Goal: Task Accomplishment & Management: Use online tool/utility

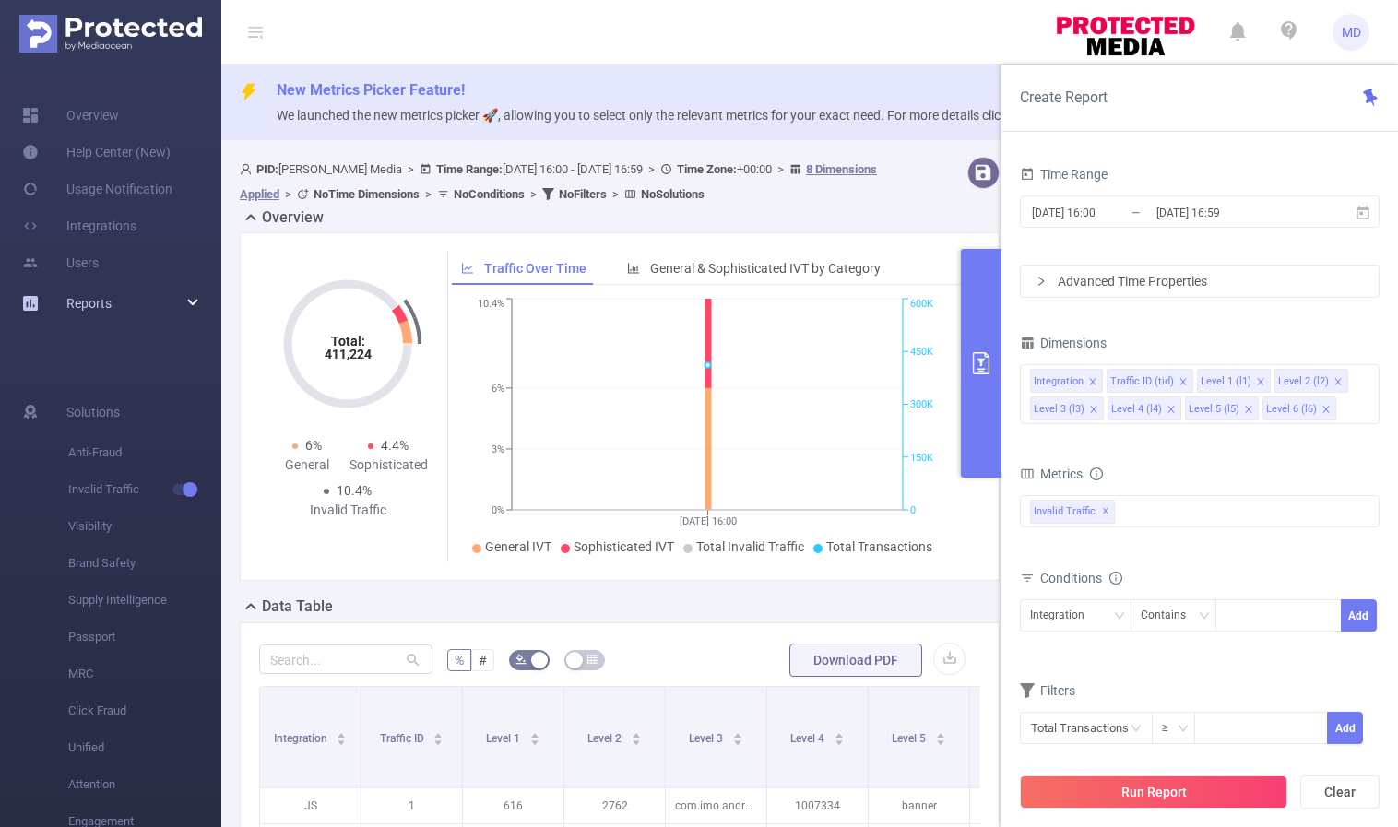
click at [189, 303] on icon at bounding box center [193, 303] width 9 height 0
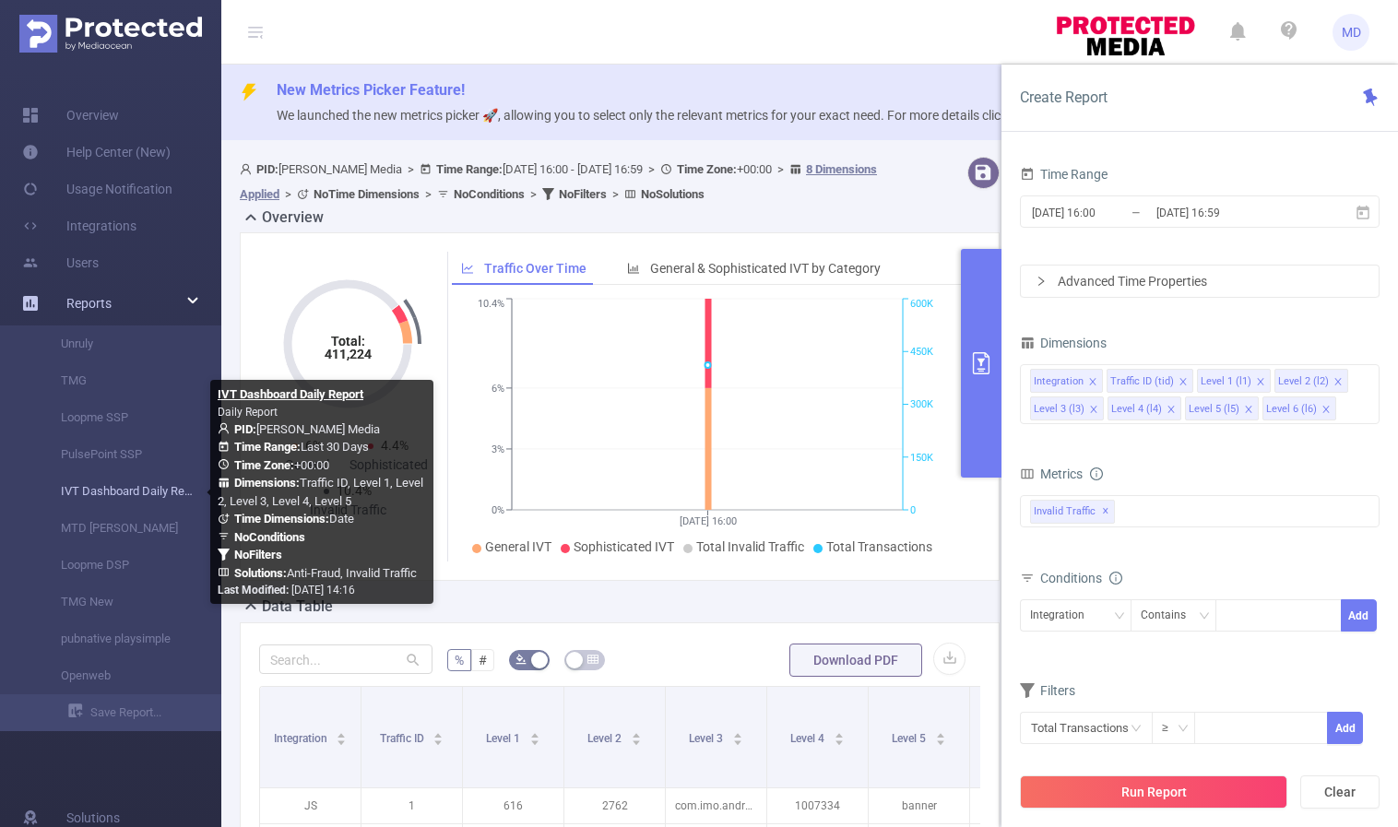
click at [142, 489] on link "IVT Dashboard Daily Report" at bounding box center [118, 491] width 162 height 37
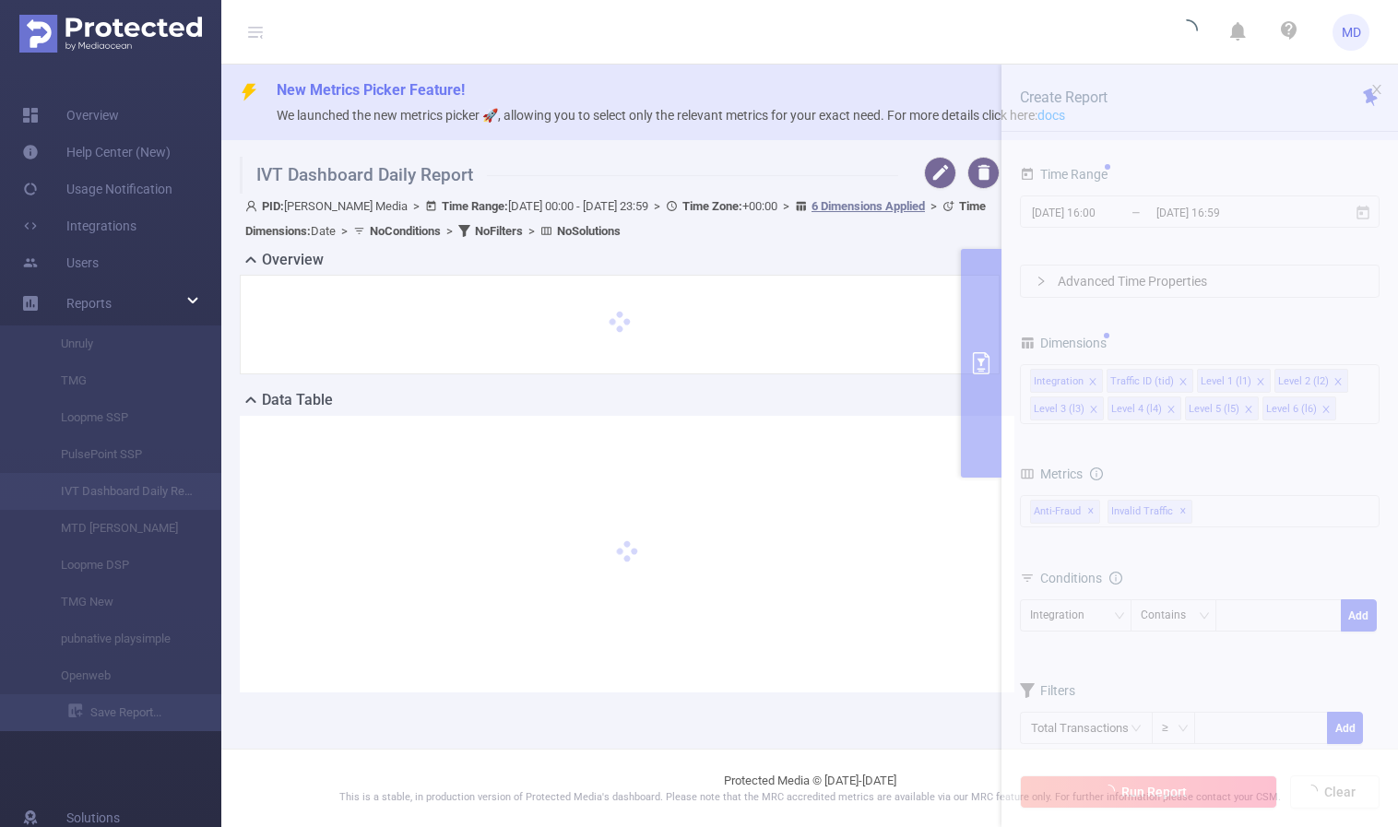
type input "[DATE] 00:00"
type input "[DATE] 23:59"
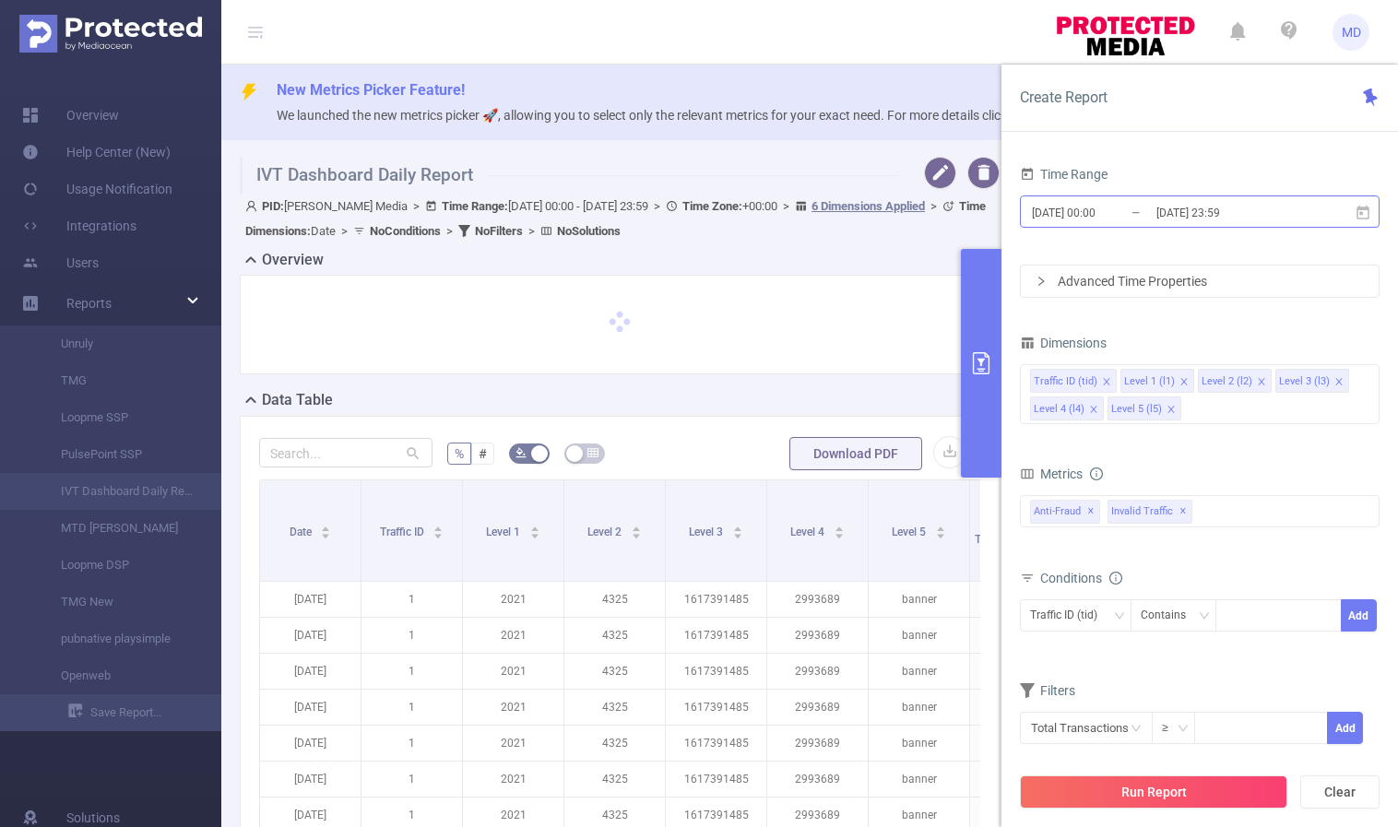
click at [1210, 202] on input "[DATE] 23:59" at bounding box center [1229, 212] width 149 height 25
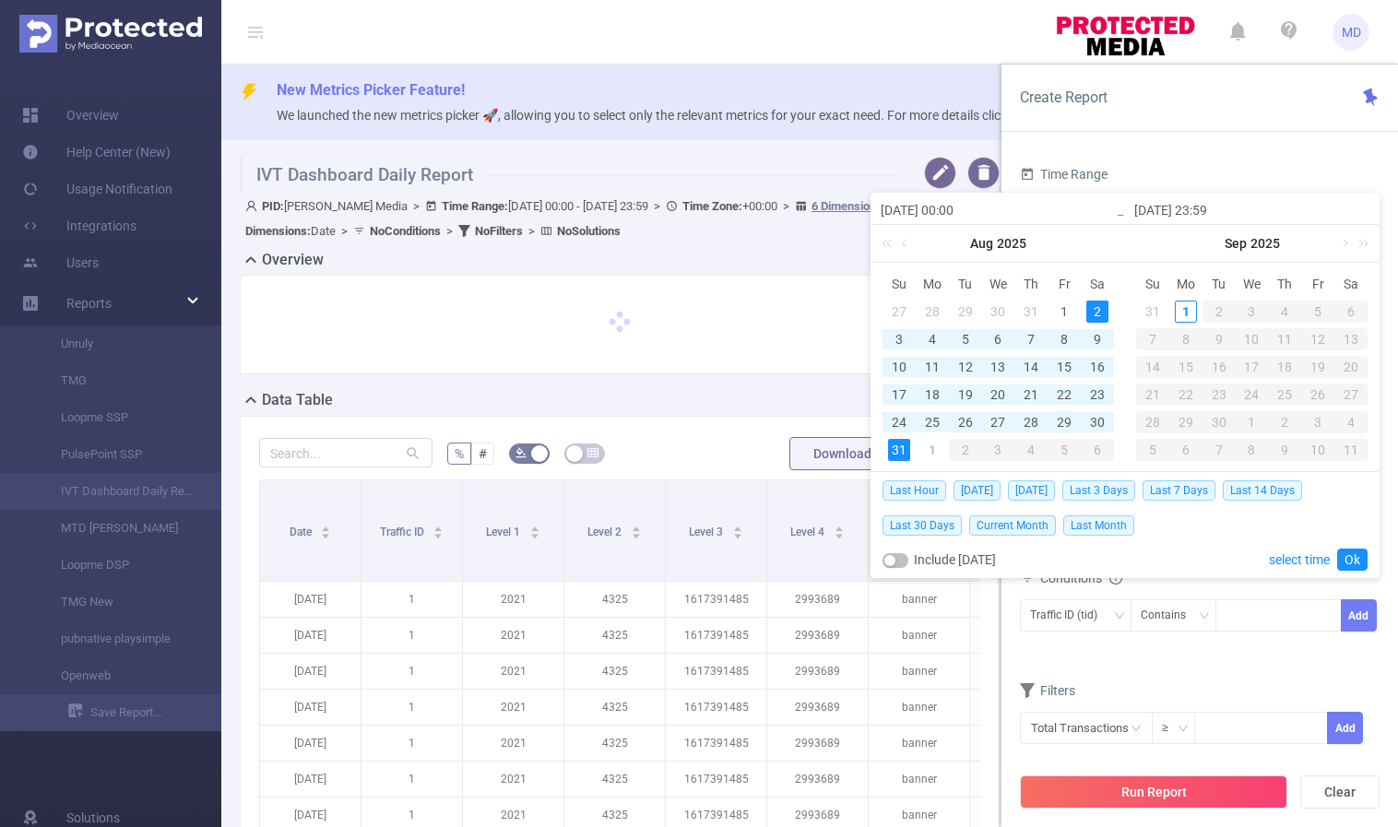
click at [1065, 423] on div "29" at bounding box center [1064, 422] width 22 height 22
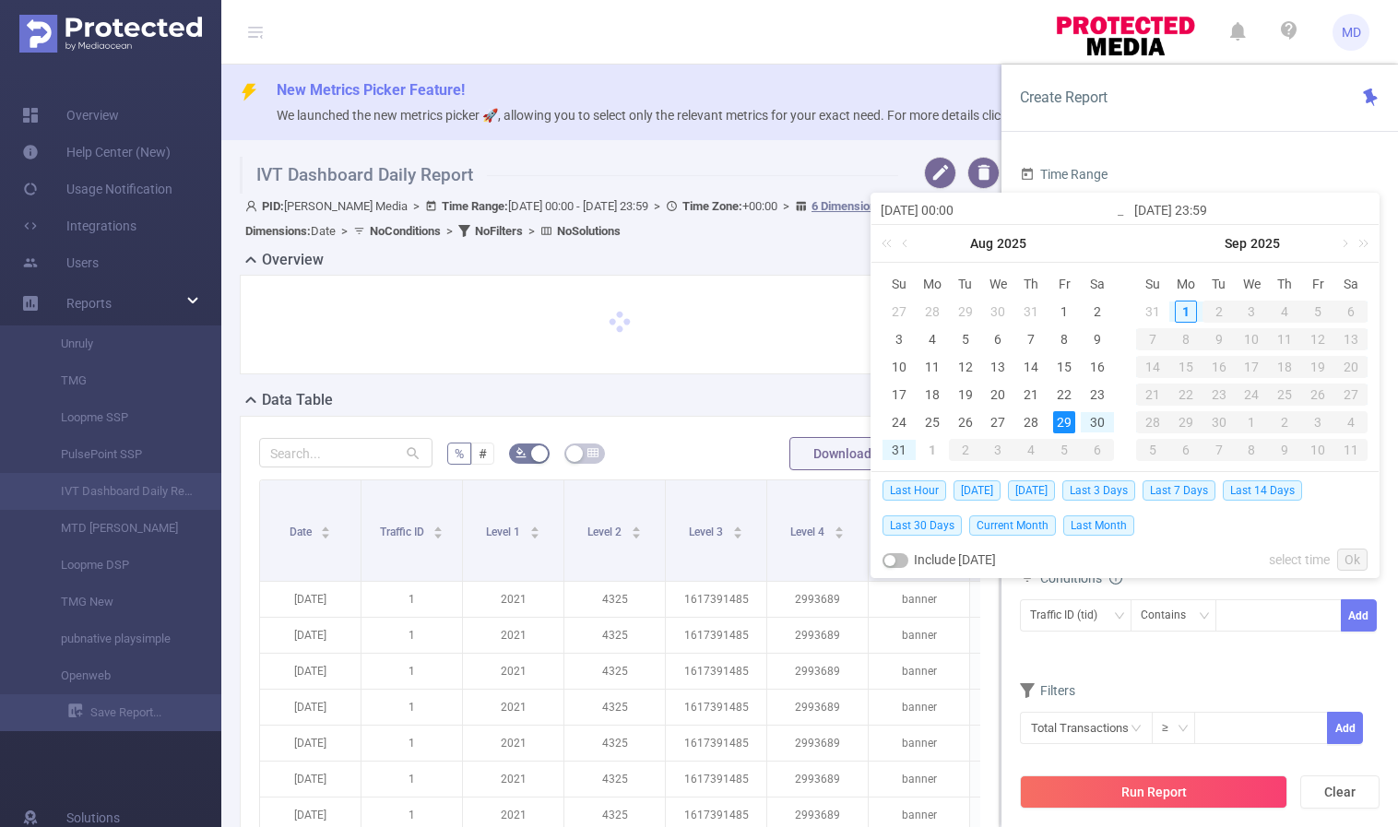
click at [1065, 423] on div "29" at bounding box center [1064, 422] width 22 height 22
type input "[DATE] 00:00"
type input "[DATE] 23:59"
type input "[DATE] 00:00"
type input "[DATE] 23:59"
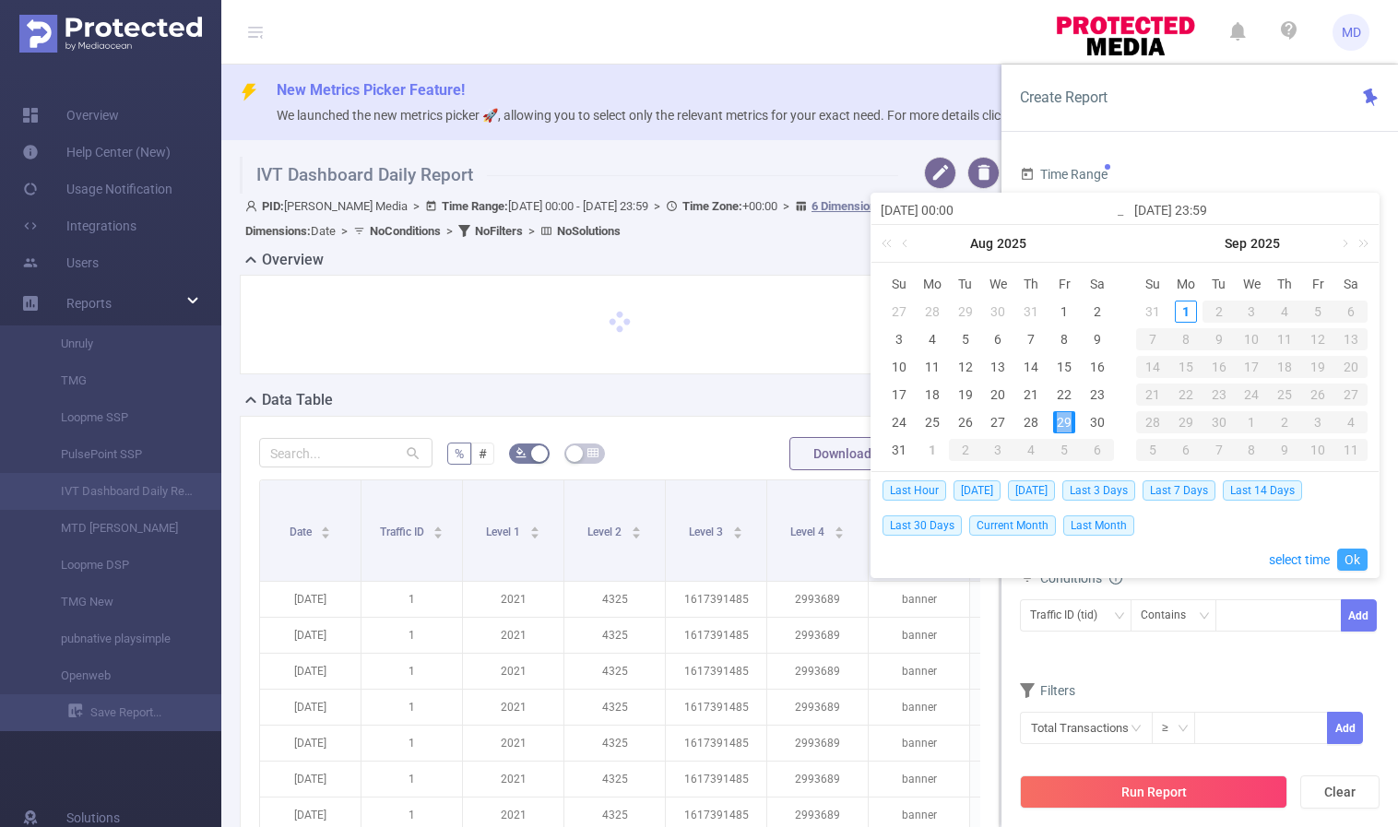
click at [1359, 558] on link "Ok" at bounding box center [1353, 560] width 30 height 22
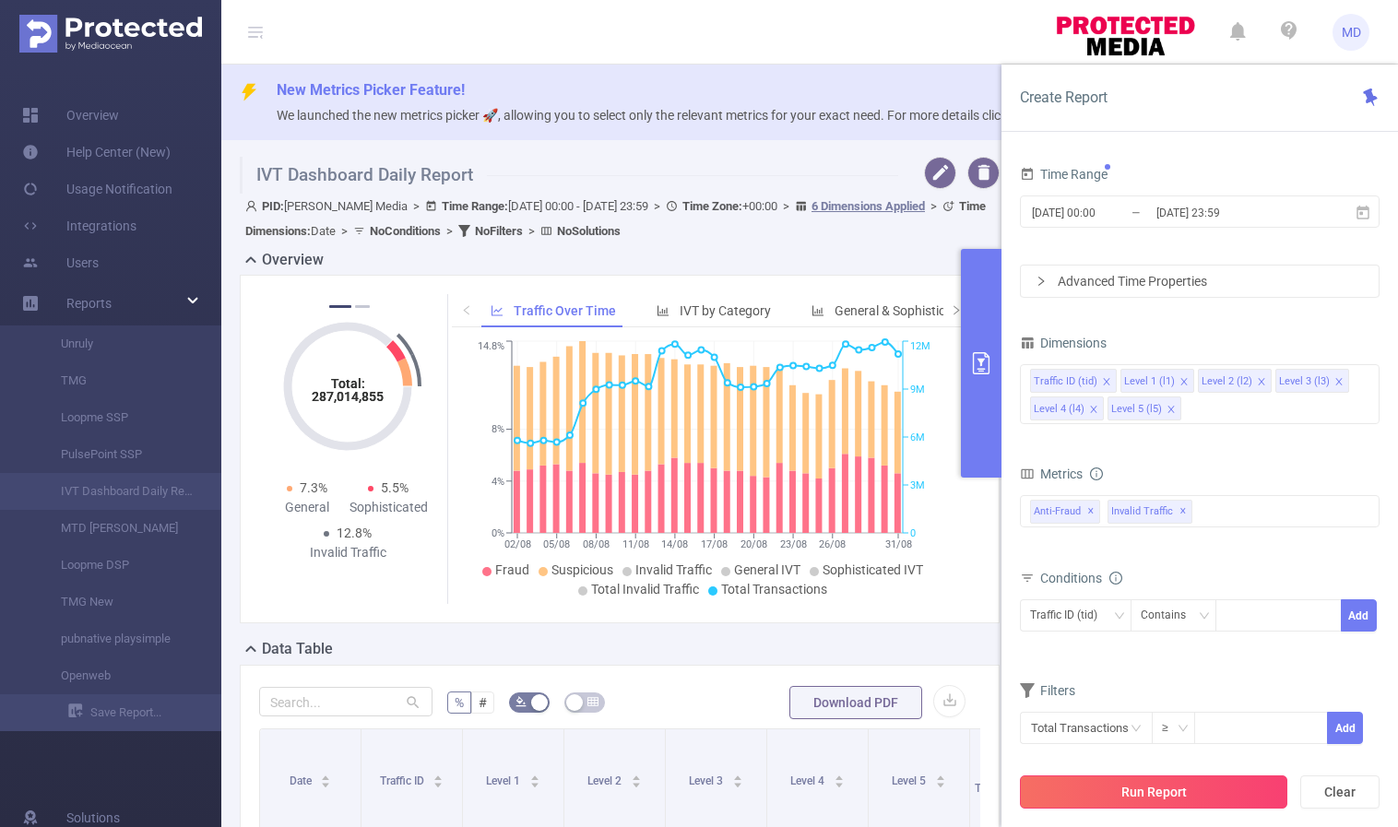
click at [1155, 794] on button "Run Report" at bounding box center [1154, 792] width 268 height 33
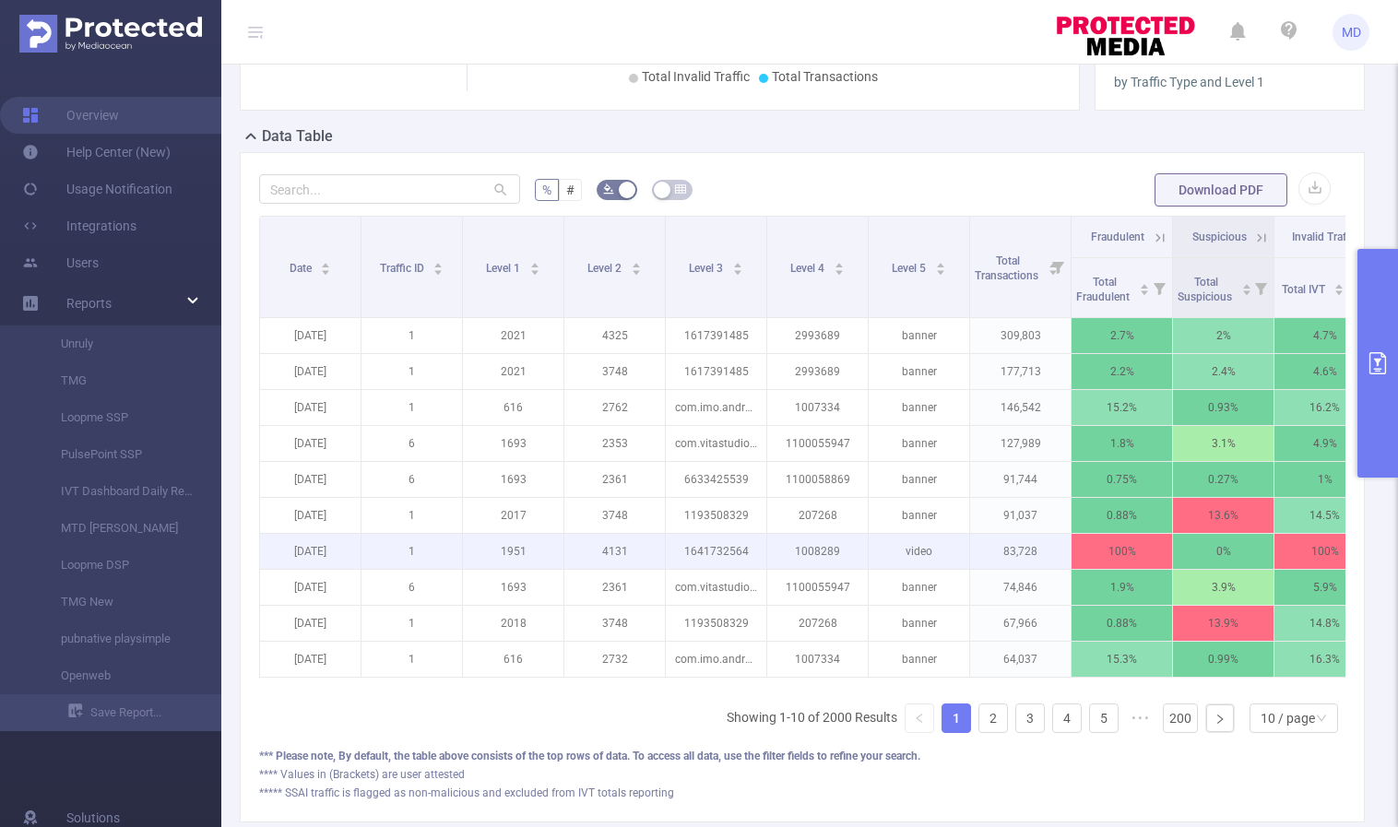
scroll to position [350, 0]
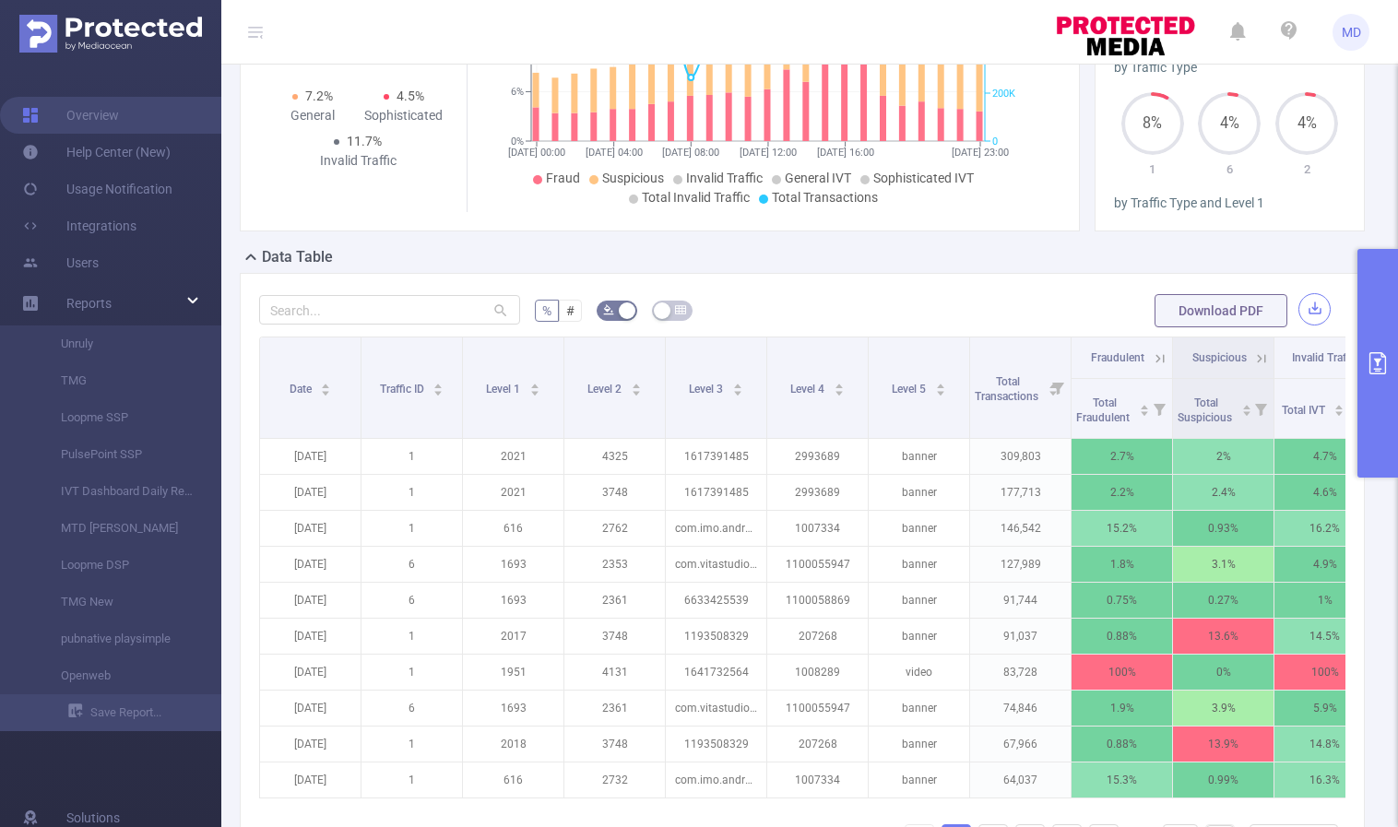
click at [1299, 306] on button "button" at bounding box center [1315, 309] width 32 height 32
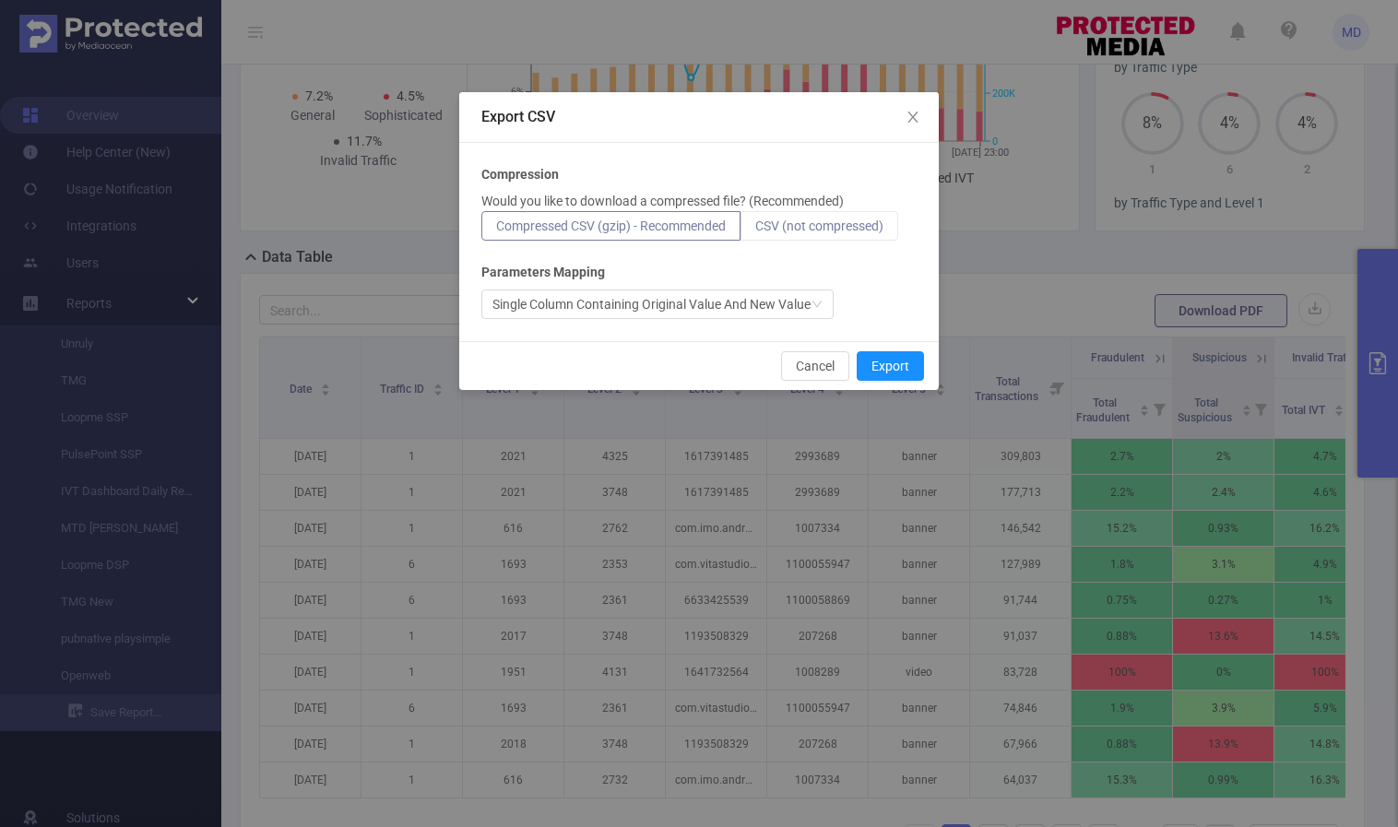
click at [799, 228] on span "CSV (not compressed)" at bounding box center [819, 226] width 128 height 15
click at [755, 231] on input "CSV (not compressed)" at bounding box center [755, 231] width 0 height 0
click at [899, 365] on button "Export" at bounding box center [890, 366] width 67 height 30
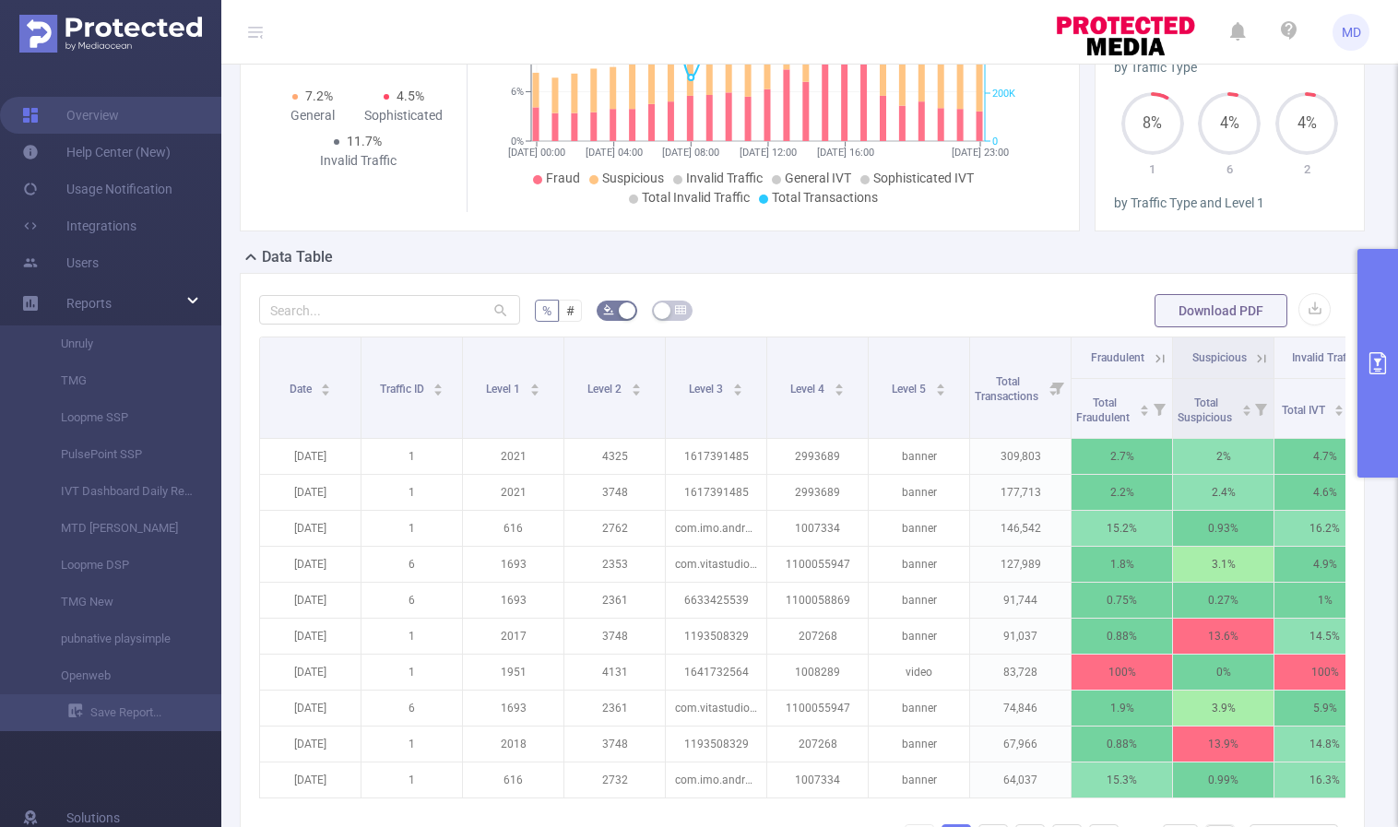
click at [1368, 369] on icon "primary" at bounding box center [1378, 363] width 22 height 22
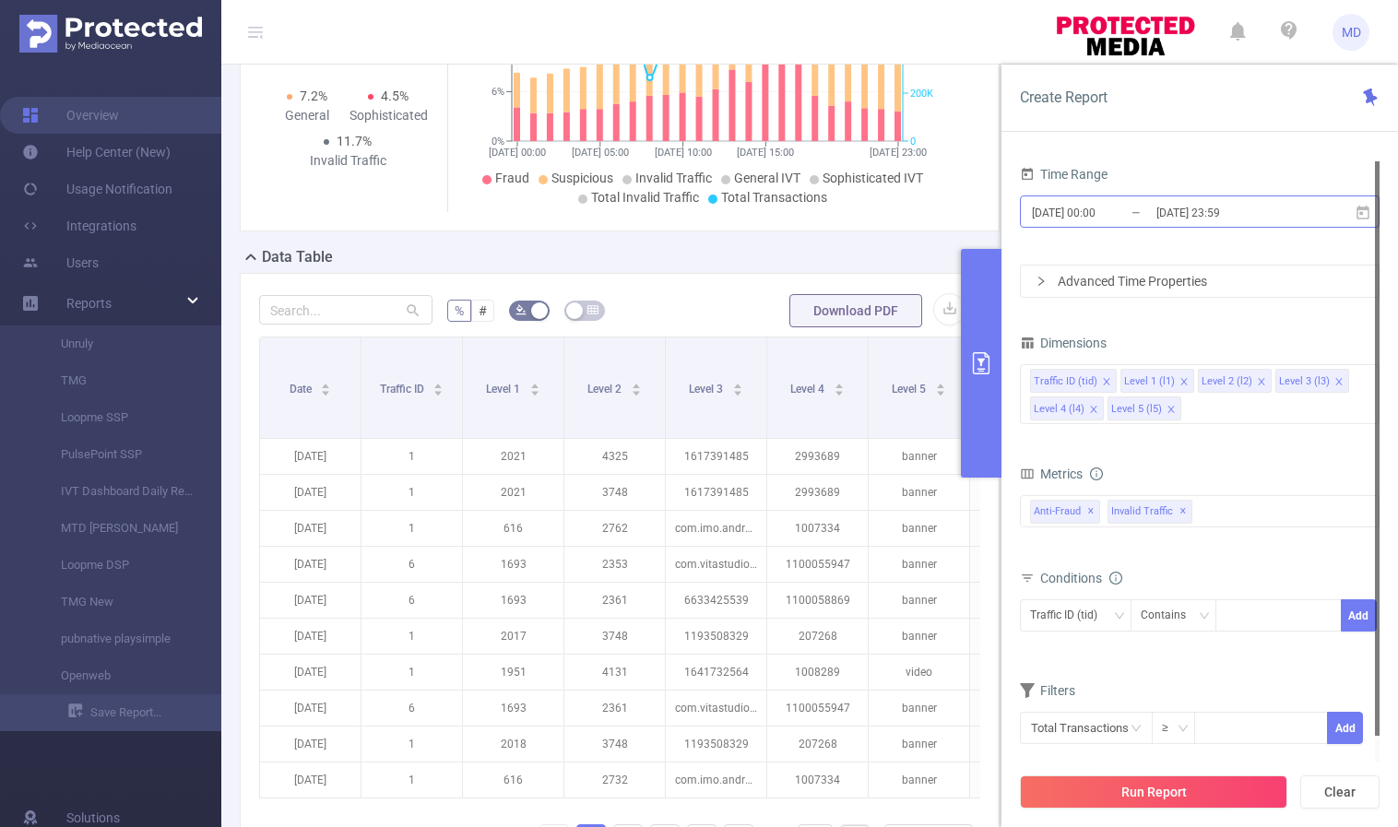
click at [1196, 208] on input "[DATE] 23:59" at bounding box center [1229, 212] width 149 height 25
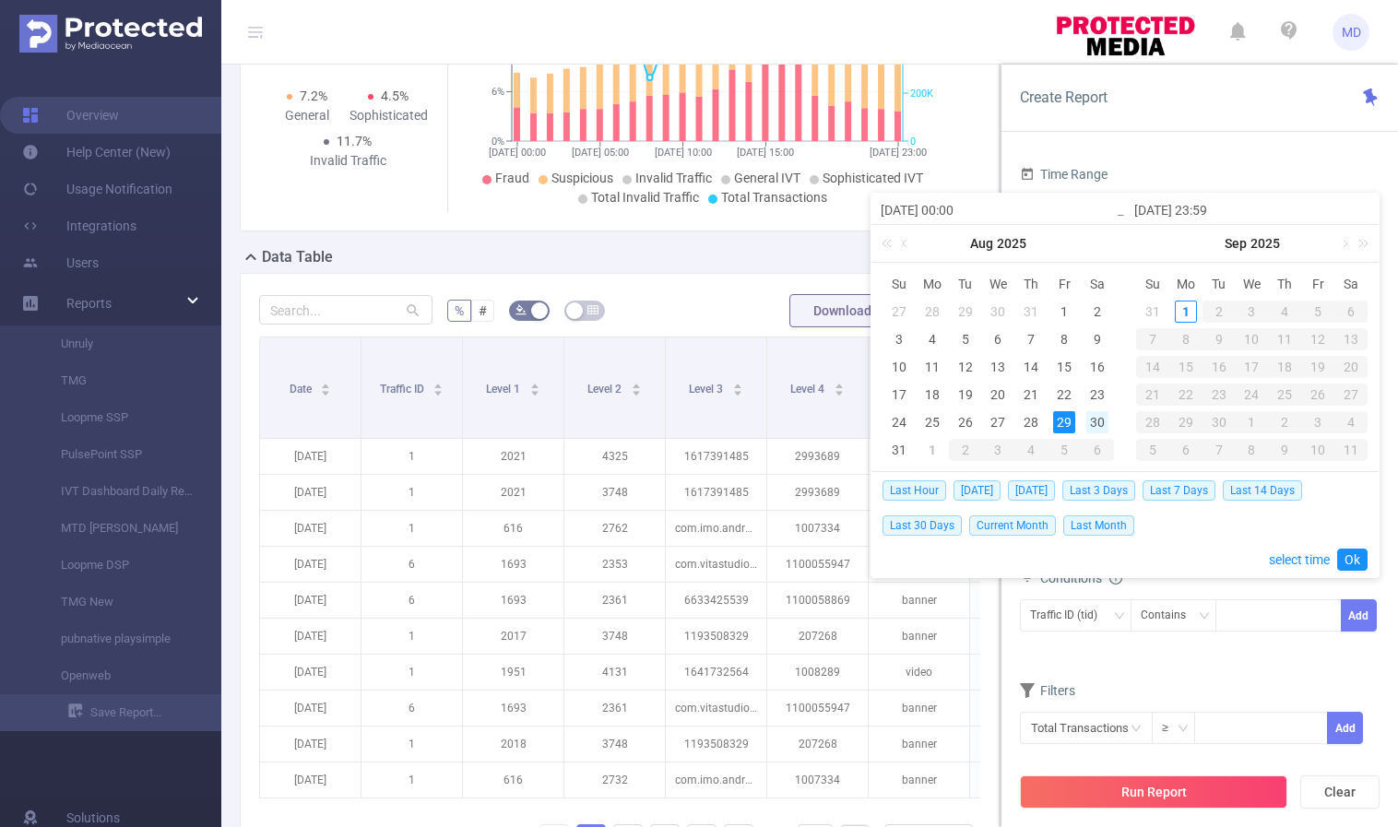
click at [1094, 418] on div "30" at bounding box center [1098, 422] width 22 height 22
type input "[DATE] 00:00"
type input "[DATE] 23:59"
type input "[DATE] 00:00"
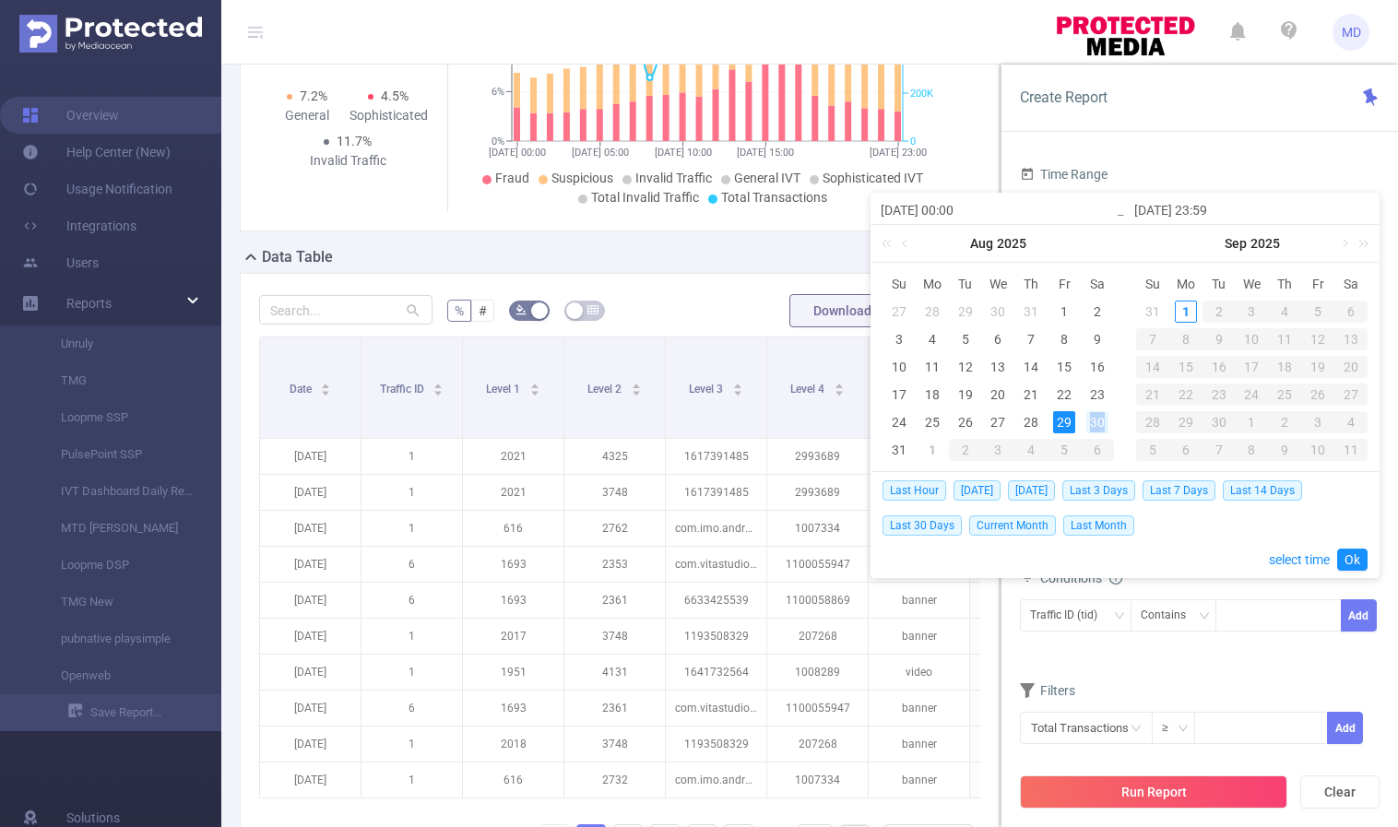
type input "[DATE] 23:59"
click at [1358, 559] on link "Ok" at bounding box center [1353, 560] width 30 height 22
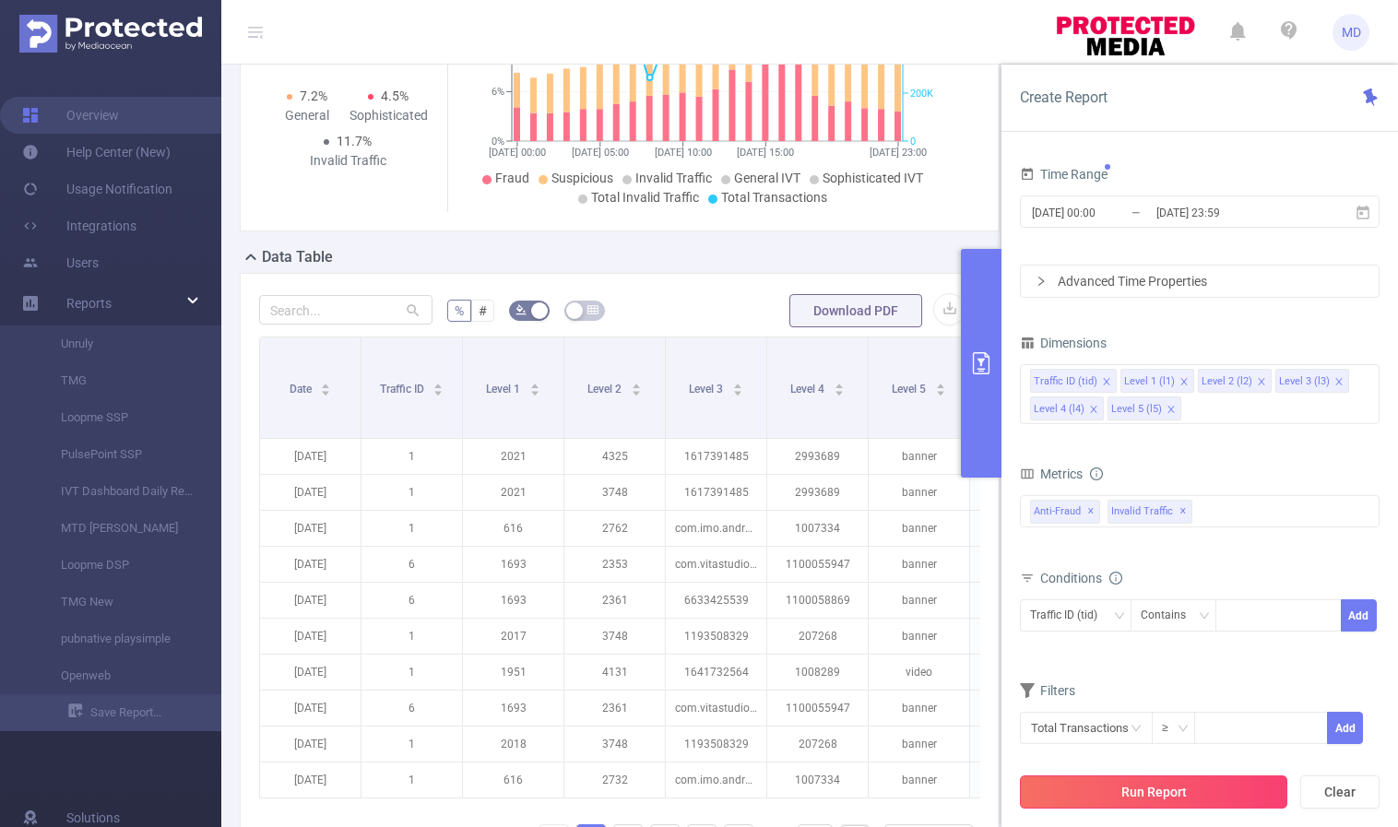
click at [1208, 791] on button "Run Report" at bounding box center [1154, 792] width 268 height 33
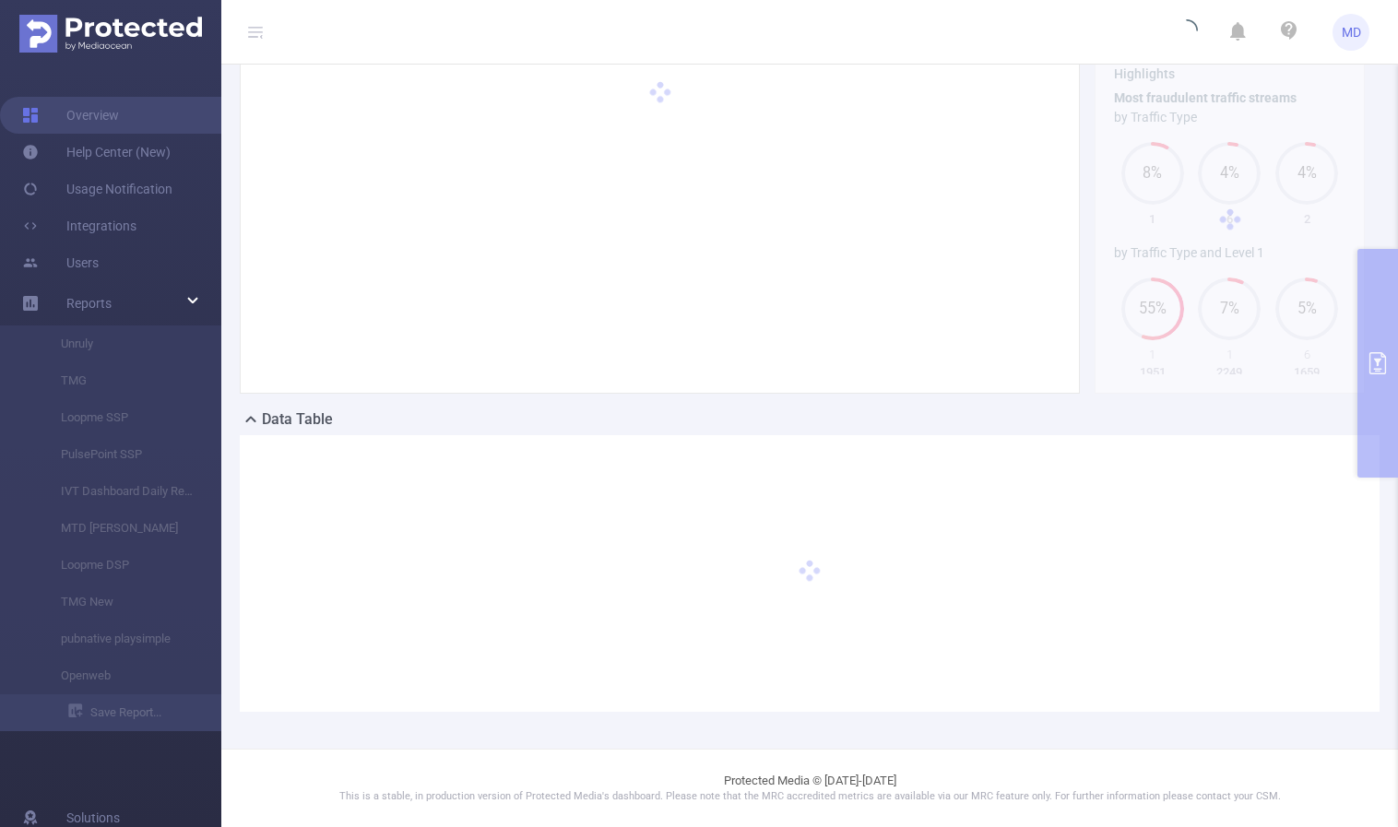
scroll to position [186, 0]
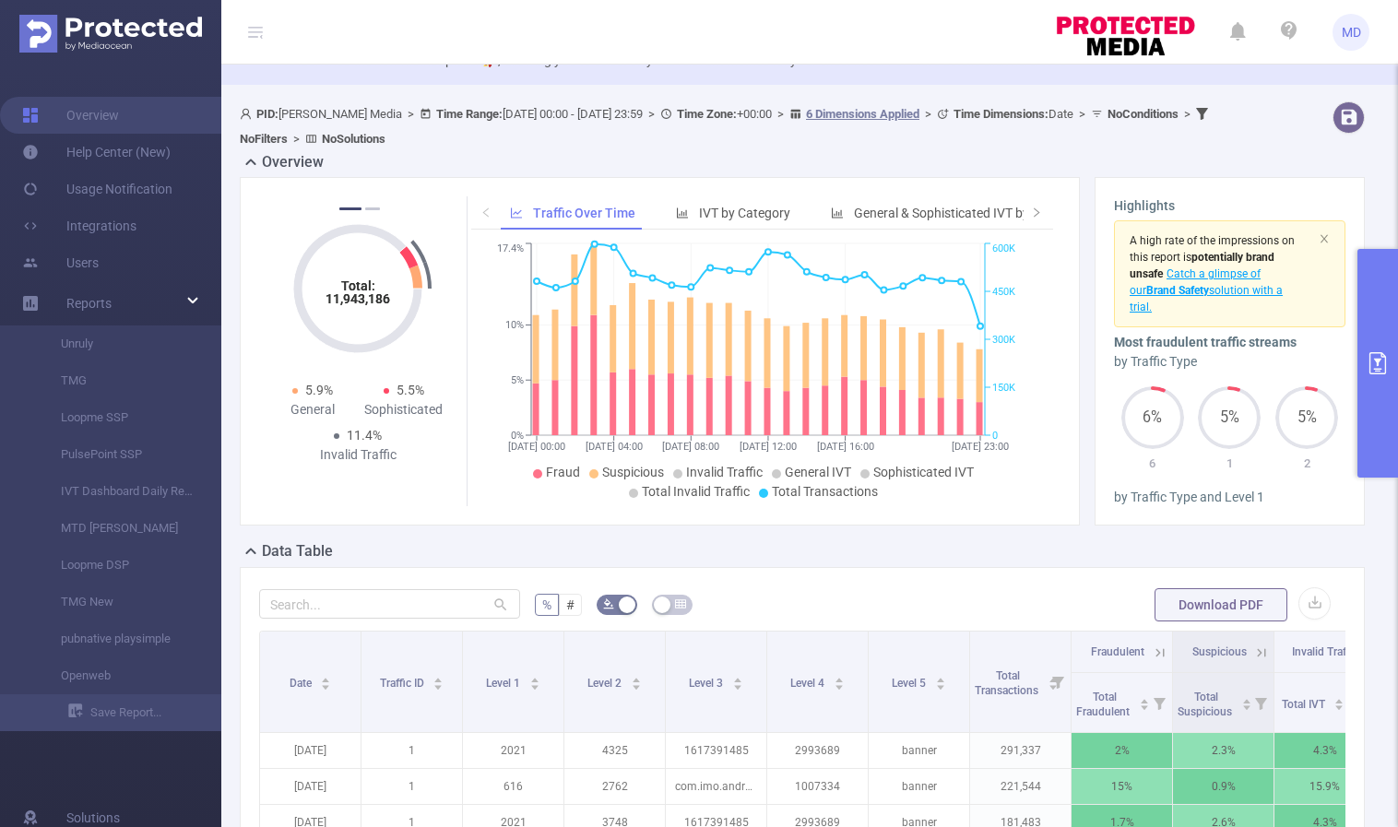
scroll to position [25, 0]
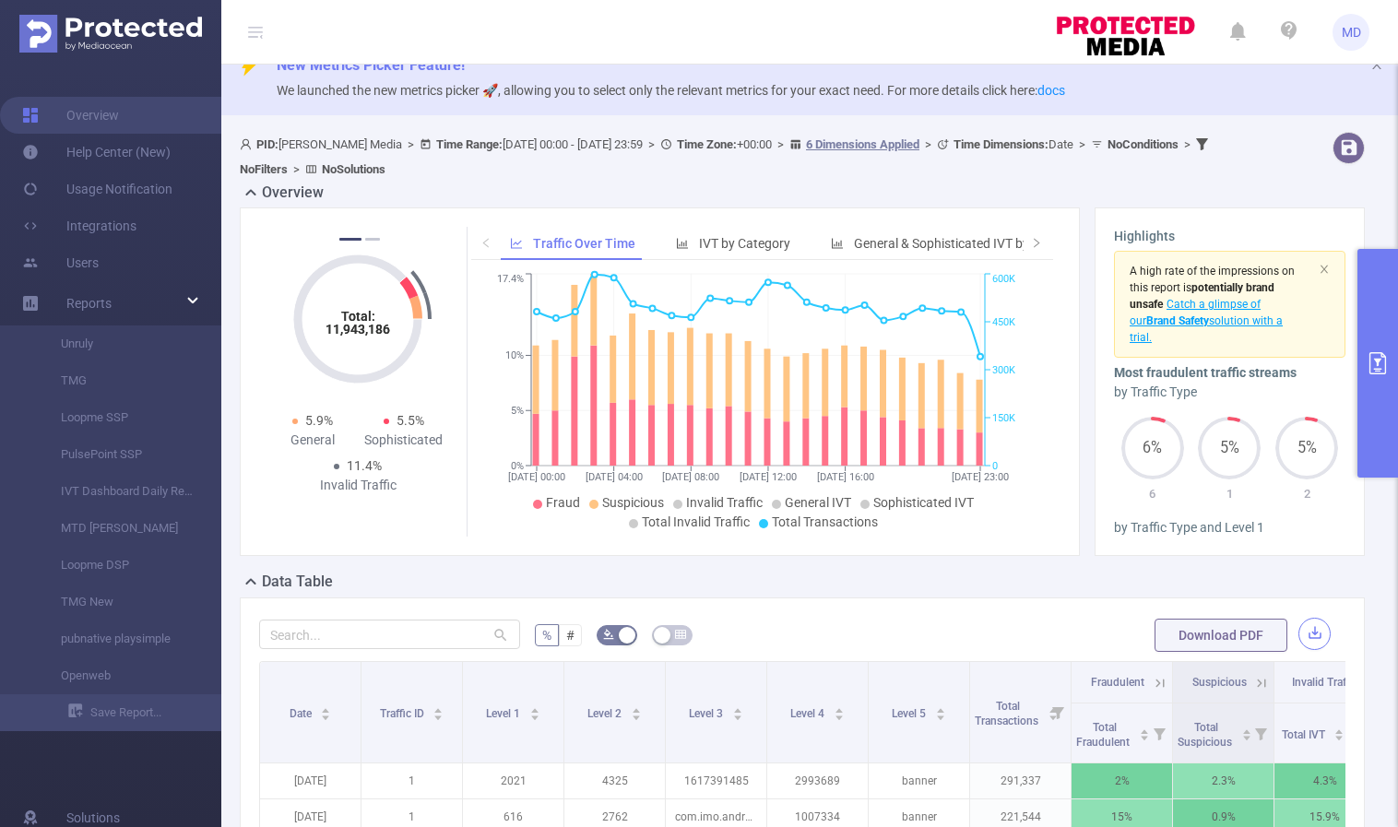
click at [1302, 629] on button "button" at bounding box center [1315, 634] width 32 height 32
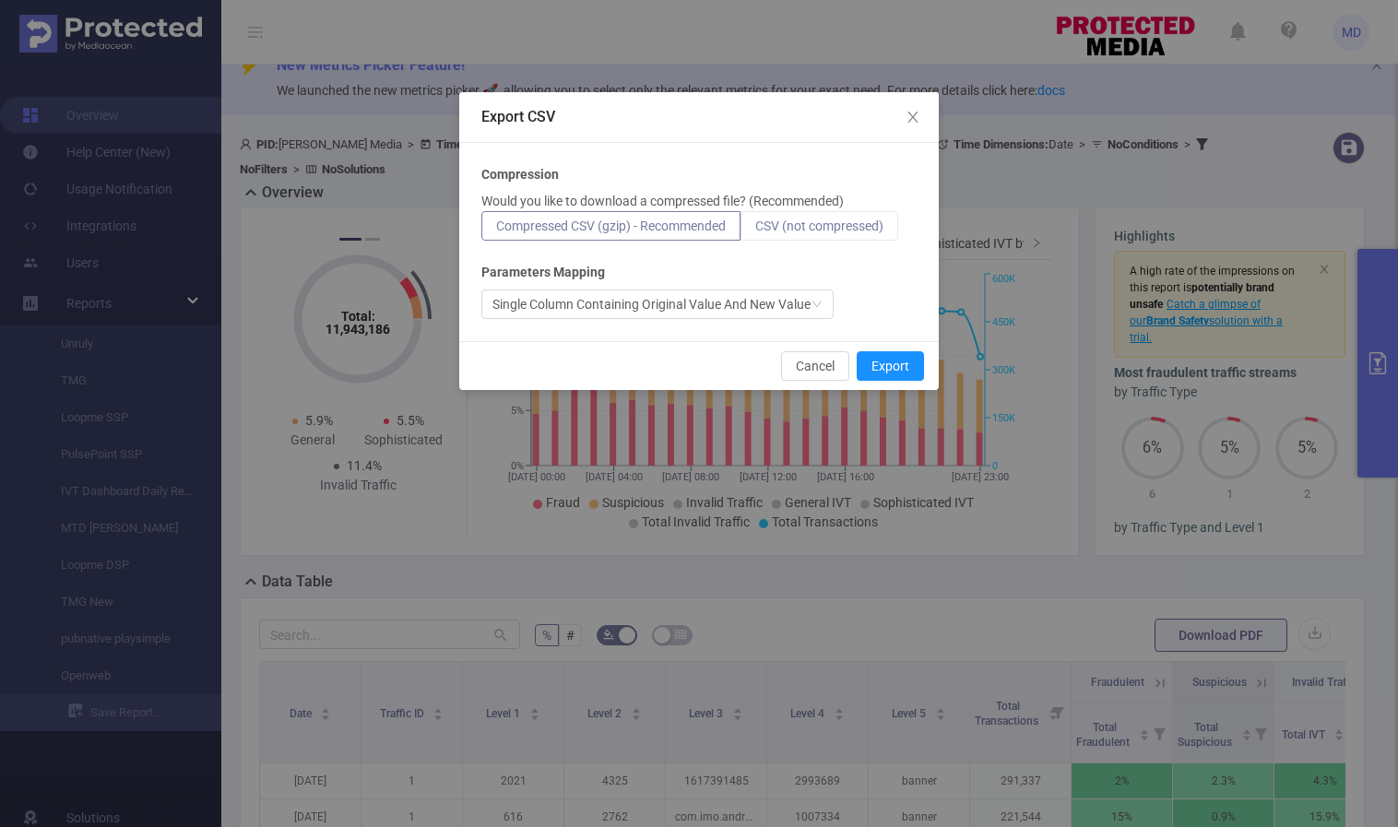
click at [783, 219] on span "CSV (not compressed)" at bounding box center [819, 226] width 128 height 15
click at [755, 231] on input "CSV (not compressed)" at bounding box center [755, 231] width 0 height 0
click at [890, 366] on button "Export" at bounding box center [890, 366] width 67 height 30
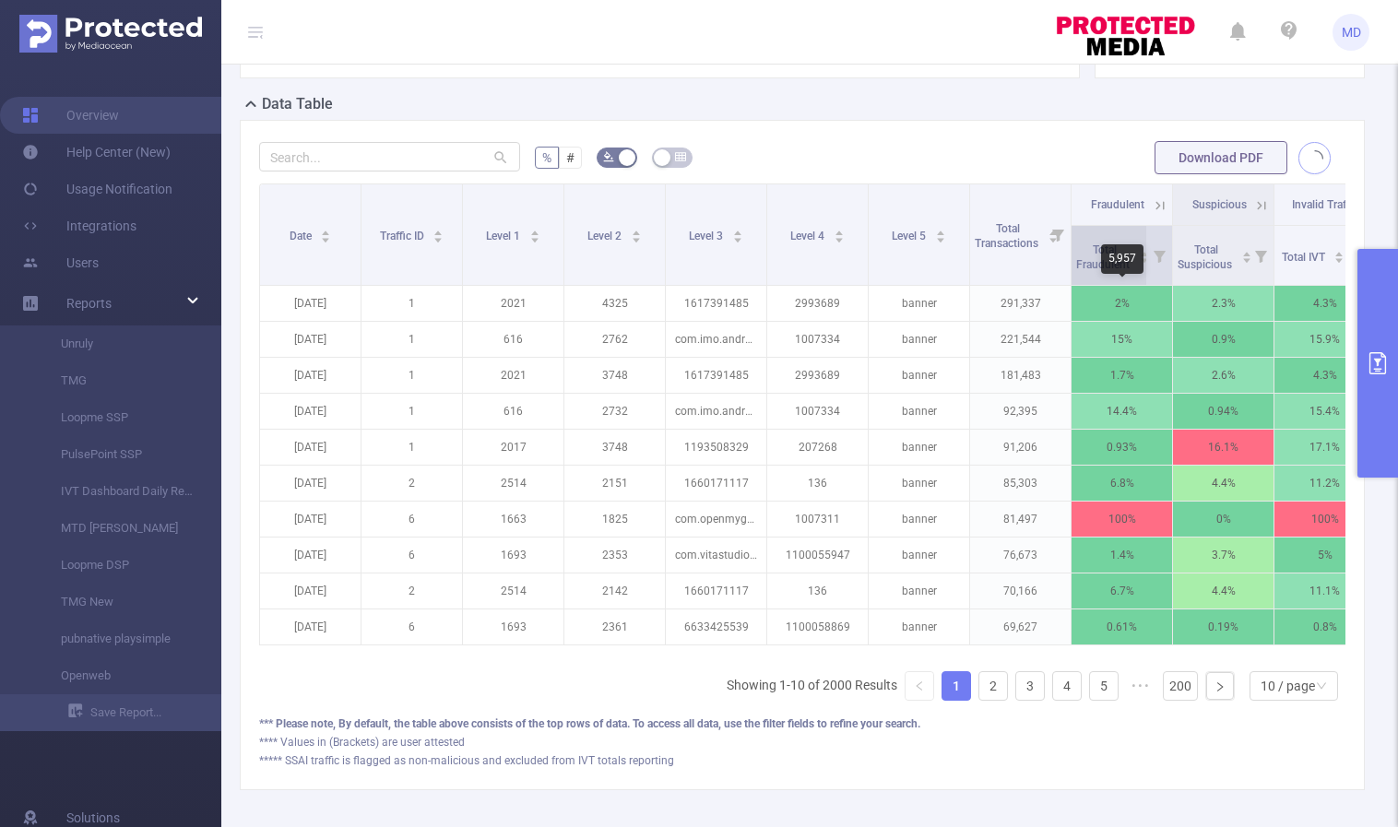
scroll to position [412, 0]
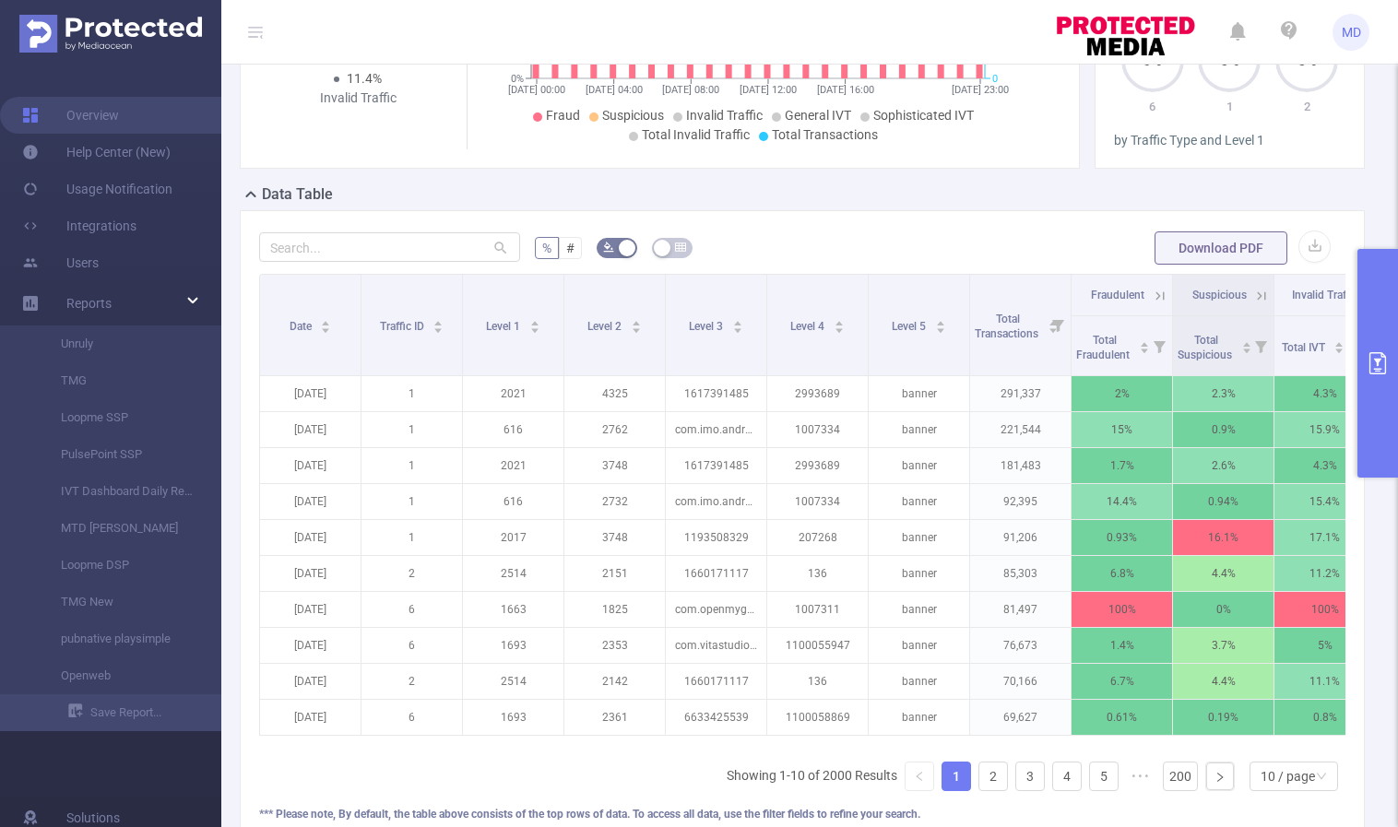
click at [1378, 368] on icon "primary" at bounding box center [1378, 363] width 17 height 22
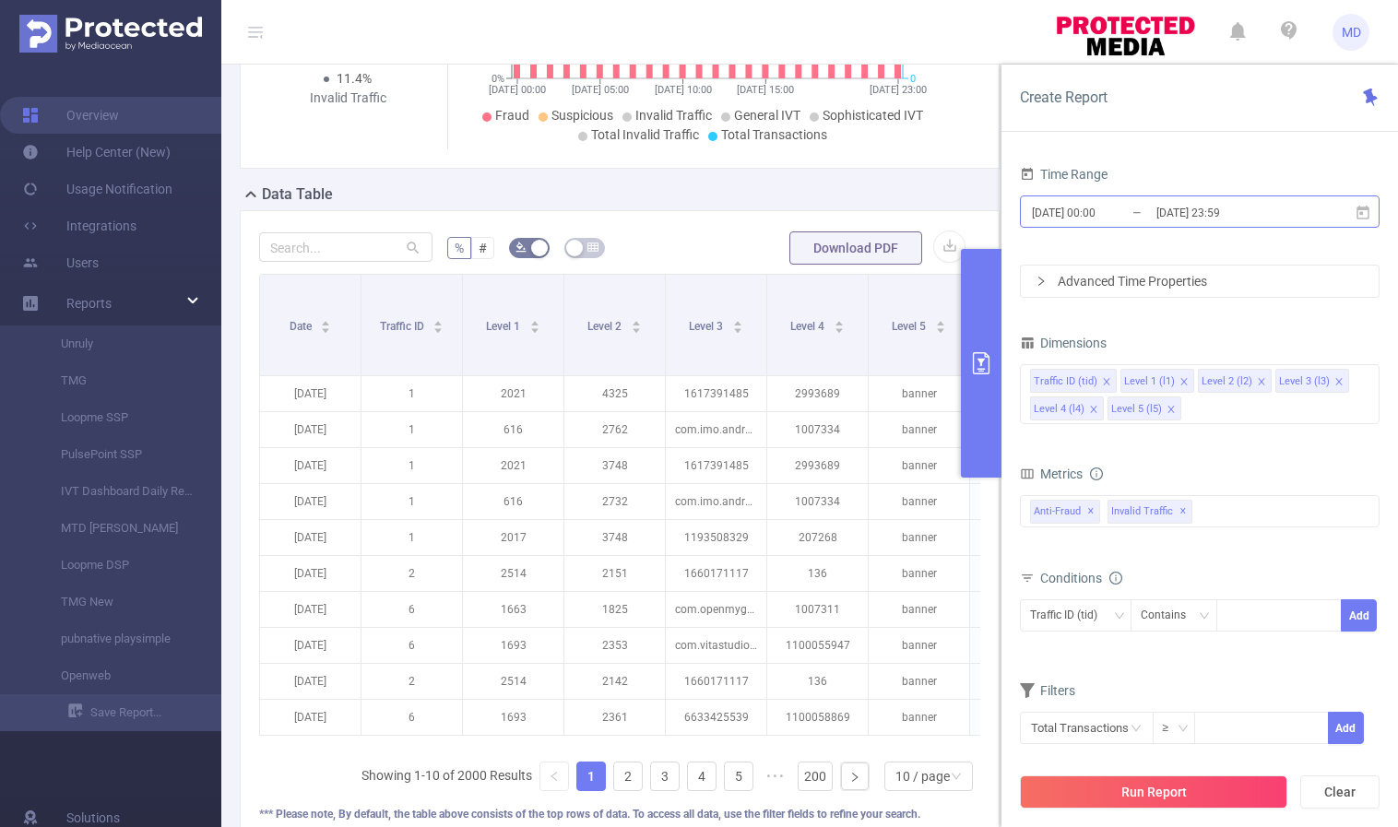
click at [1190, 211] on input "[DATE] 23:59" at bounding box center [1229, 212] width 149 height 25
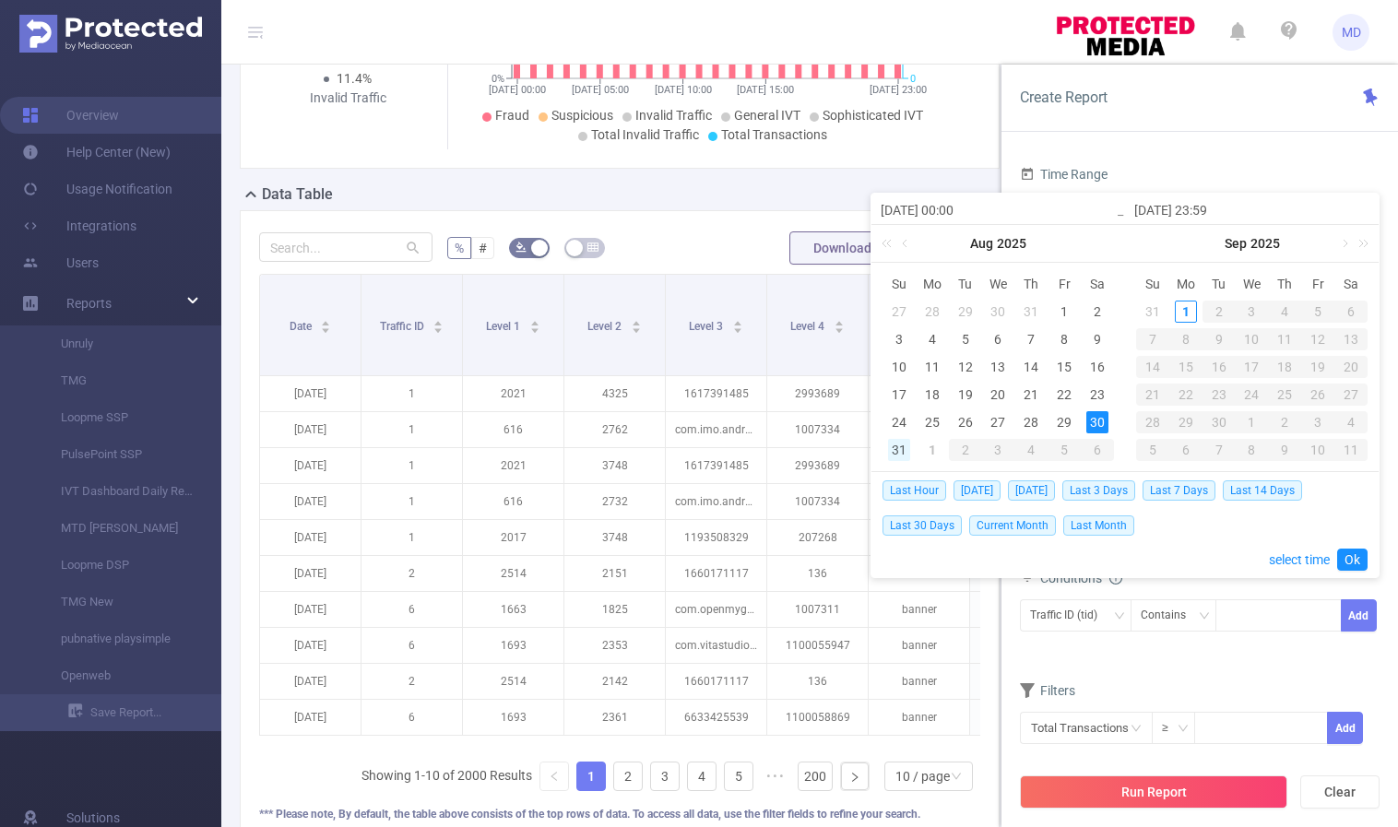
click at [895, 447] on div "31" at bounding box center [899, 450] width 22 height 22
click at [894, 447] on div "31" at bounding box center [899, 450] width 22 height 22
type input "[DATE] 00:00"
type input "[DATE] 23:59"
type input "[DATE] 00:00"
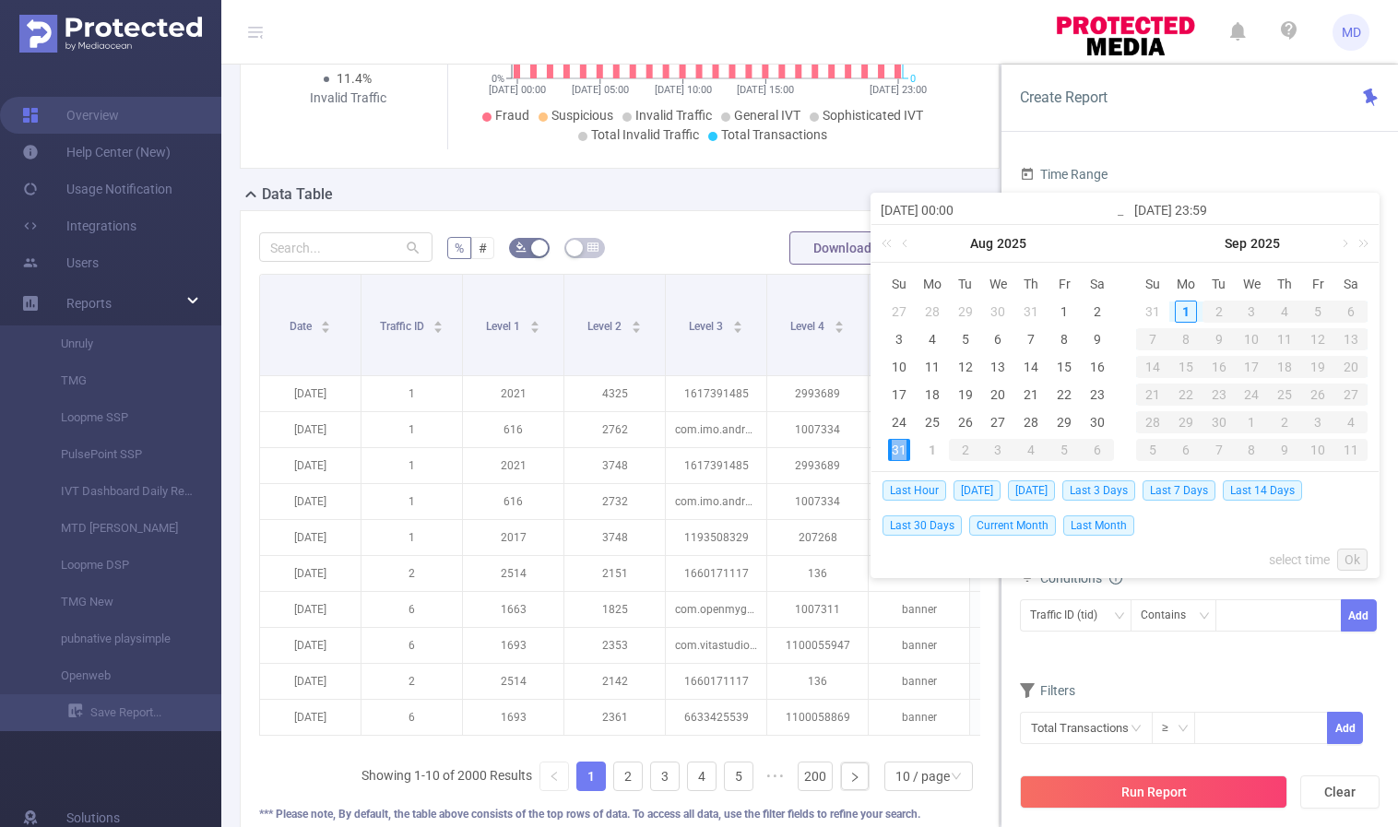
type input "[DATE] 23:59"
click at [1359, 561] on link "Ok" at bounding box center [1353, 560] width 30 height 22
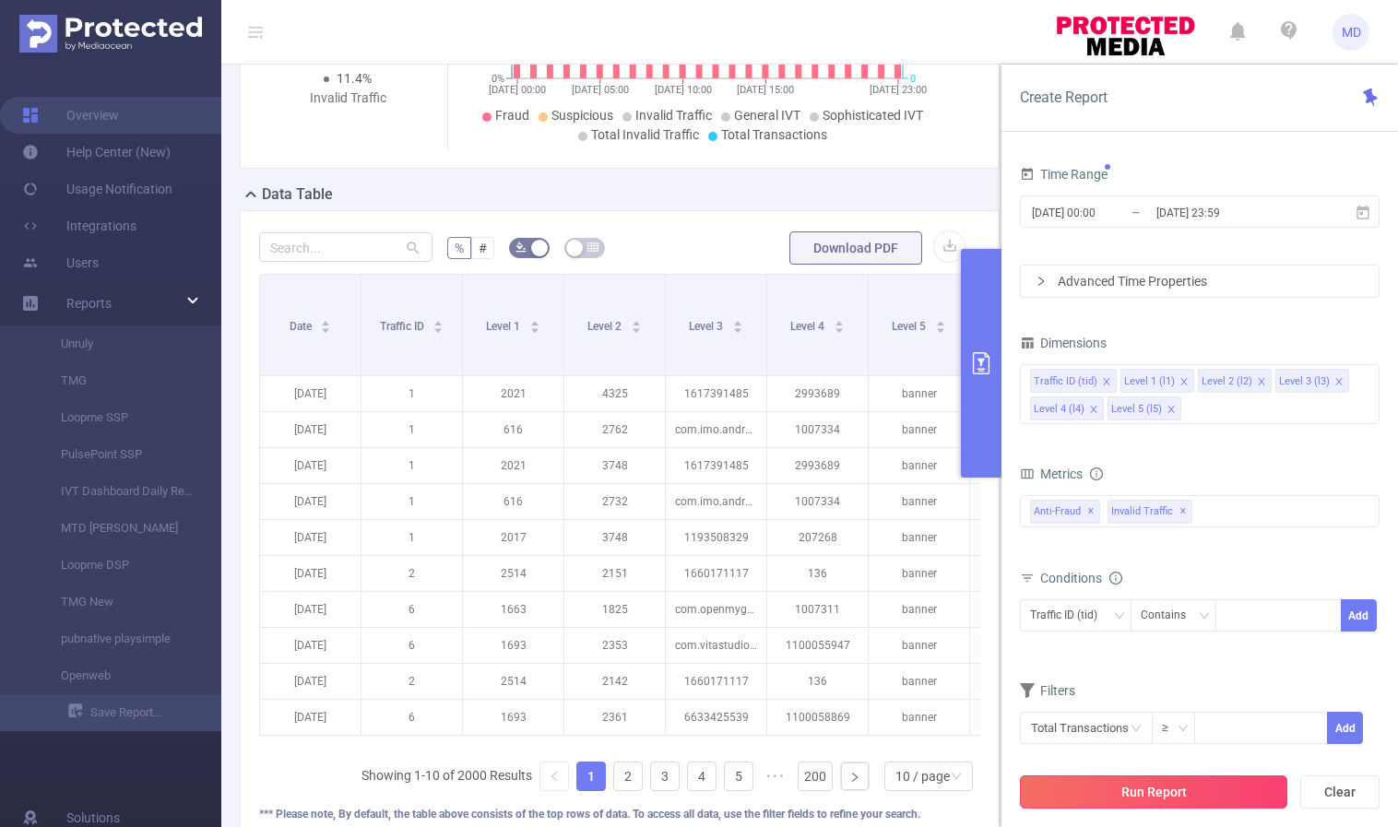
click at [1131, 795] on button "Run Report" at bounding box center [1154, 792] width 268 height 33
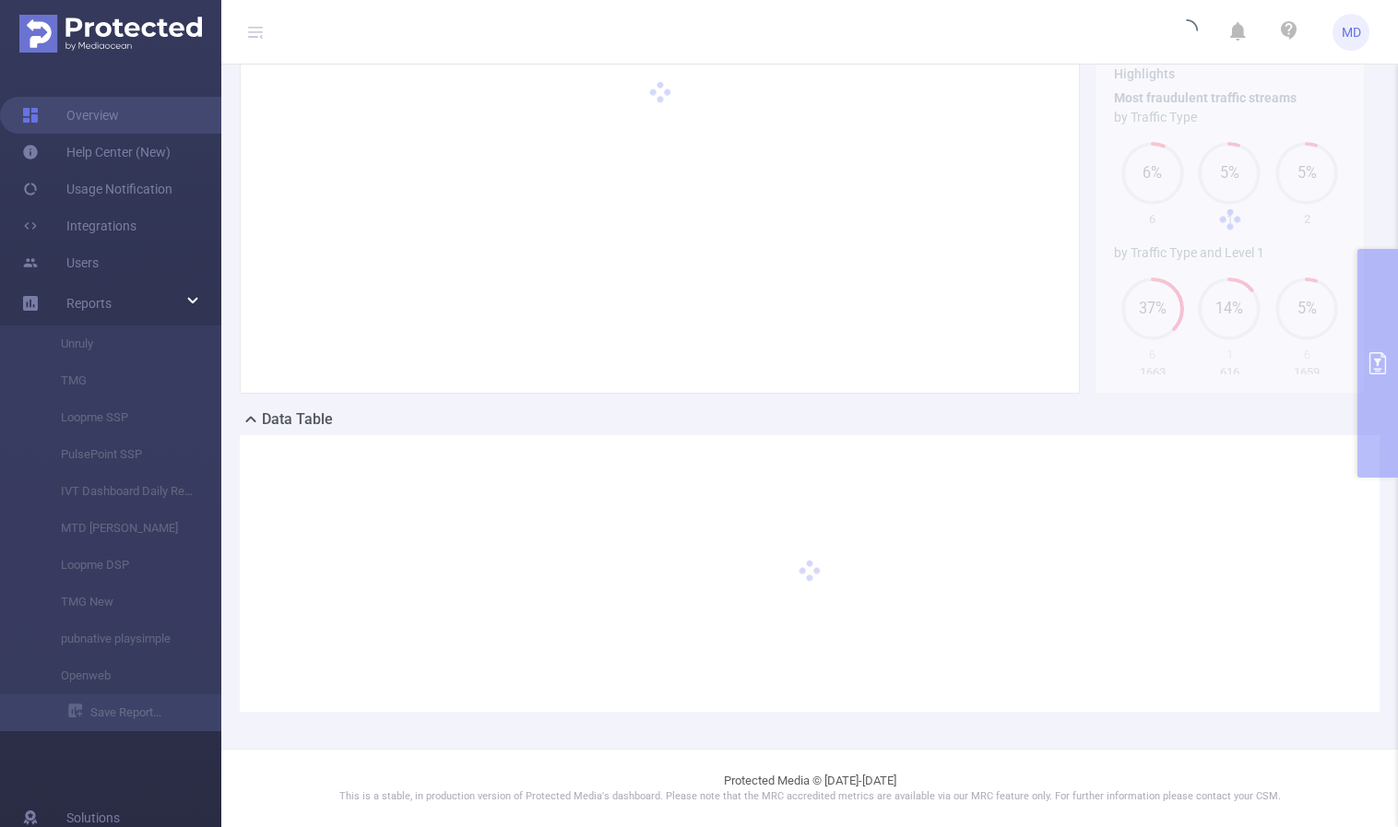
scroll to position [186, 0]
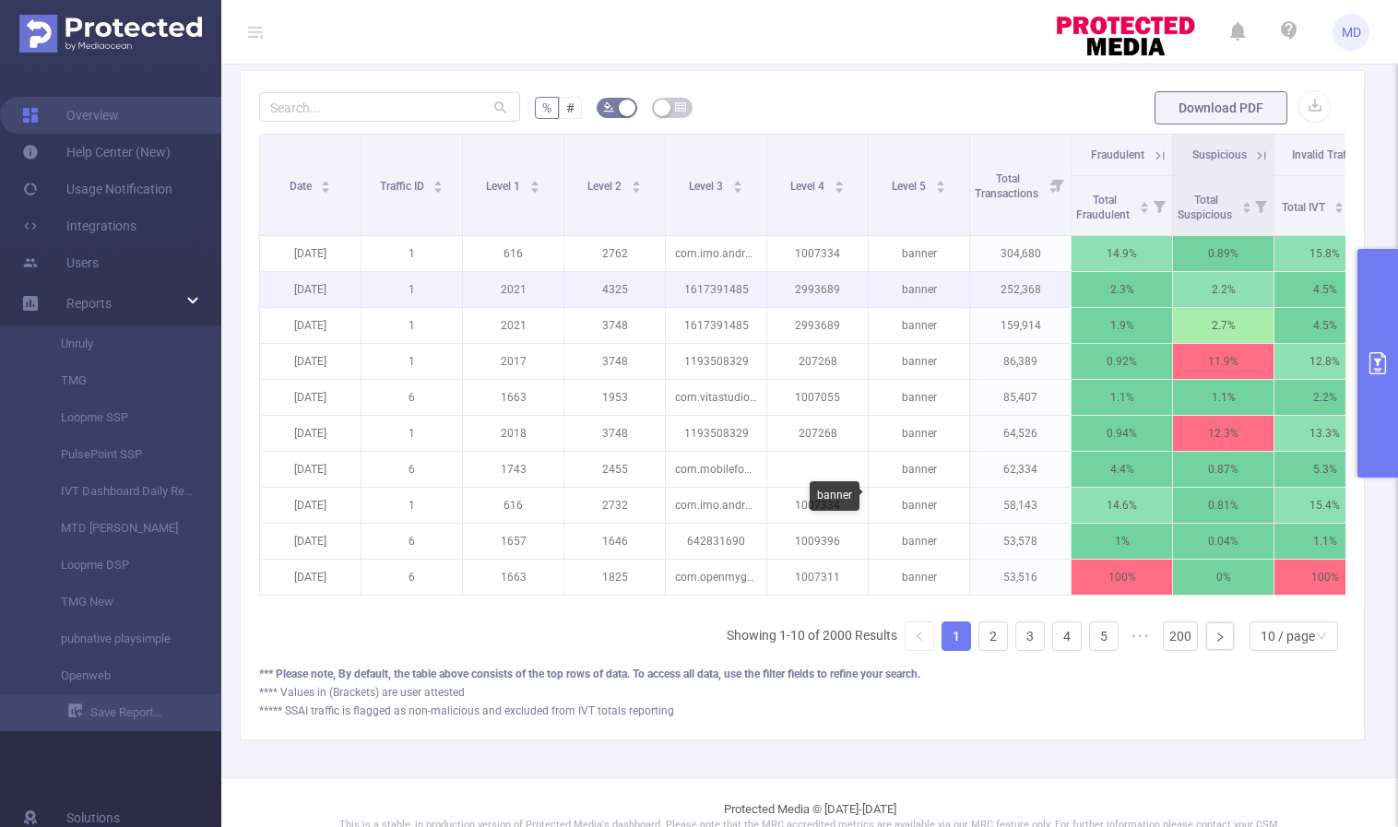
scroll to position [341, 0]
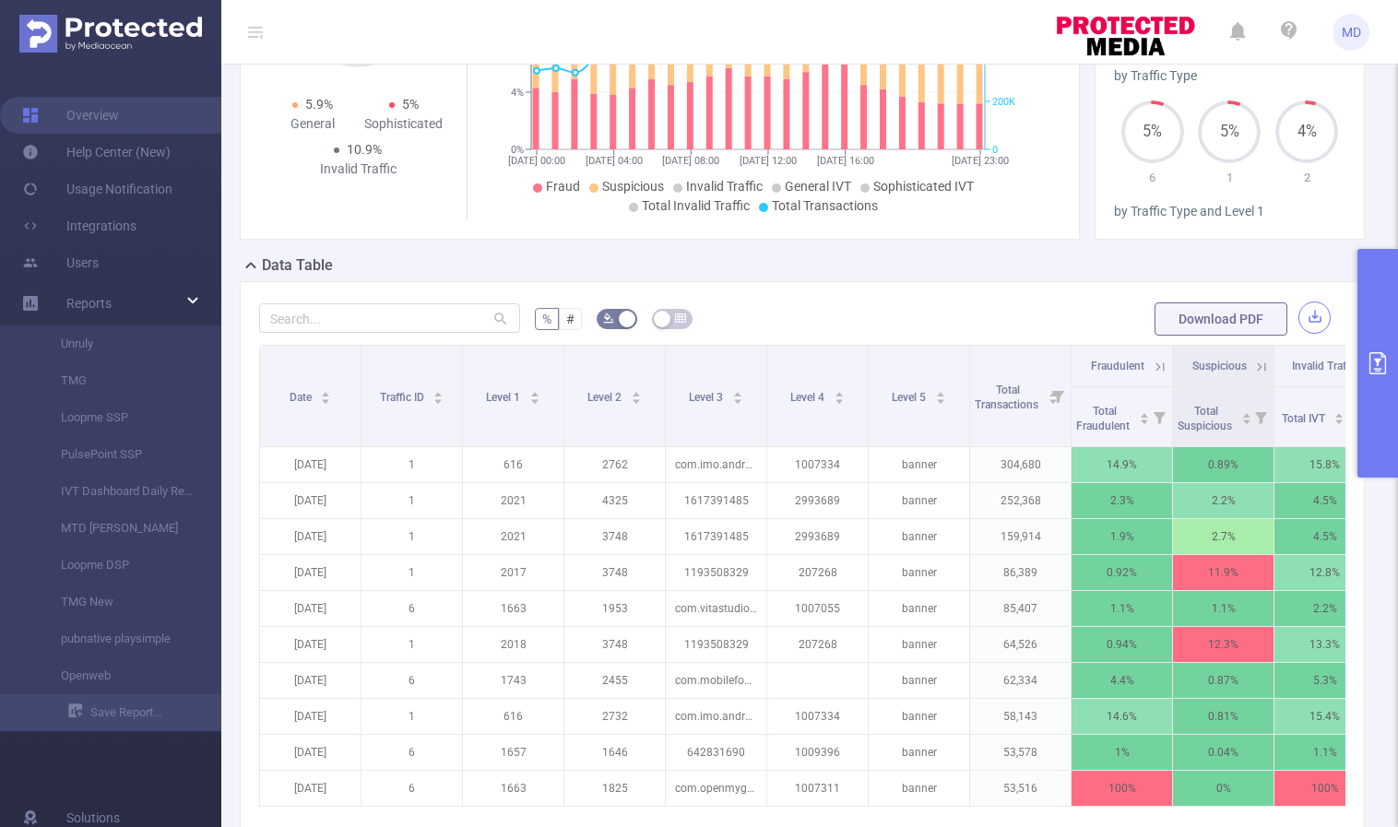
click at [1308, 312] on button "button" at bounding box center [1315, 318] width 32 height 32
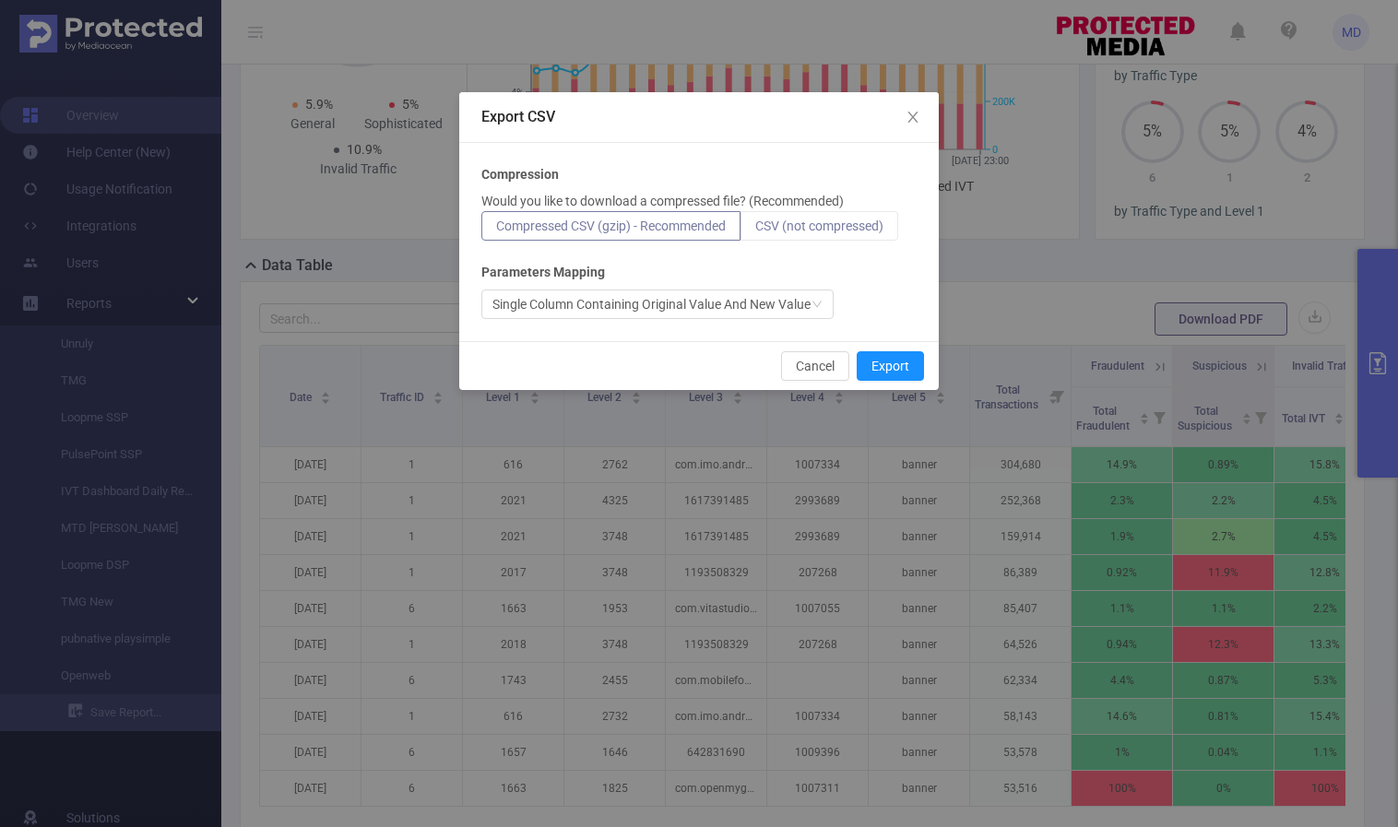
click at [843, 232] on span "CSV (not compressed)" at bounding box center [819, 226] width 128 height 15
click at [755, 231] on input "CSV (not compressed)" at bounding box center [755, 231] width 0 height 0
click at [906, 377] on button "Export" at bounding box center [890, 366] width 67 height 30
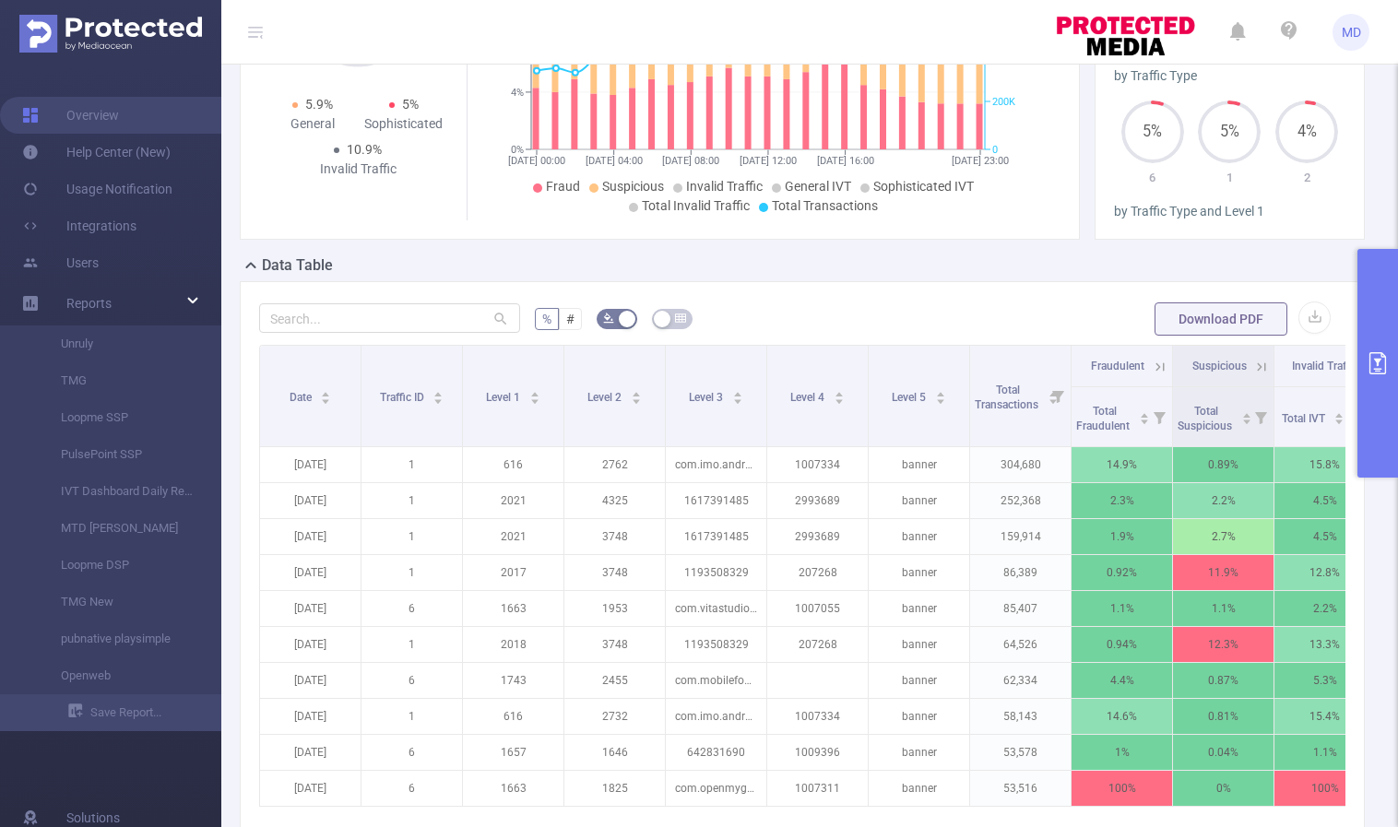
click at [1375, 363] on icon "primary" at bounding box center [1378, 363] width 22 height 22
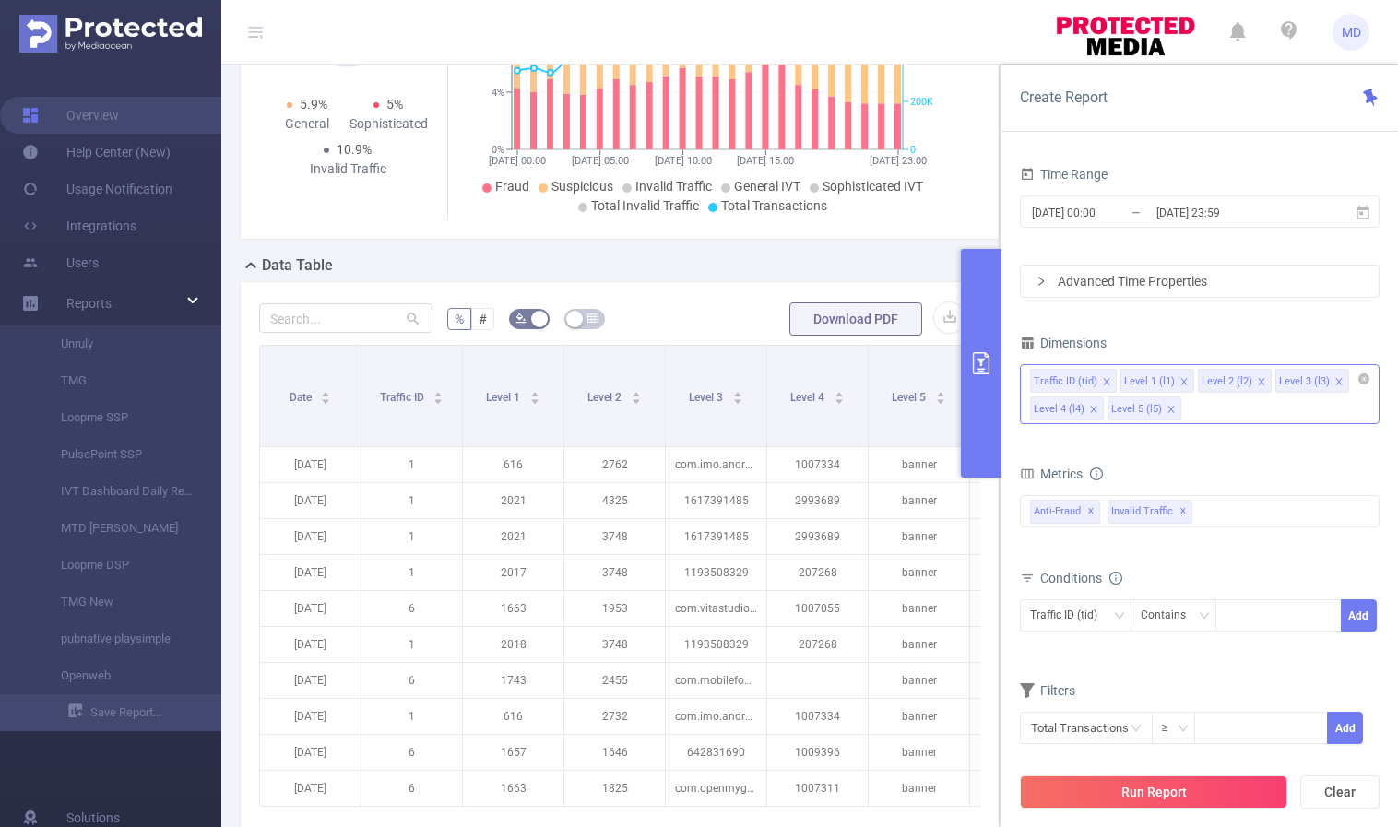
click at [1169, 409] on icon "icon: close" at bounding box center [1171, 409] width 6 height 6
click at [1257, 378] on icon "icon: close" at bounding box center [1261, 381] width 9 height 9
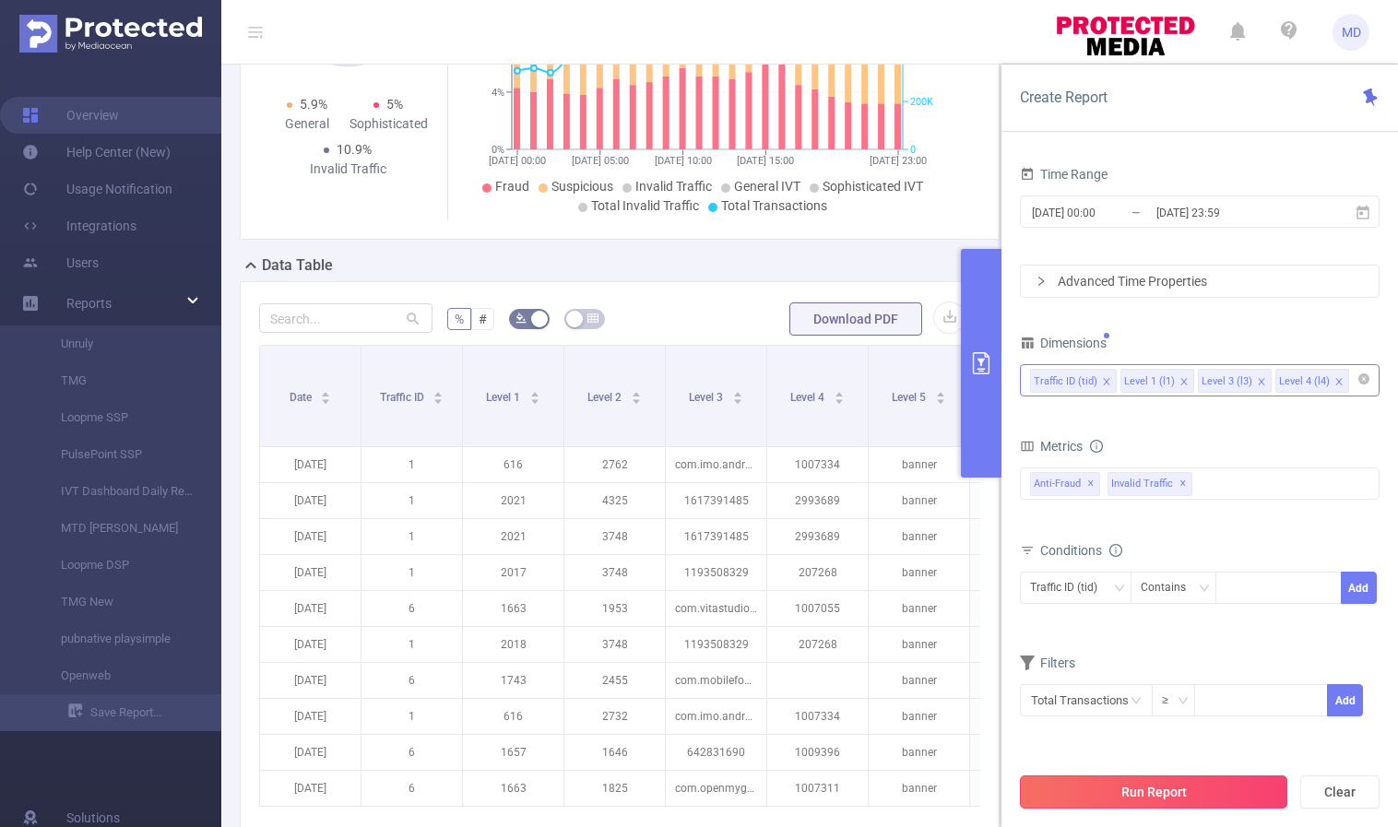
click at [1145, 796] on button "Run Report" at bounding box center [1154, 792] width 268 height 33
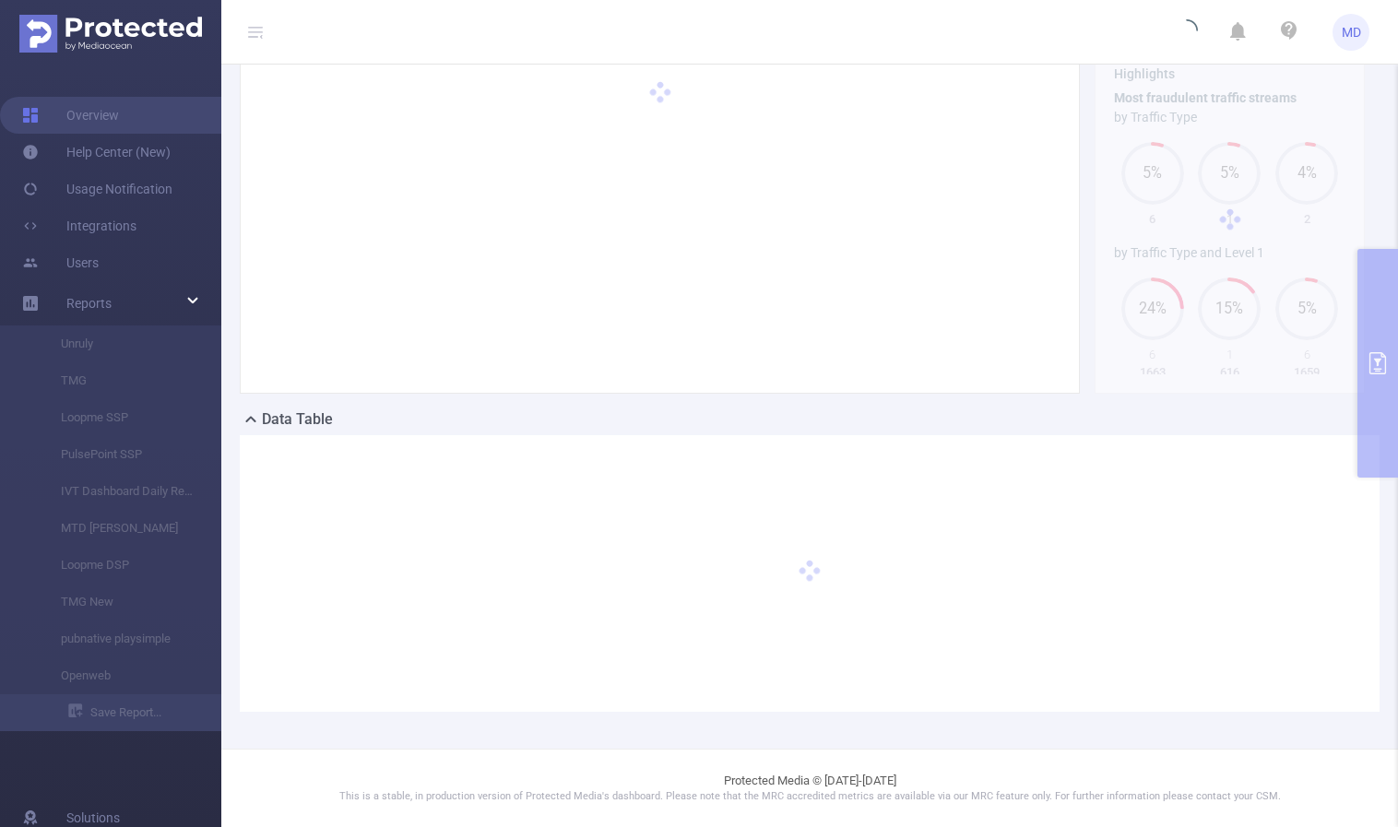
scroll to position [186, 0]
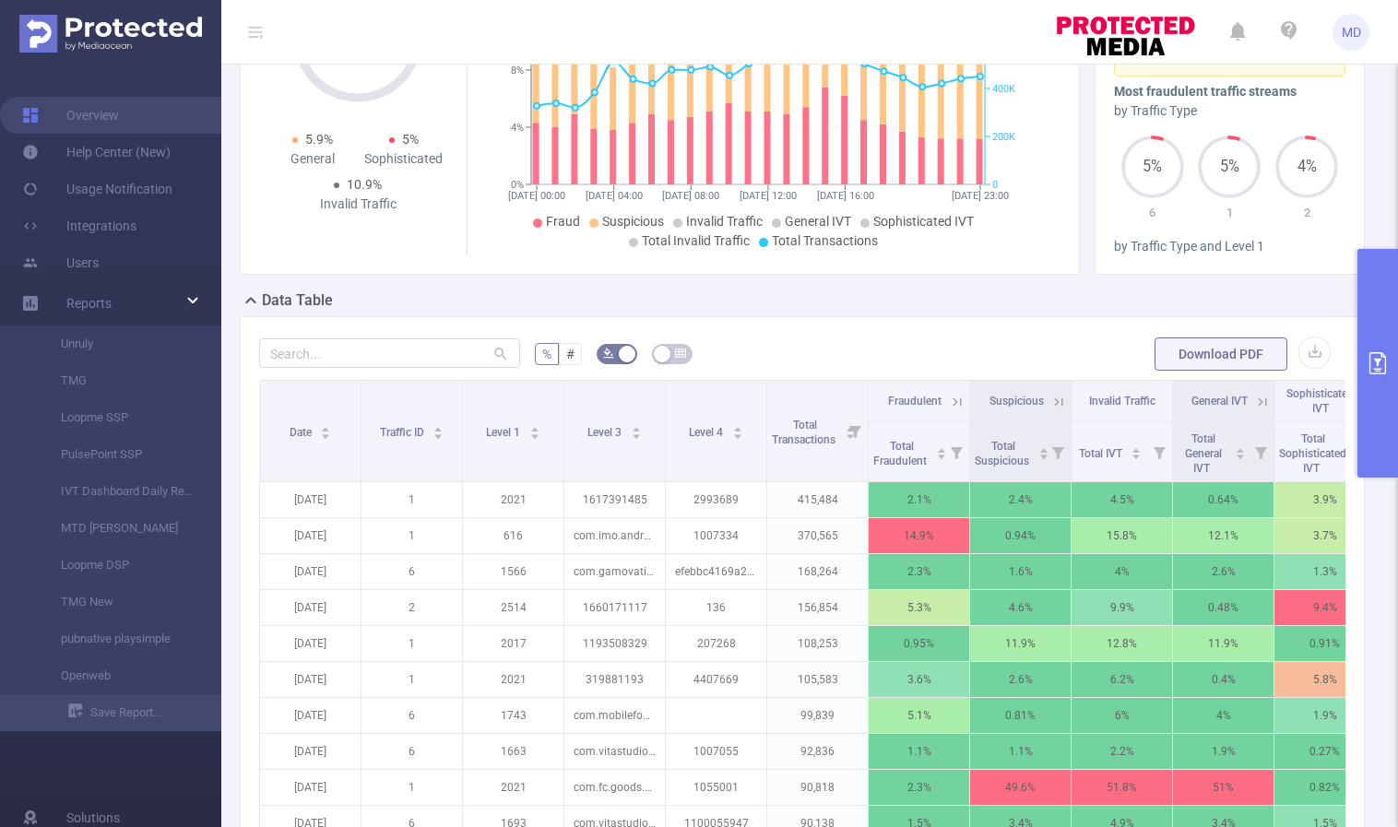
scroll to position [594, 0]
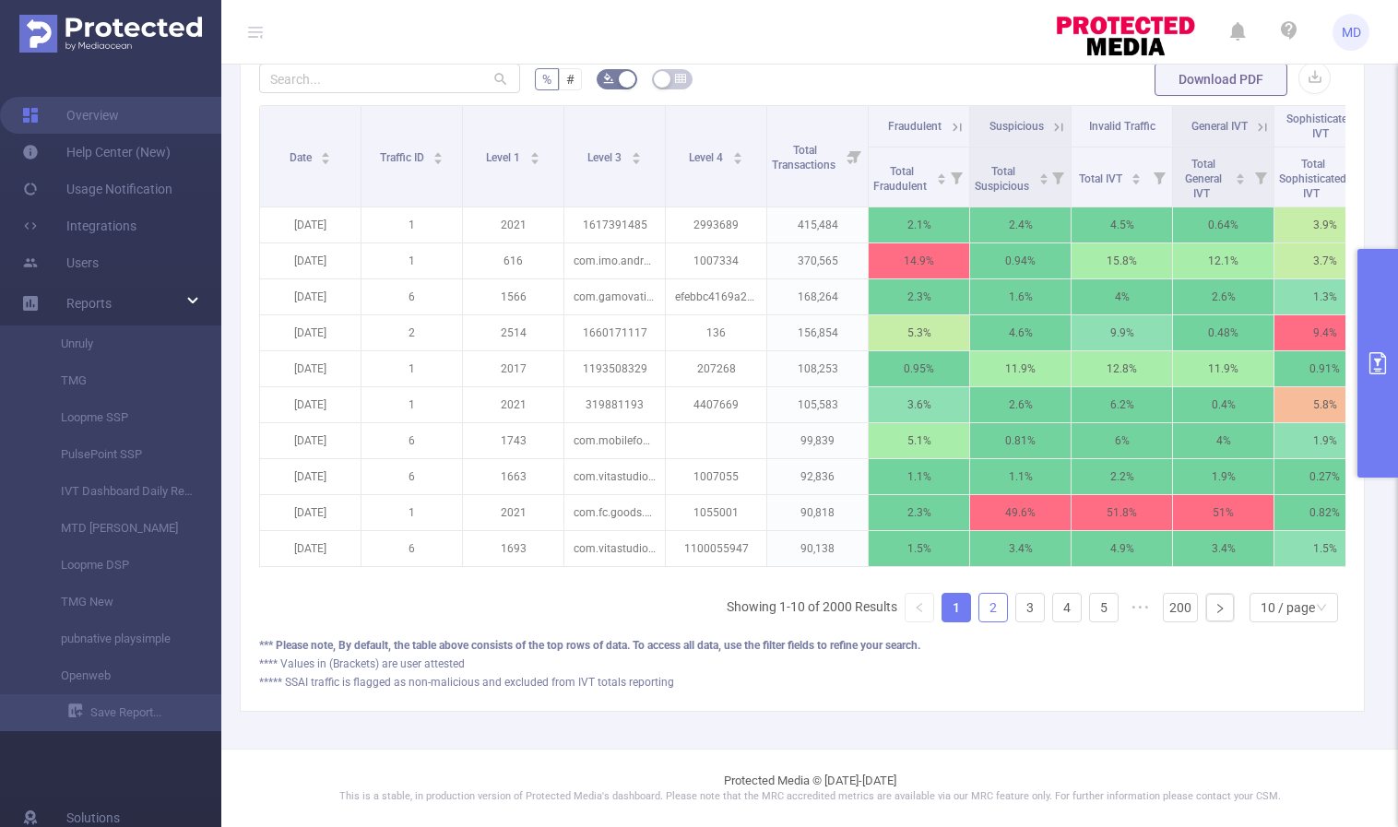
click at [980, 610] on link "2" at bounding box center [994, 608] width 28 height 28
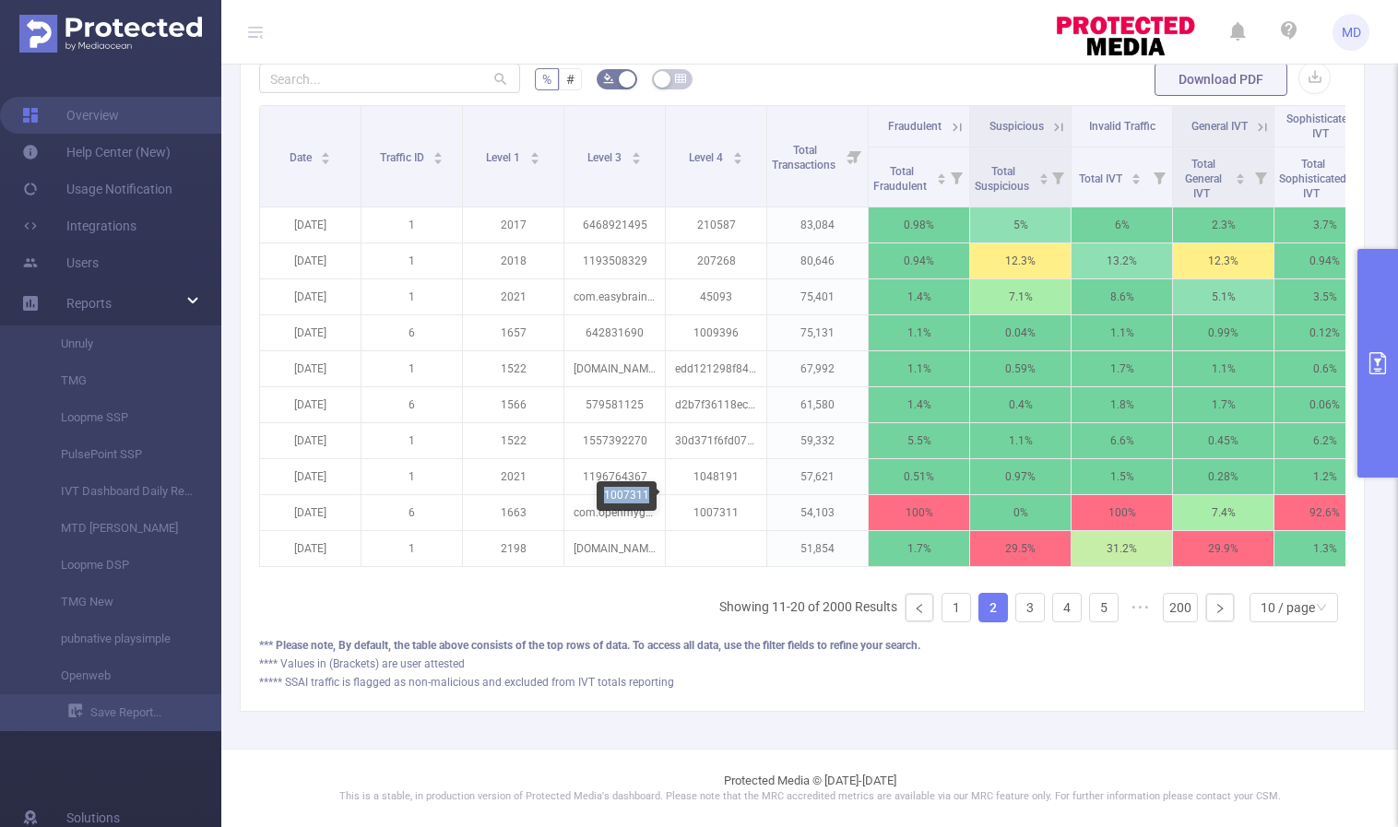
drag, startPoint x: 606, startPoint y: 495, endPoint x: 647, endPoint y: 503, distance: 41.3
click at [647, 503] on div "1007311" at bounding box center [627, 497] width 60 height 30
click at [1384, 352] on icon "primary" at bounding box center [1378, 363] width 22 height 22
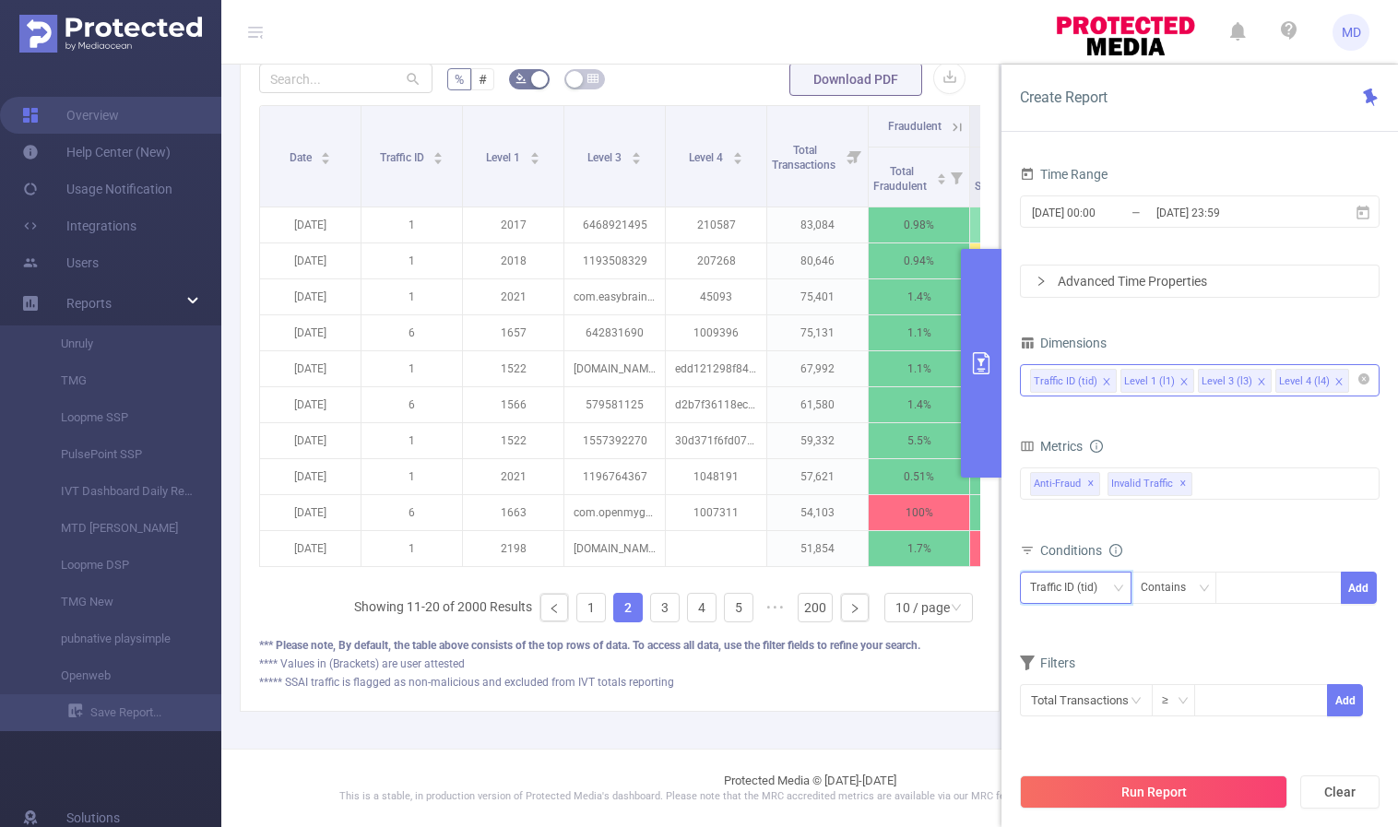
click at [1119, 589] on icon "icon: down" at bounding box center [1118, 588] width 9 height 6
click at [1085, 719] on li "Level 4 (l4)" at bounding box center [1076, 715] width 112 height 30
click at [1273, 591] on div at bounding box center [1279, 588] width 106 height 30
paste input "1007311"
type input "1007311"
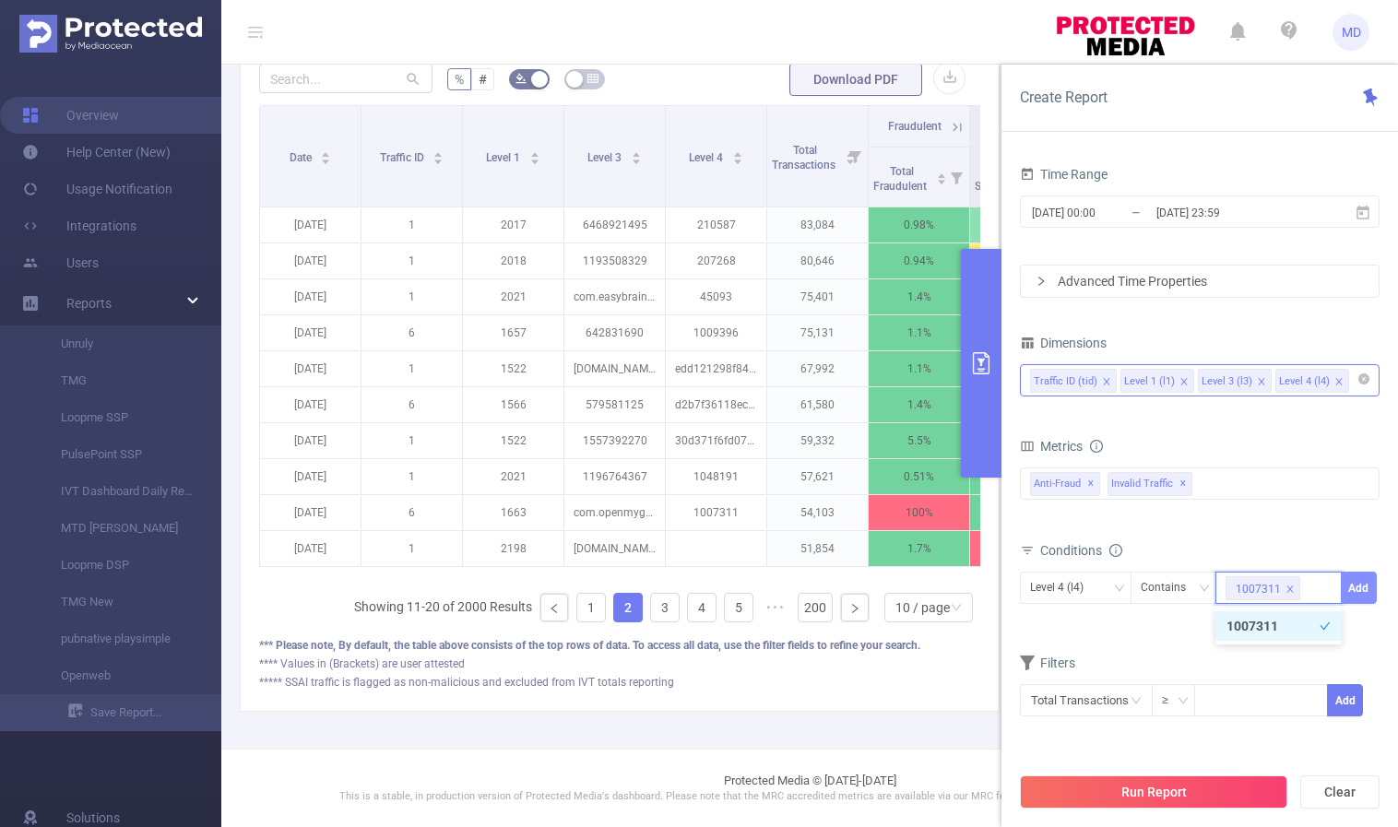
click at [1358, 581] on button "Add" at bounding box center [1359, 588] width 36 height 32
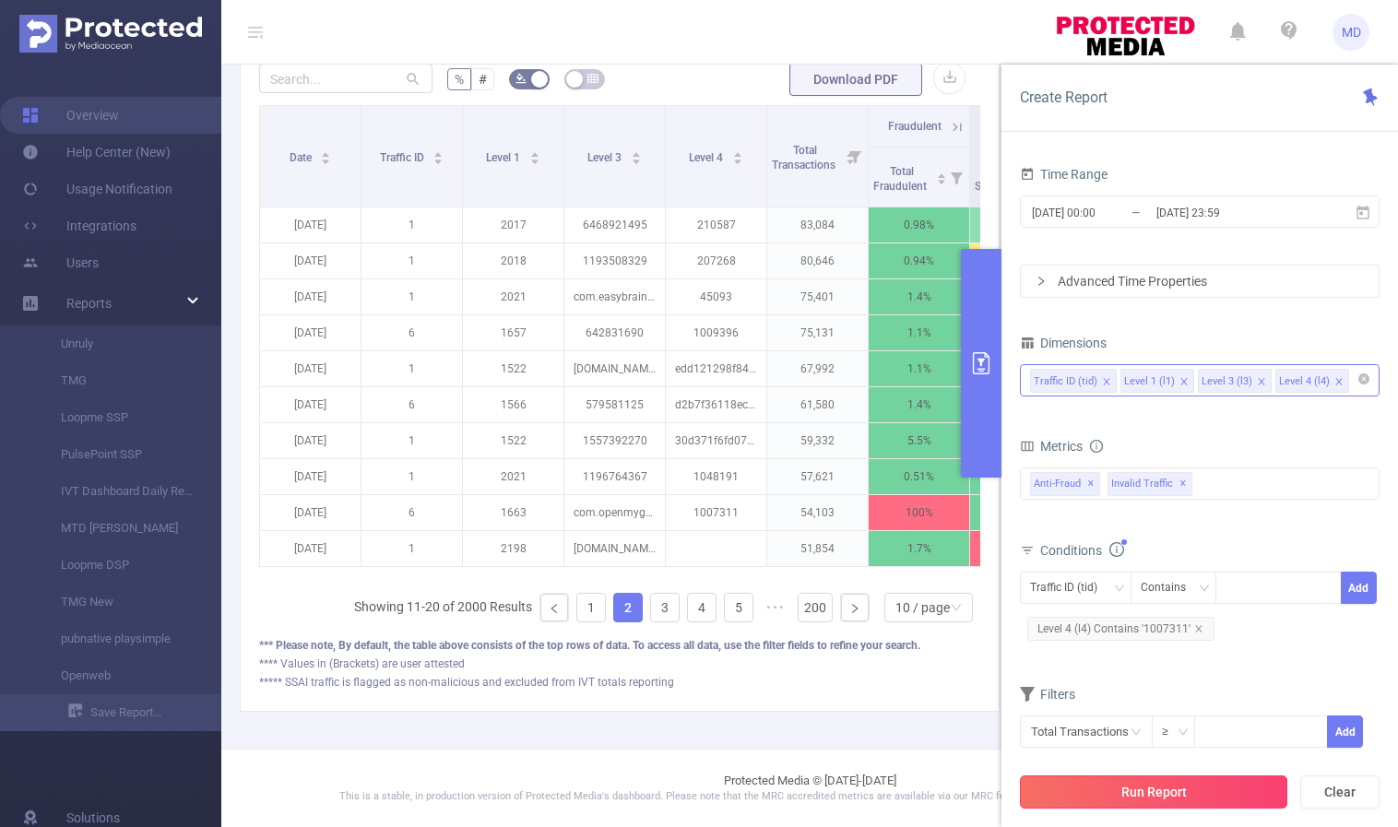
click at [1160, 789] on button "Run Report" at bounding box center [1154, 792] width 268 height 33
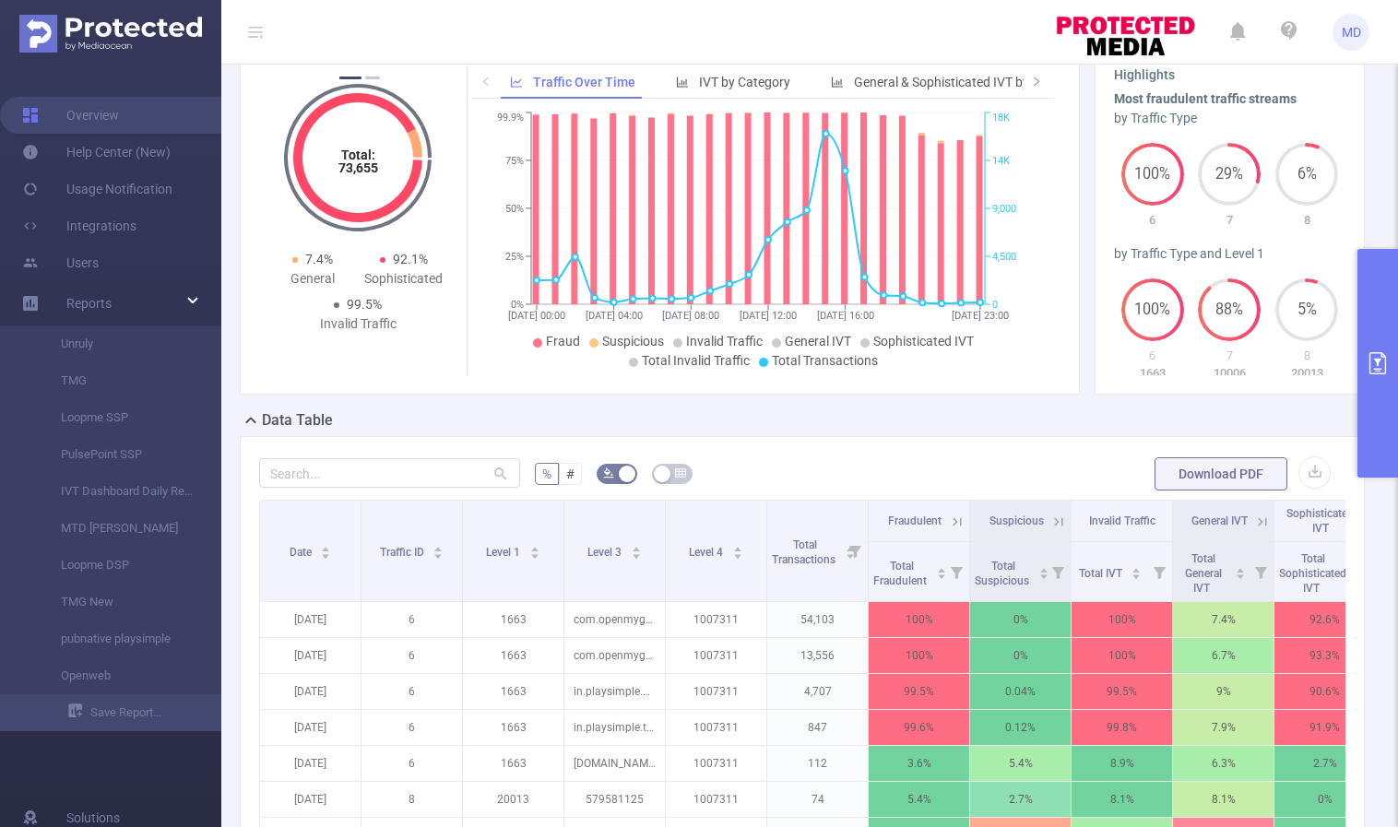
click at [1367, 374] on icon "primary" at bounding box center [1378, 363] width 22 height 22
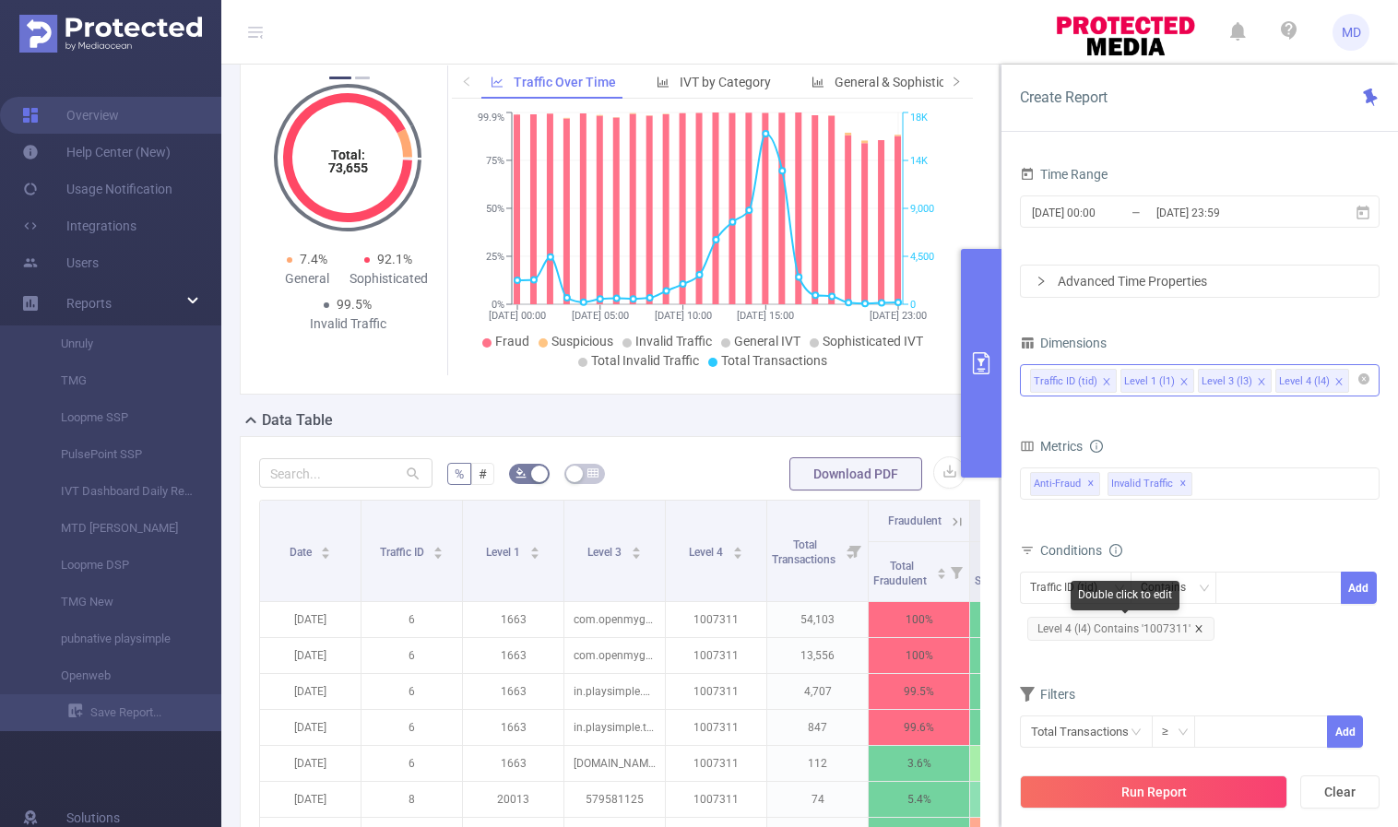
click at [1195, 632] on icon "icon: close" at bounding box center [1199, 628] width 9 height 9
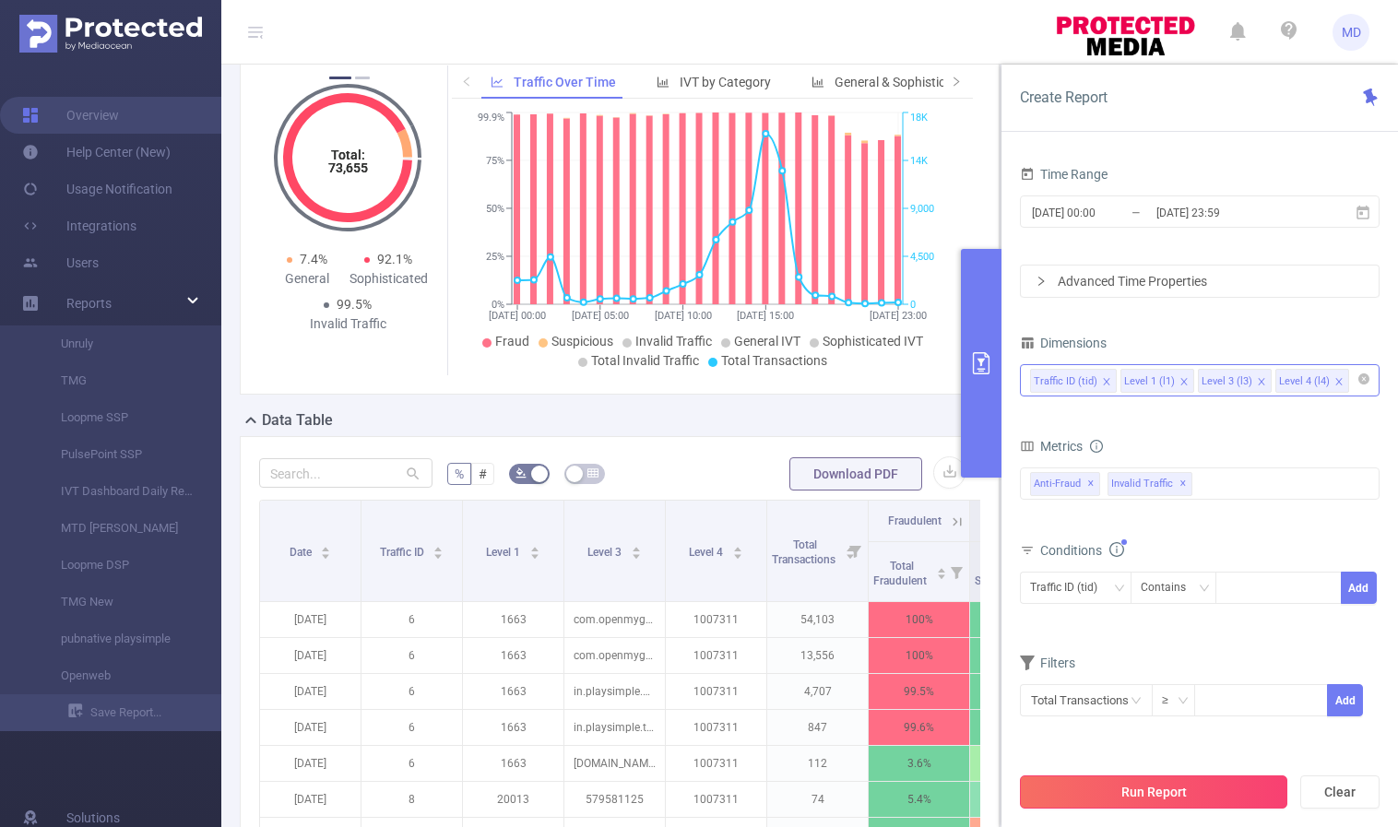
click at [1140, 801] on button "Run Report" at bounding box center [1154, 792] width 268 height 33
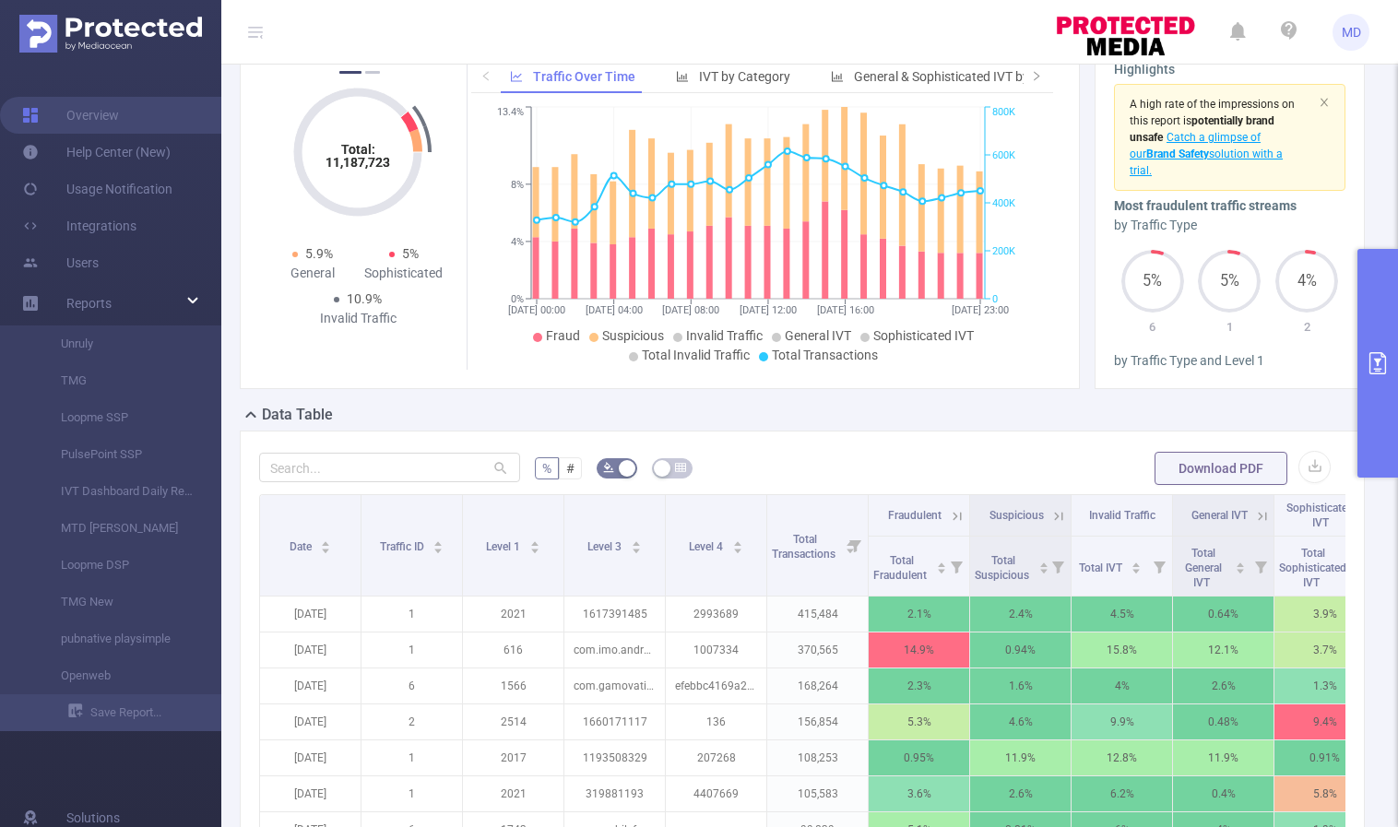
scroll to position [594, 0]
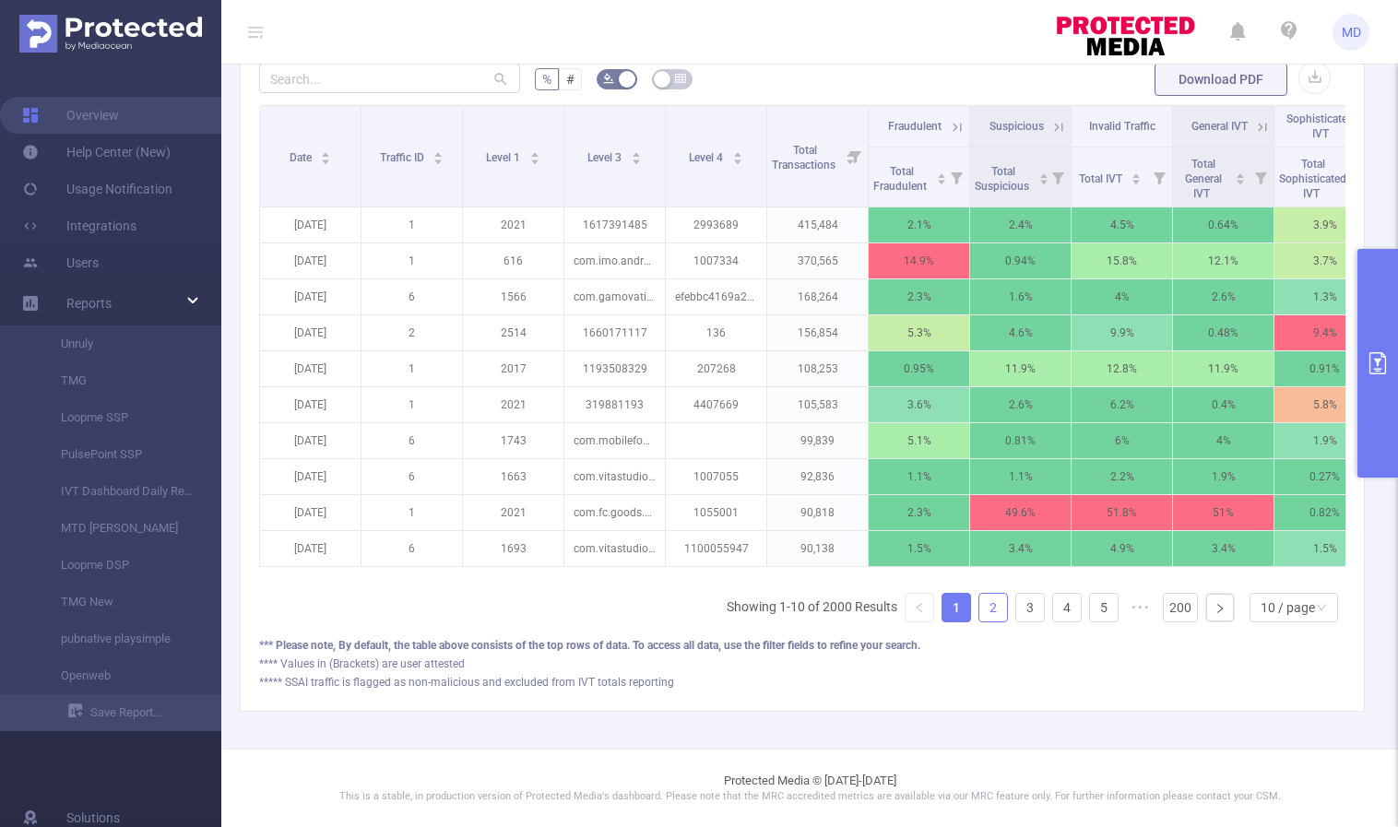
click at [980, 615] on link "2" at bounding box center [994, 608] width 28 height 28
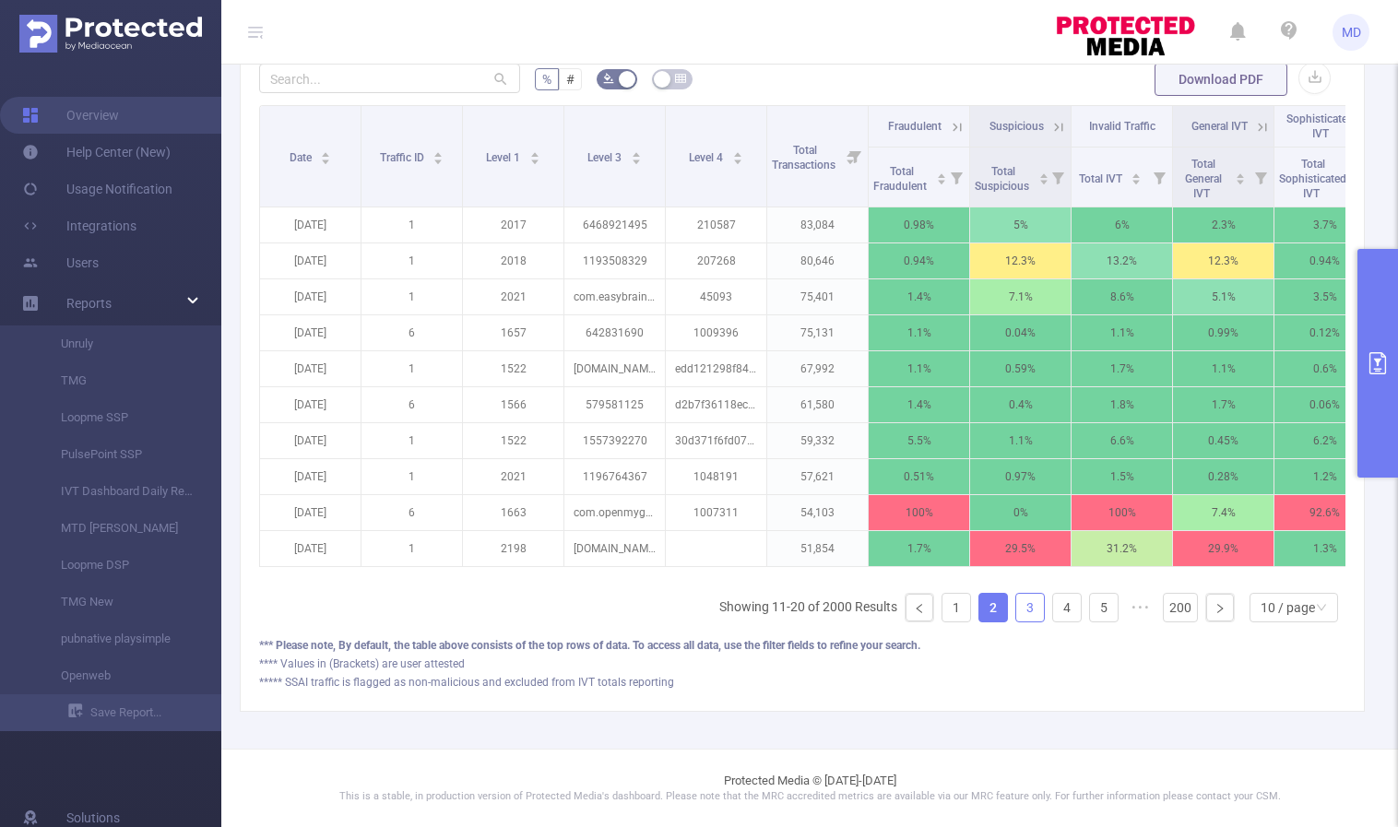
click at [1017, 613] on link "3" at bounding box center [1031, 608] width 28 height 28
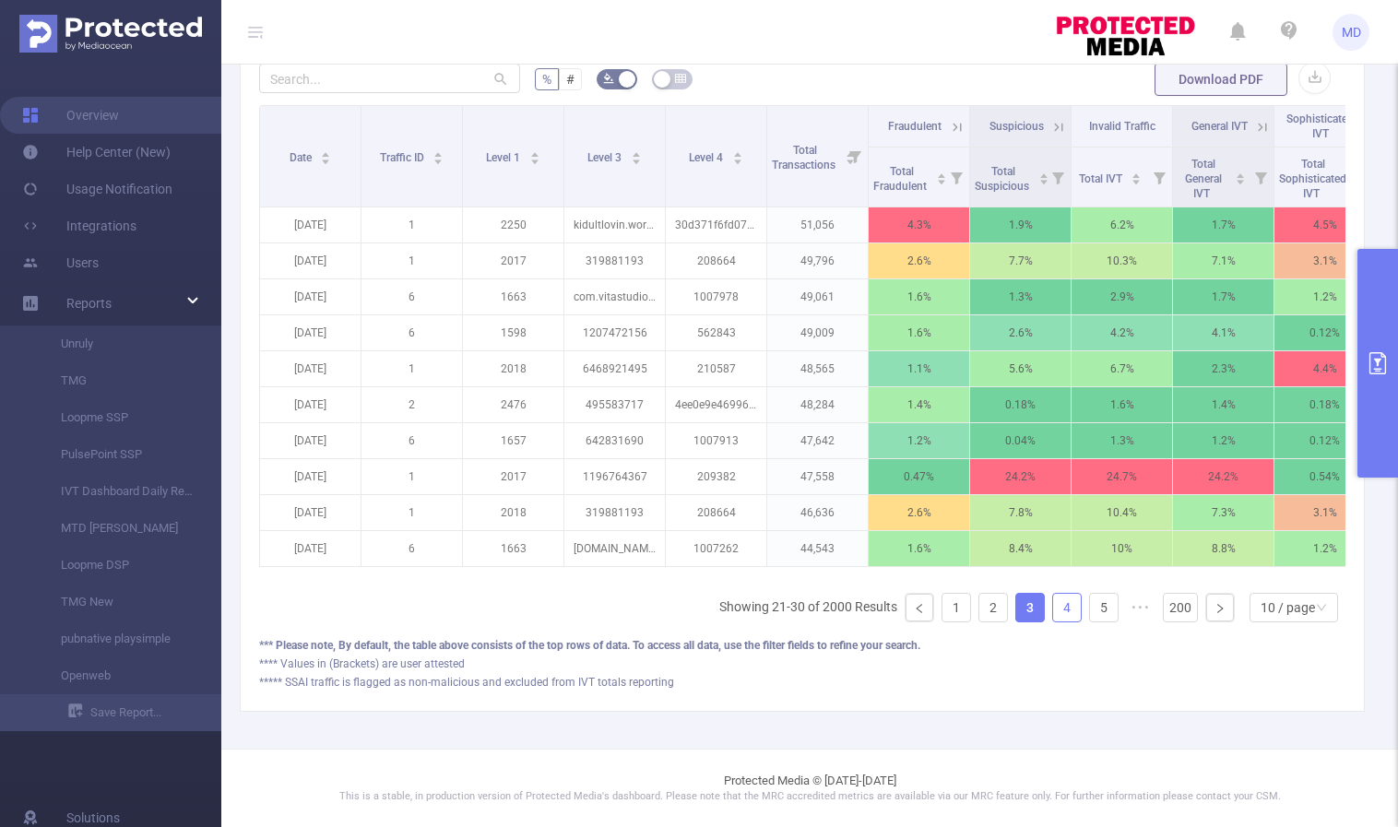
click at [1057, 604] on link "4" at bounding box center [1067, 608] width 28 height 28
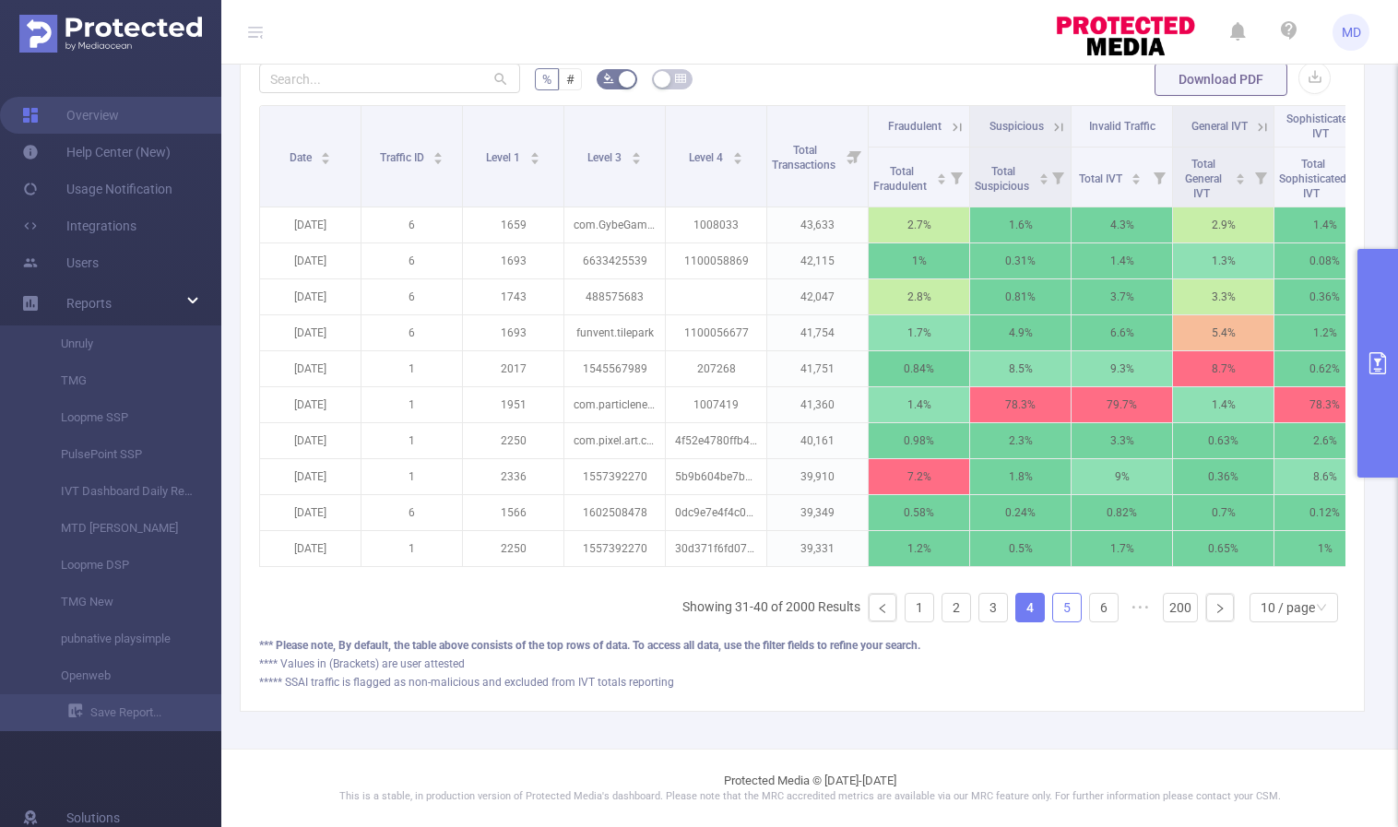
click at [1057, 610] on link "5" at bounding box center [1067, 608] width 28 height 28
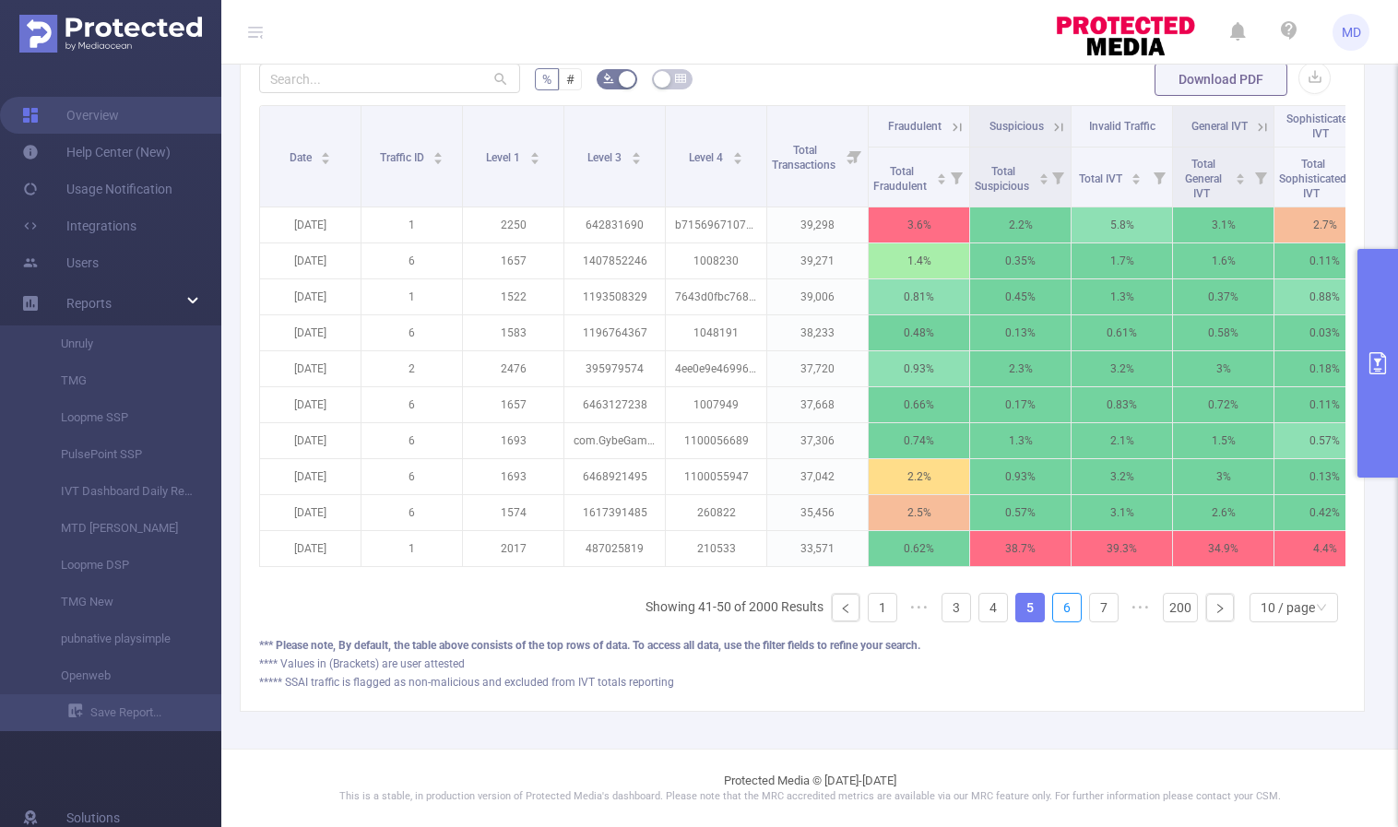
click at [1057, 610] on link "6" at bounding box center [1067, 608] width 28 height 28
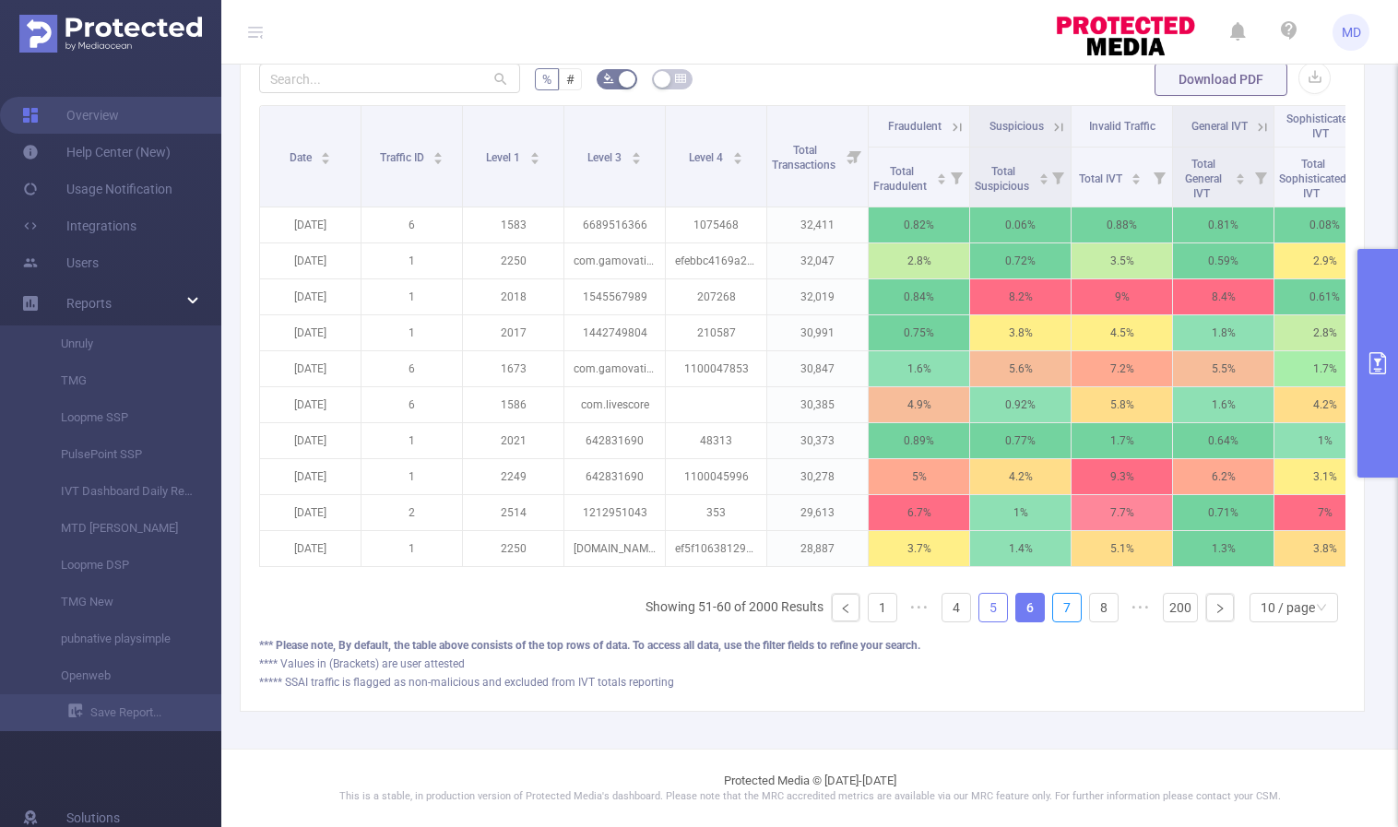
click at [1057, 610] on link "7" at bounding box center [1067, 608] width 28 height 28
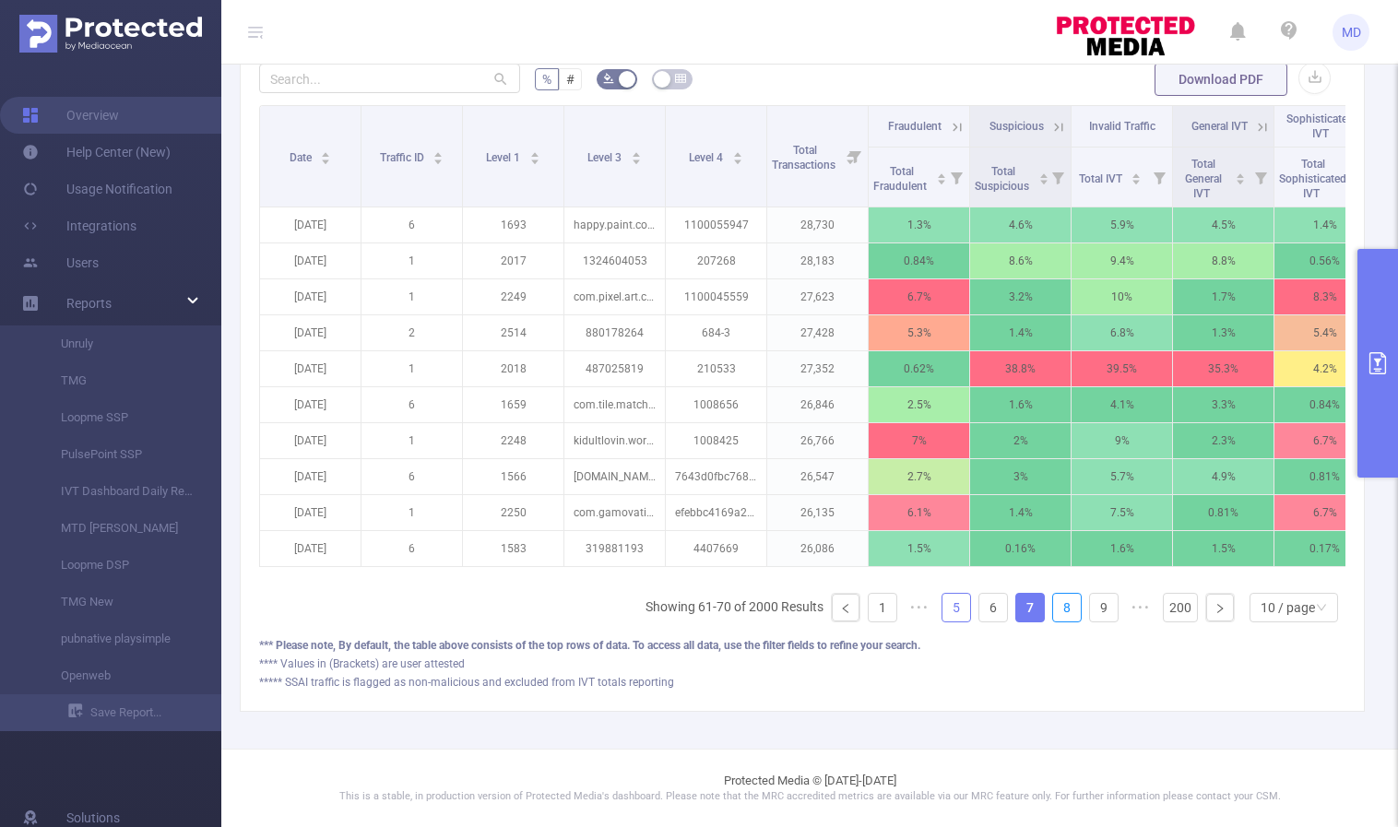
click at [1057, 610] on link "8" at bounding box center [1067, 608] width 28 height 28
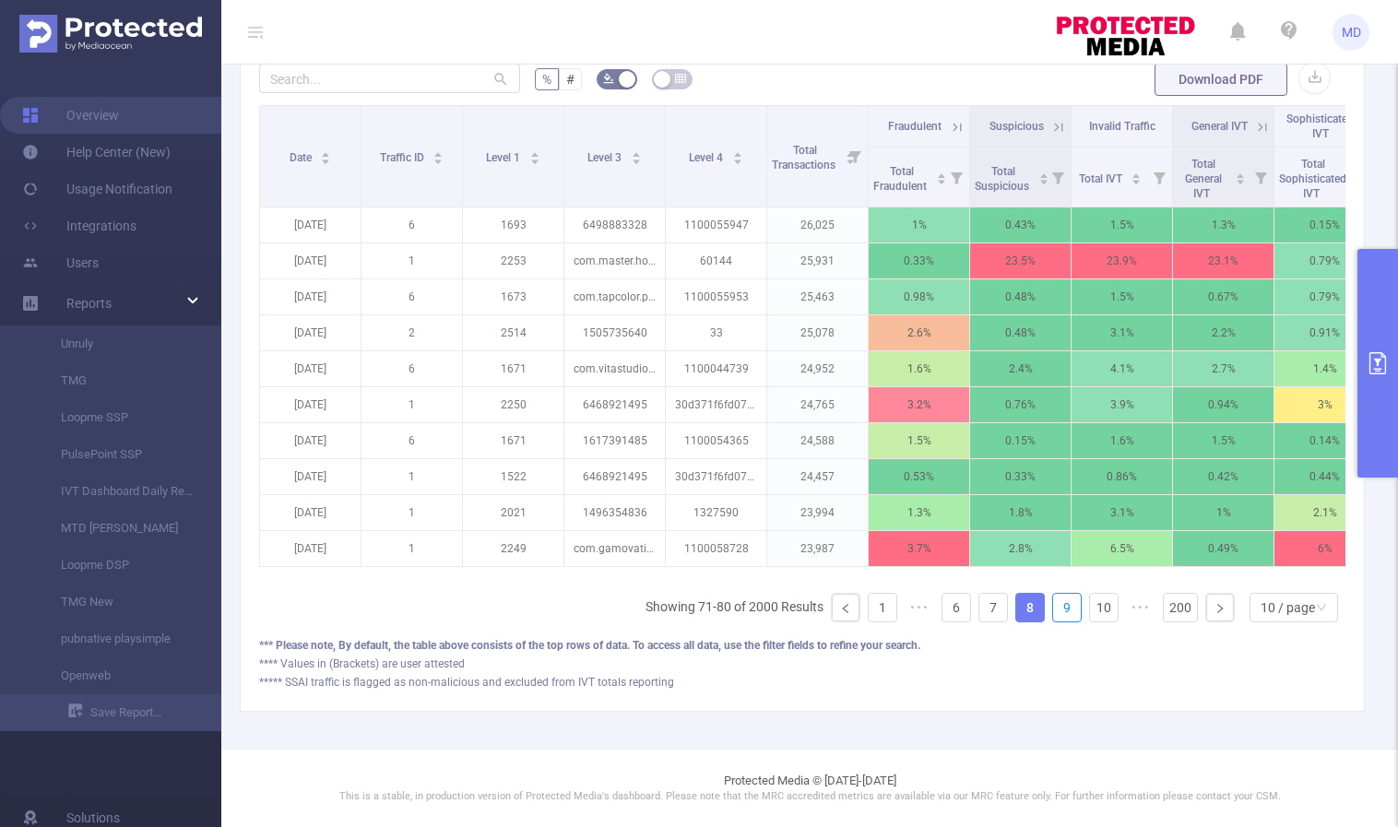
click at [1057, 610] on link "9" at bounding box center [1067, 608] width 28 height 28
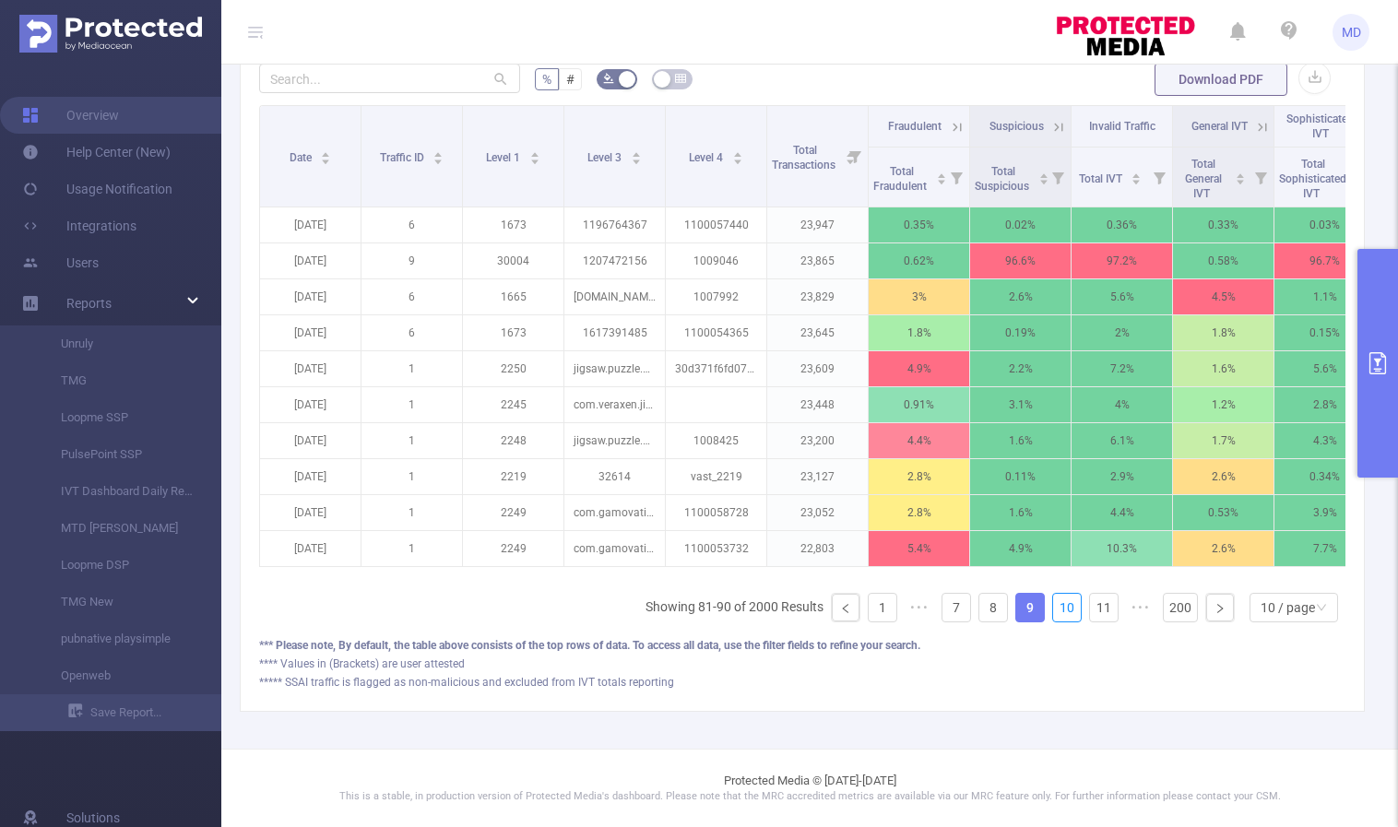
click at [1057, 610] on link "10" at bounding box center [1067, 608] width 28 height 28
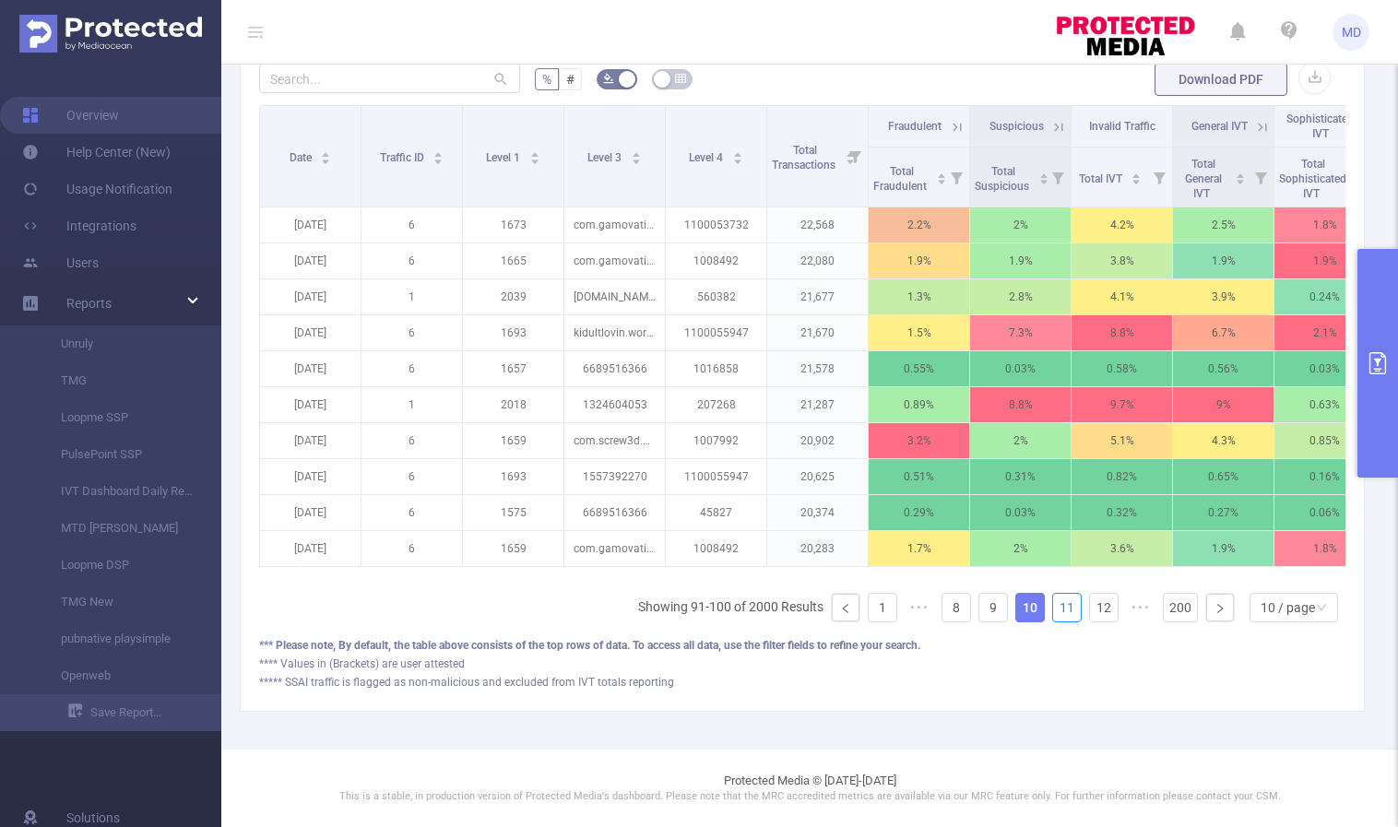
click at [1057, 610] on link "11" at bounding box center [1067, 608] width 28 height 28
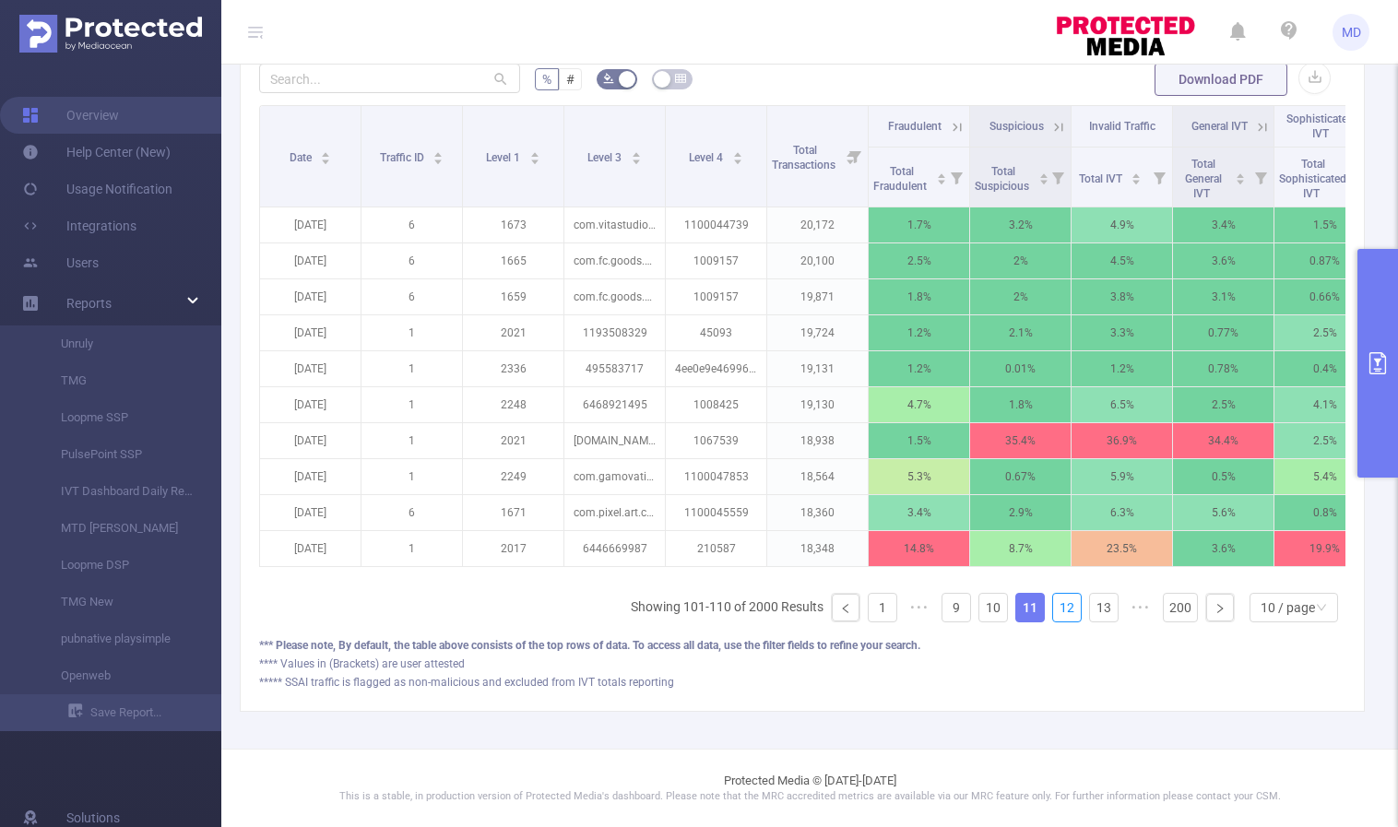
click at [1057, 610] on link "12" at bounding box center [1067, 608] width 28 height 28
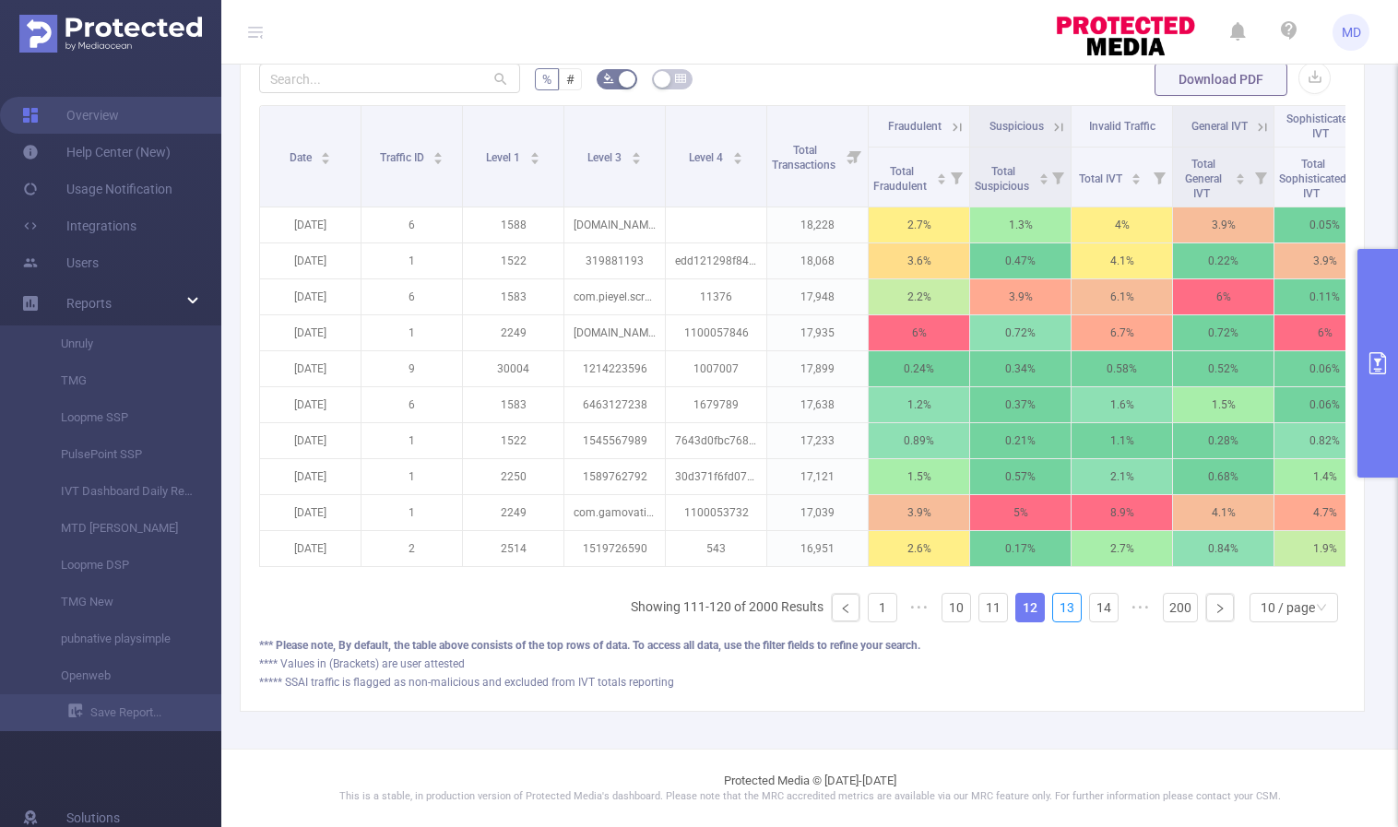
click at [1057, 610] on link "13" at bounding box center [1067, 608] width 28 height 28
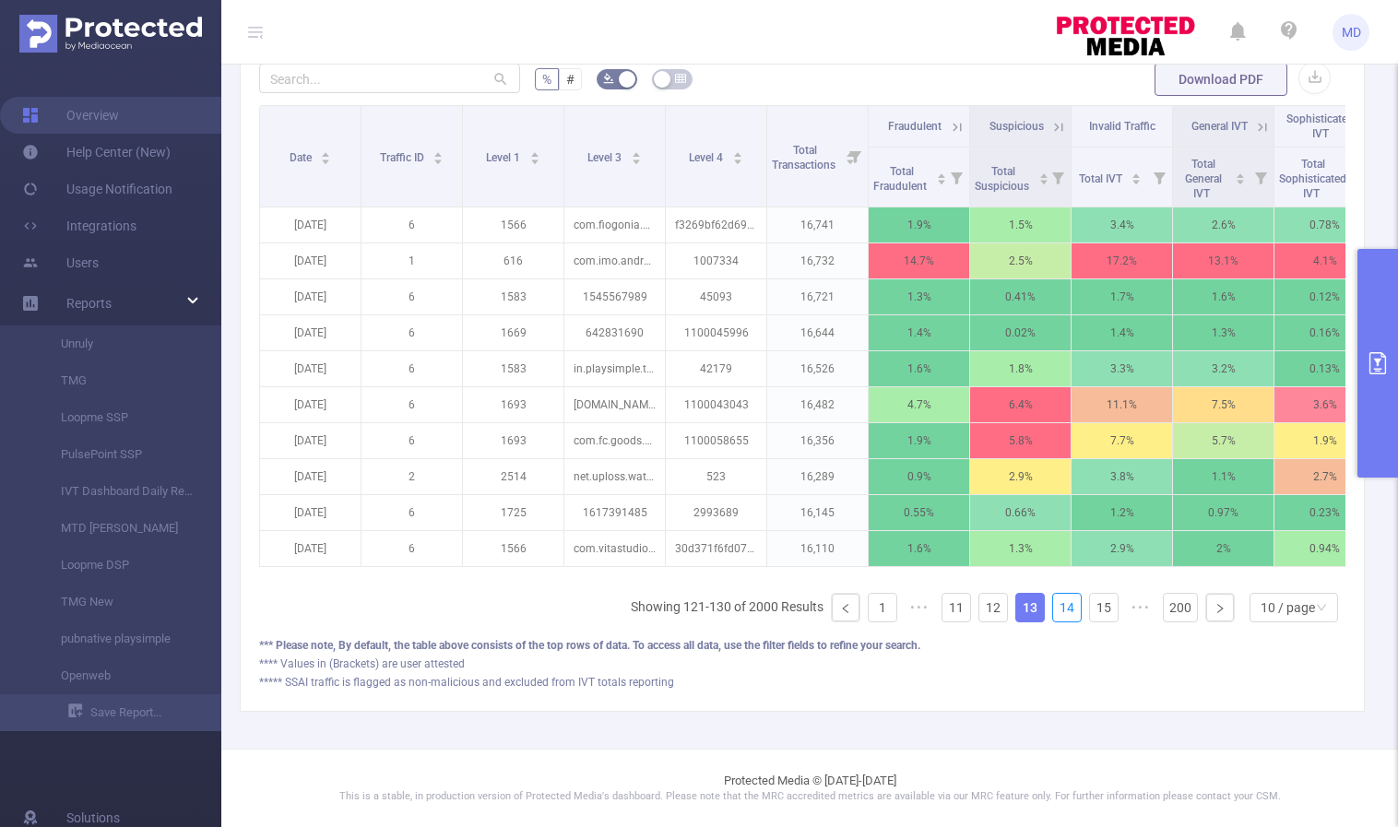
click at [1057, 610] on link "14" at bounding box center [1067, 608] width 28 height 28
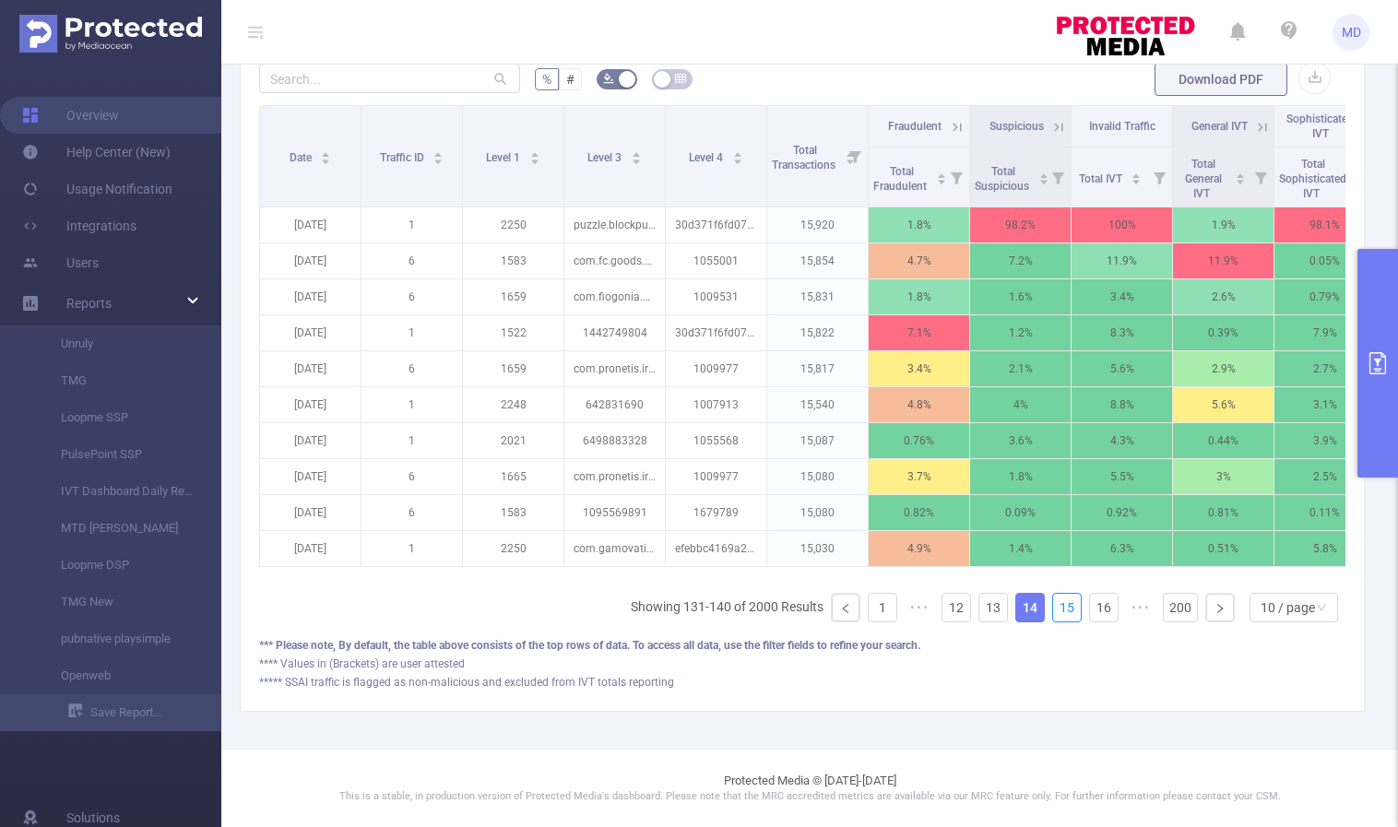
click at [1057, 610] on link "15" at bounding box center [1067, 608] width 28 height 28
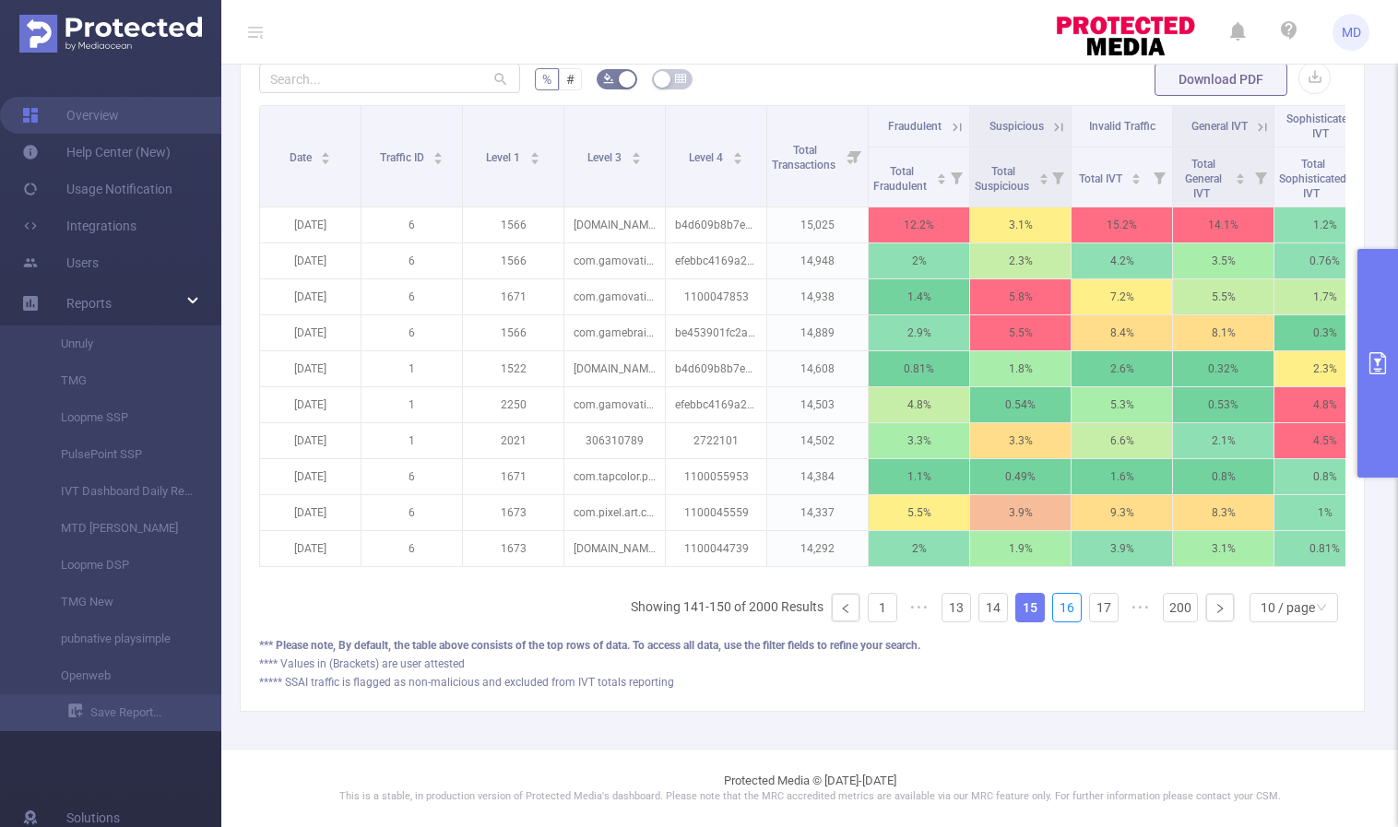
click at [1057, 610] on link "16" at bounding box center [1067, 608] width 28 height 28
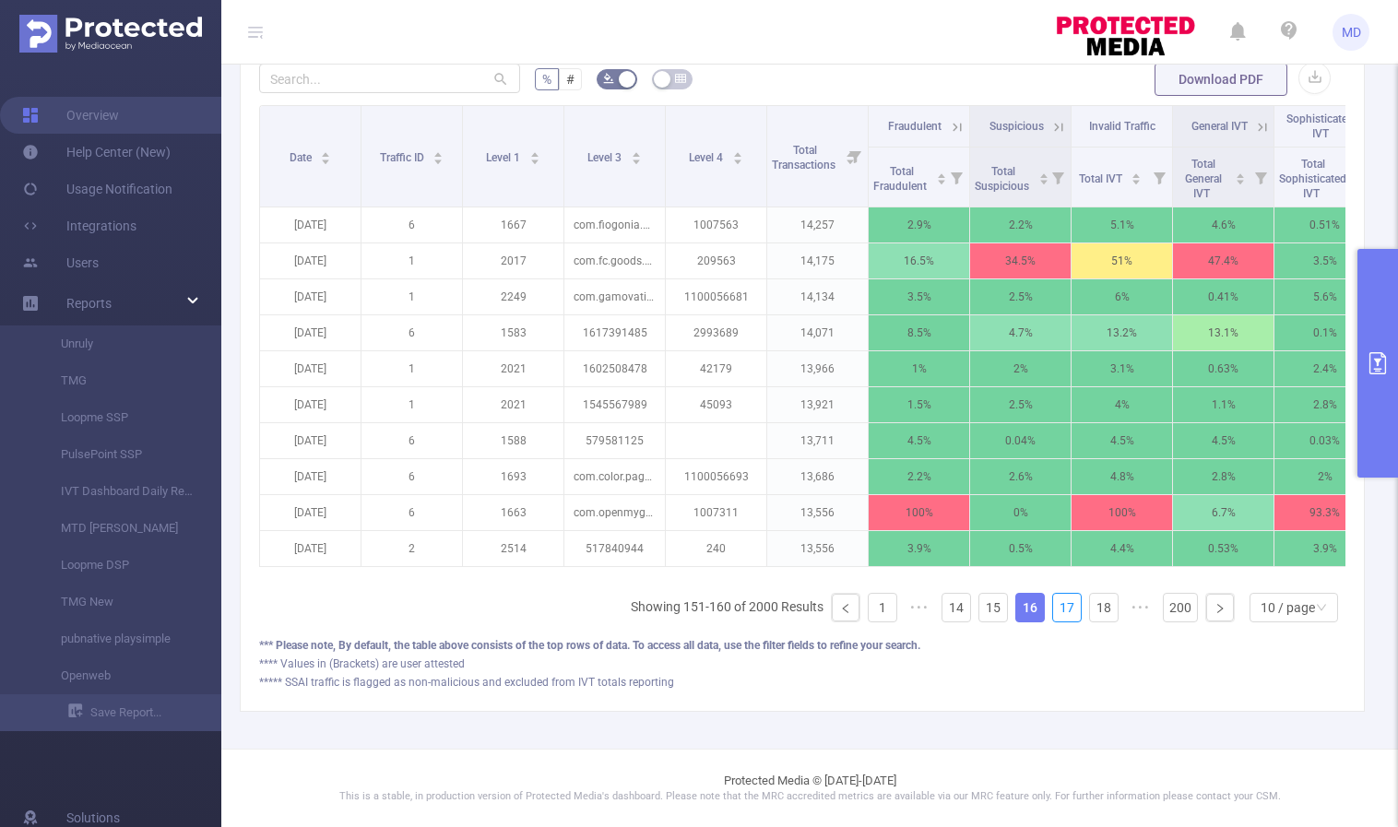
click at [1057, 610] on link "17" at bounding box center [1067, 608] width 28 height 28
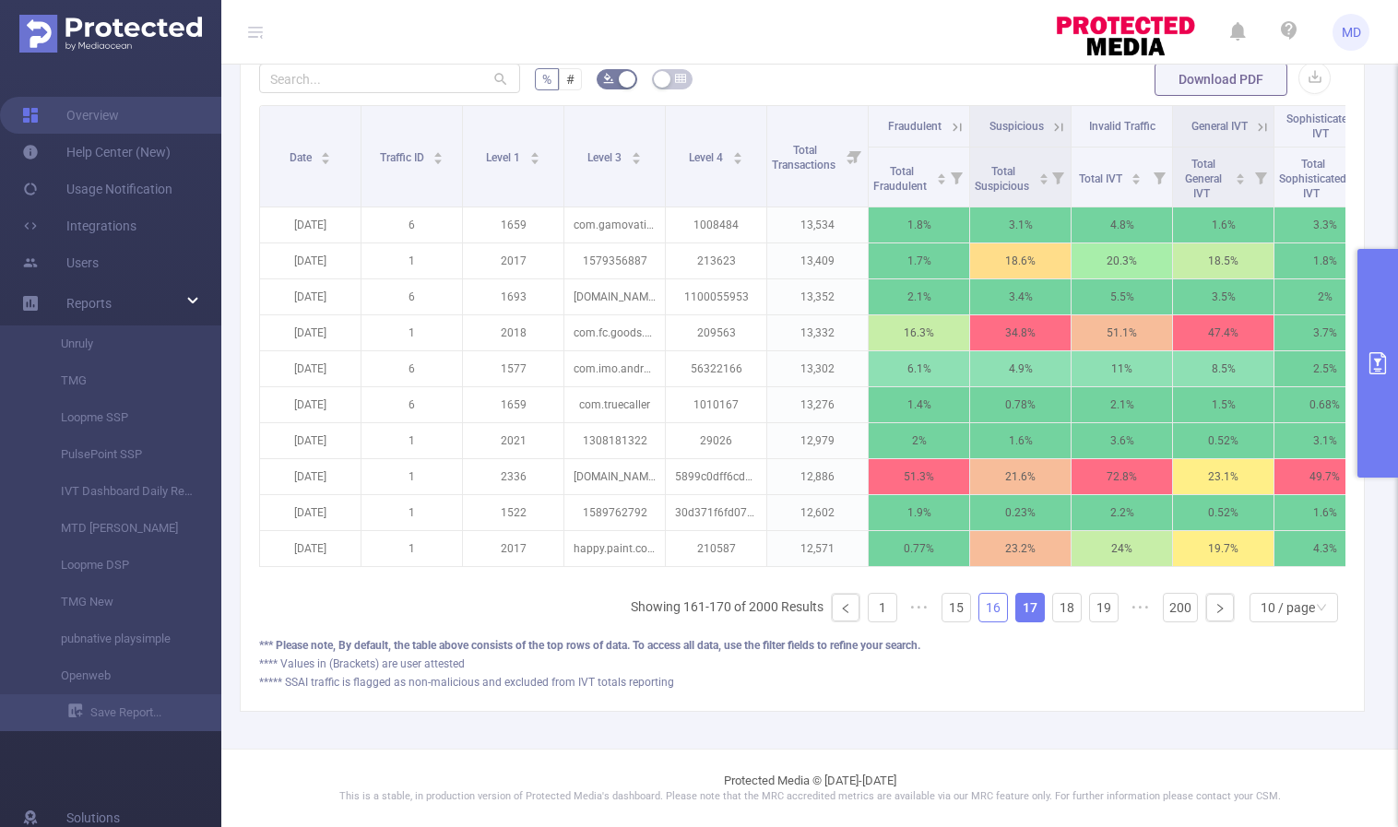
click at [983, 613] on link "16" at bounding box center [994, 608] width 28 height 28
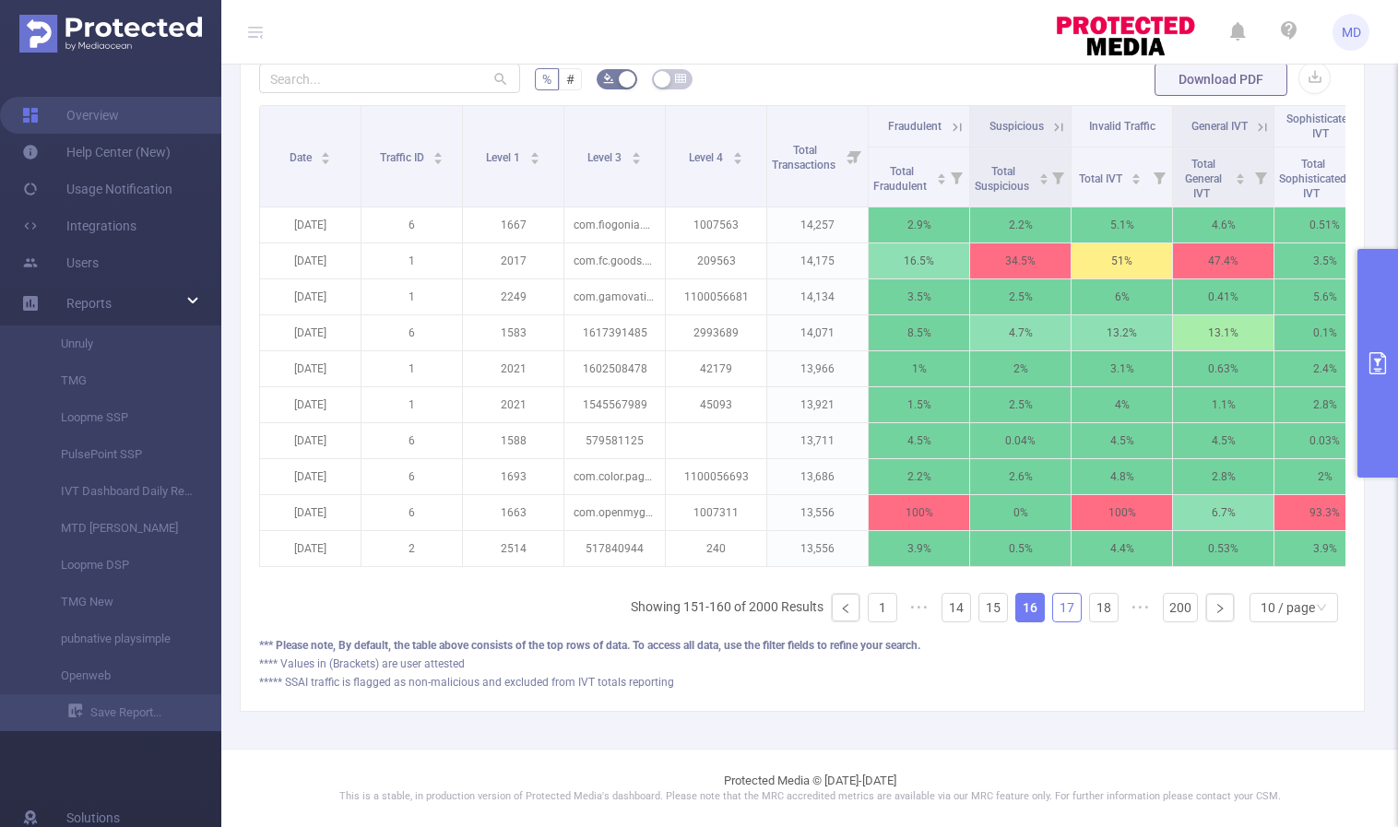
click at [1053, 607] on link "17" at bounding box center [1067, 608] width 28 height 28
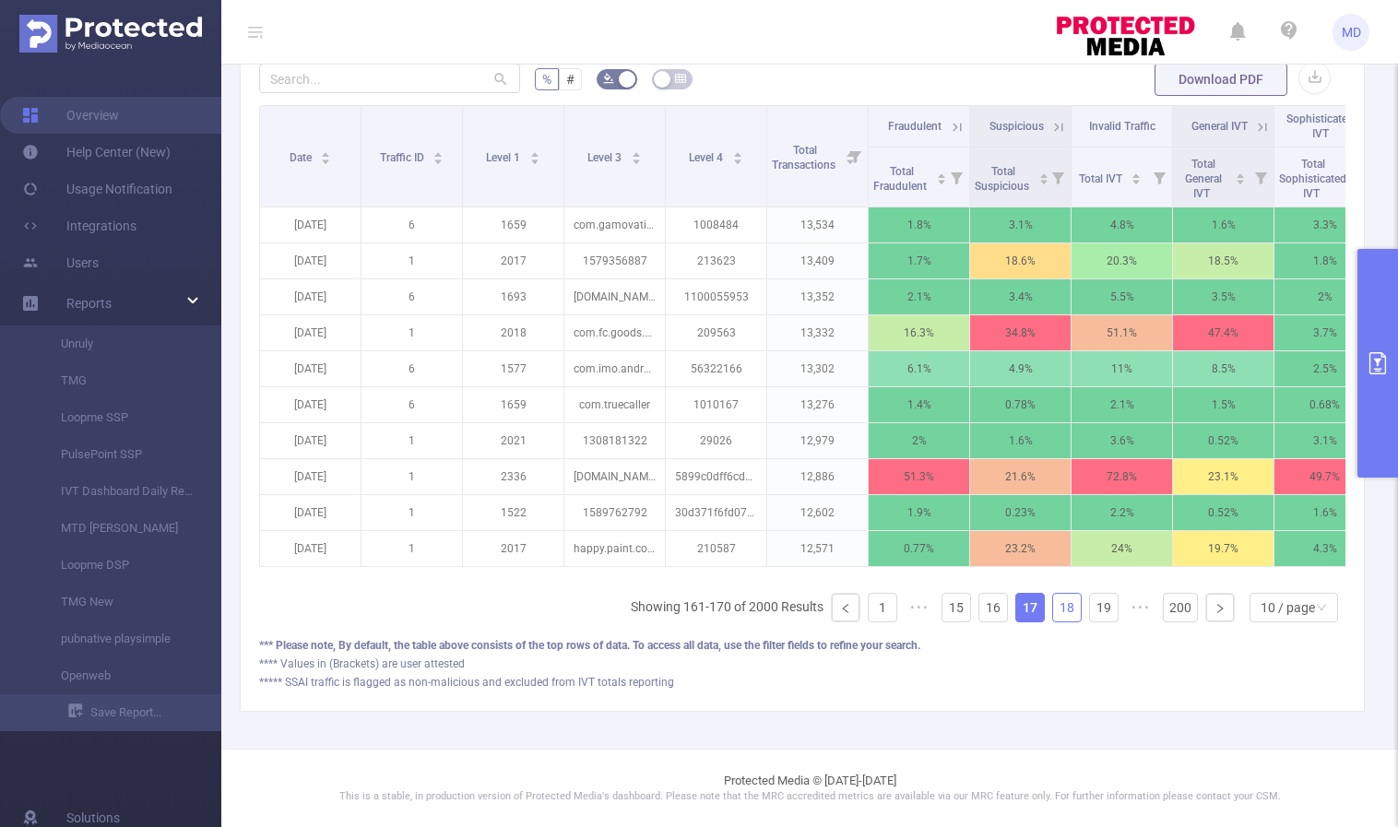
click at [1053, 606] on link "18" at bounding box center [1067, 608] width 28 height 28
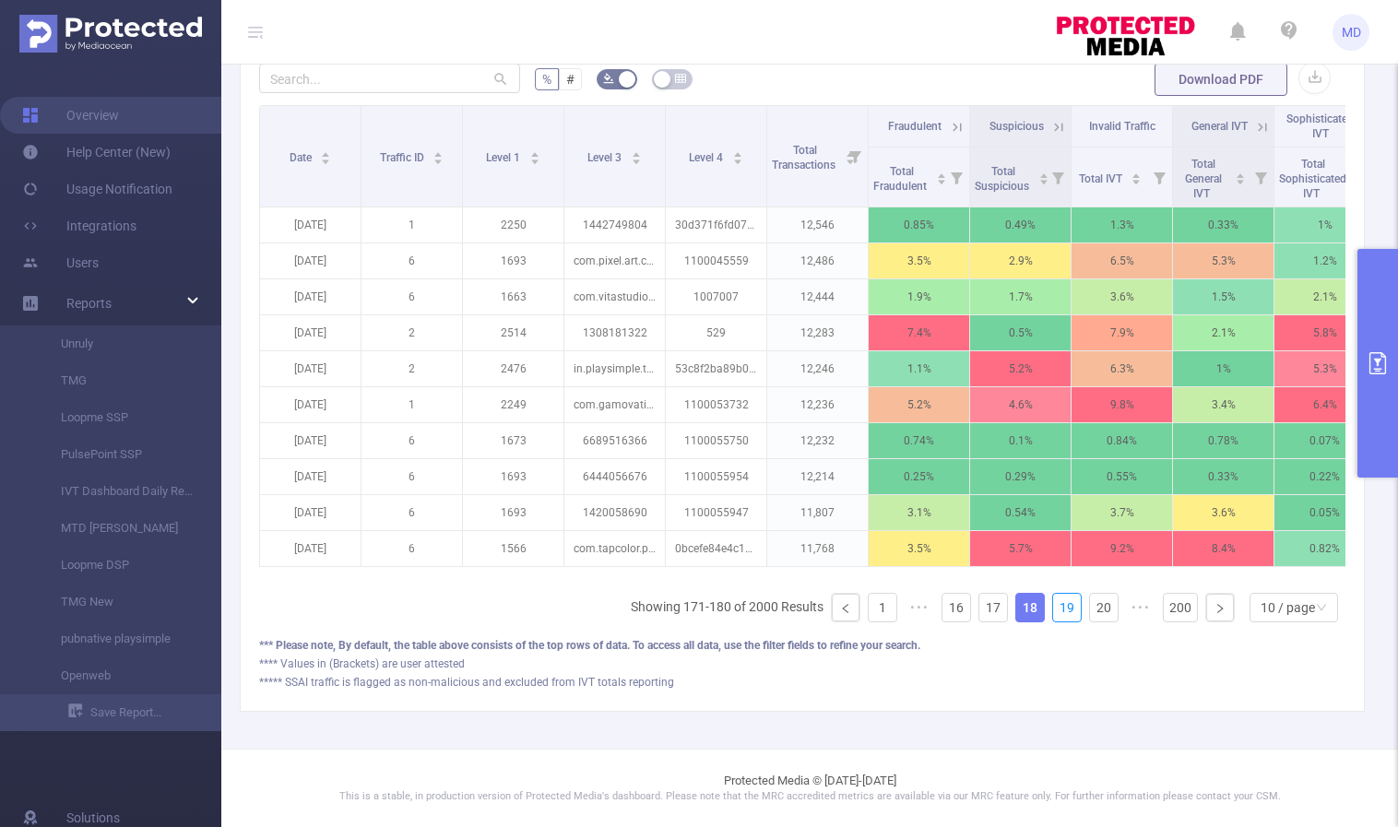
click at [1053, 606] on link "19" at bounding box center [1067, 608] width 28 height 28
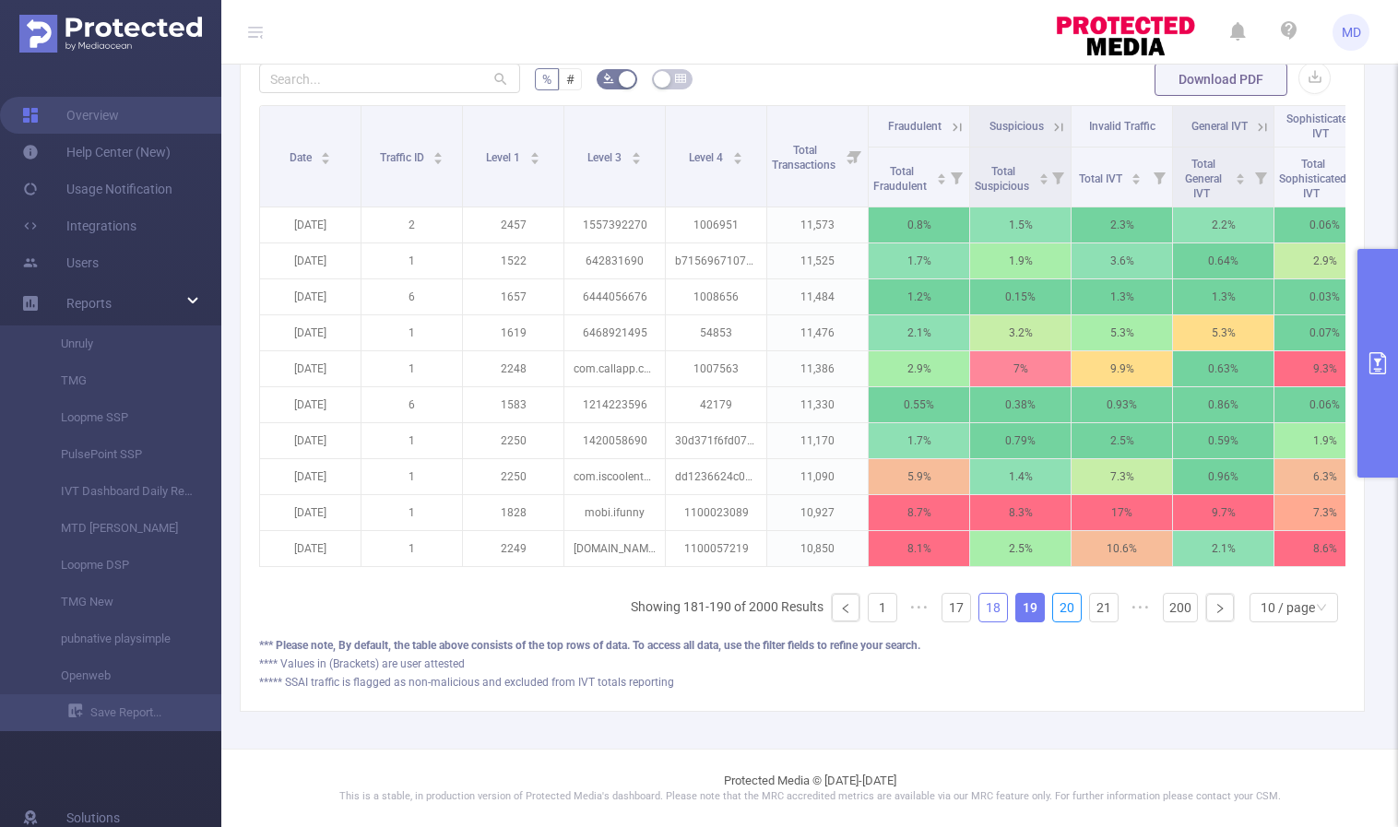
click at [1053, 606] on link "20" at bounding box center [1067, 608] width 28 height 28
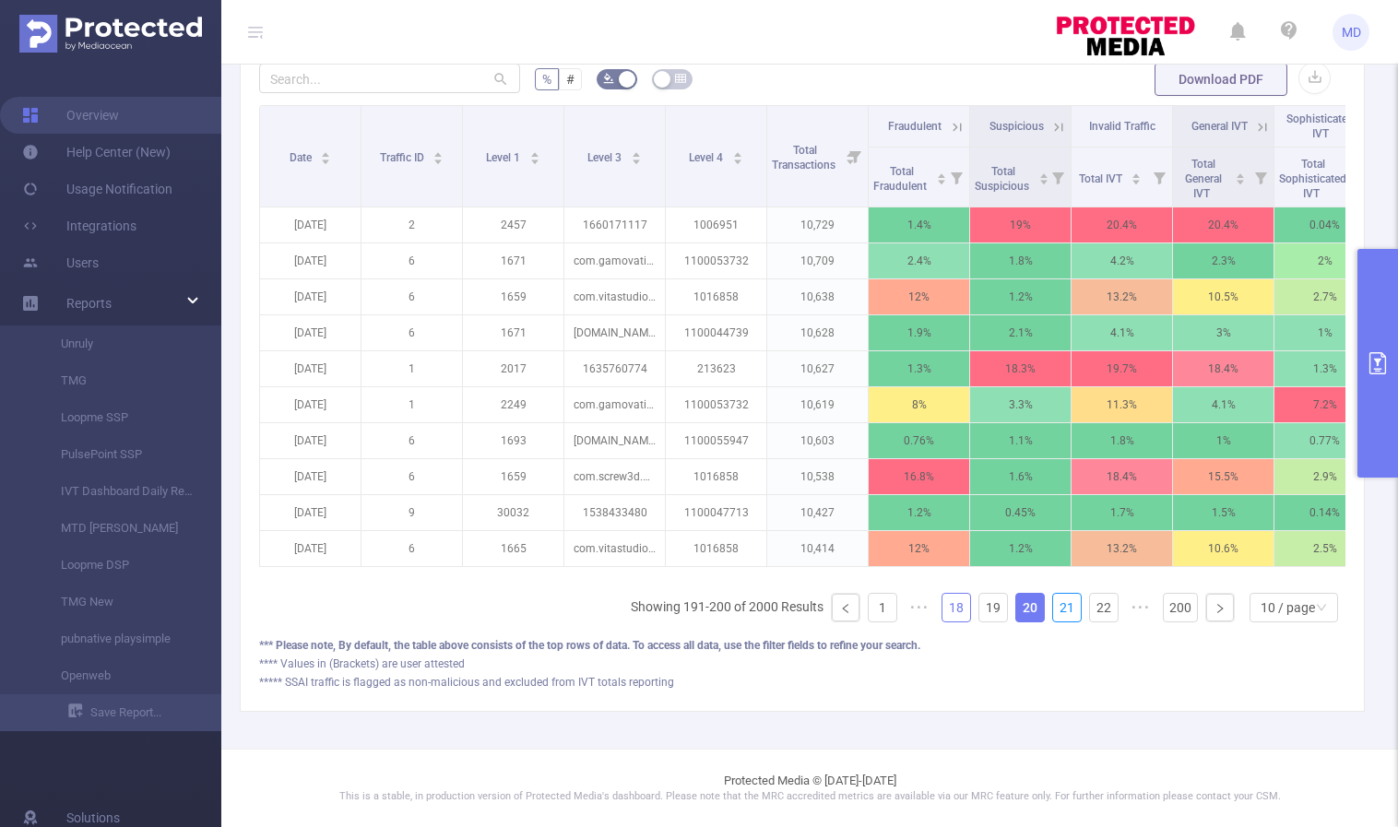
click at [1053, 606] on link "21" at bounding box center [1067, 608] width 28 height 28
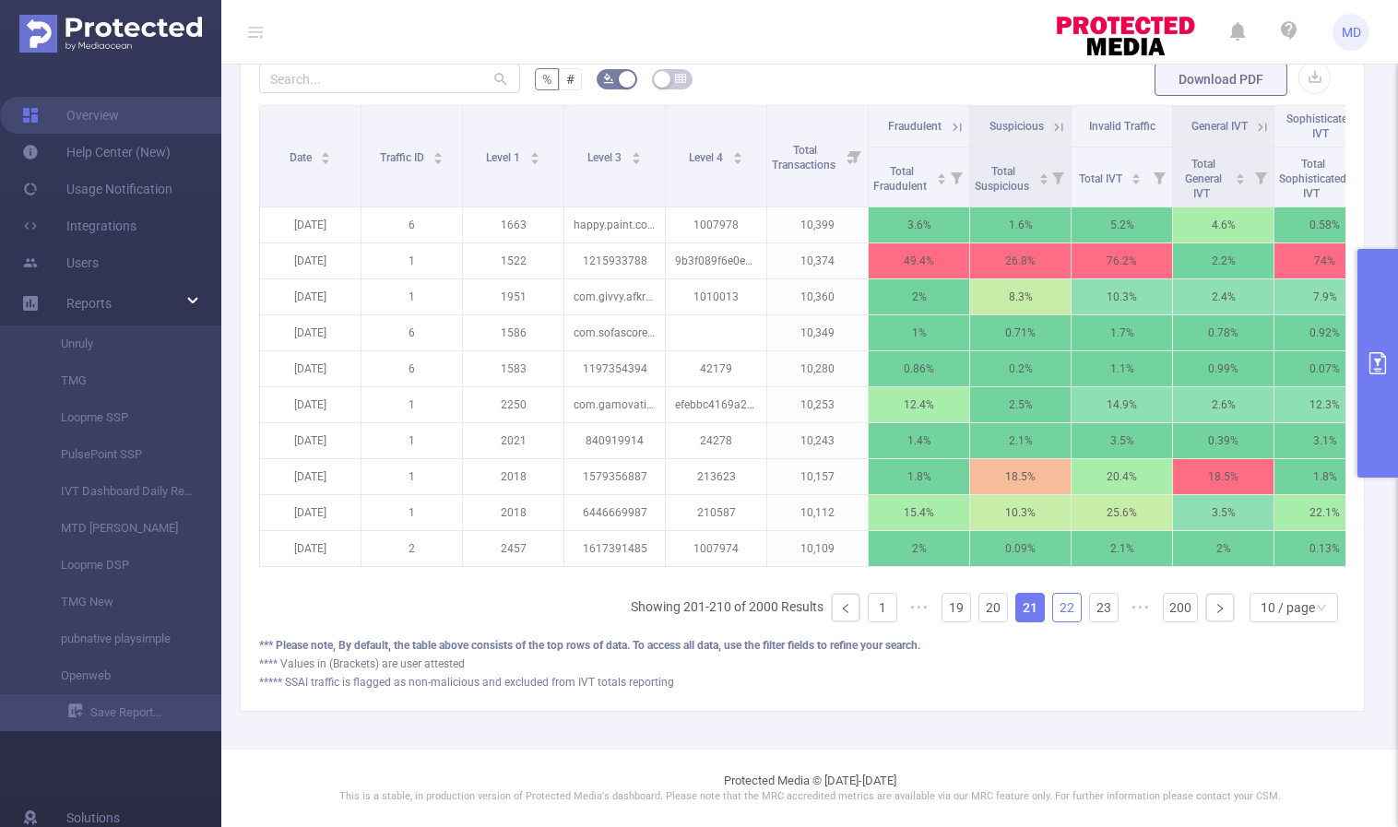
click at [1053, 607] on link "22" at bounding box center [1067, 608] width 28 height 28
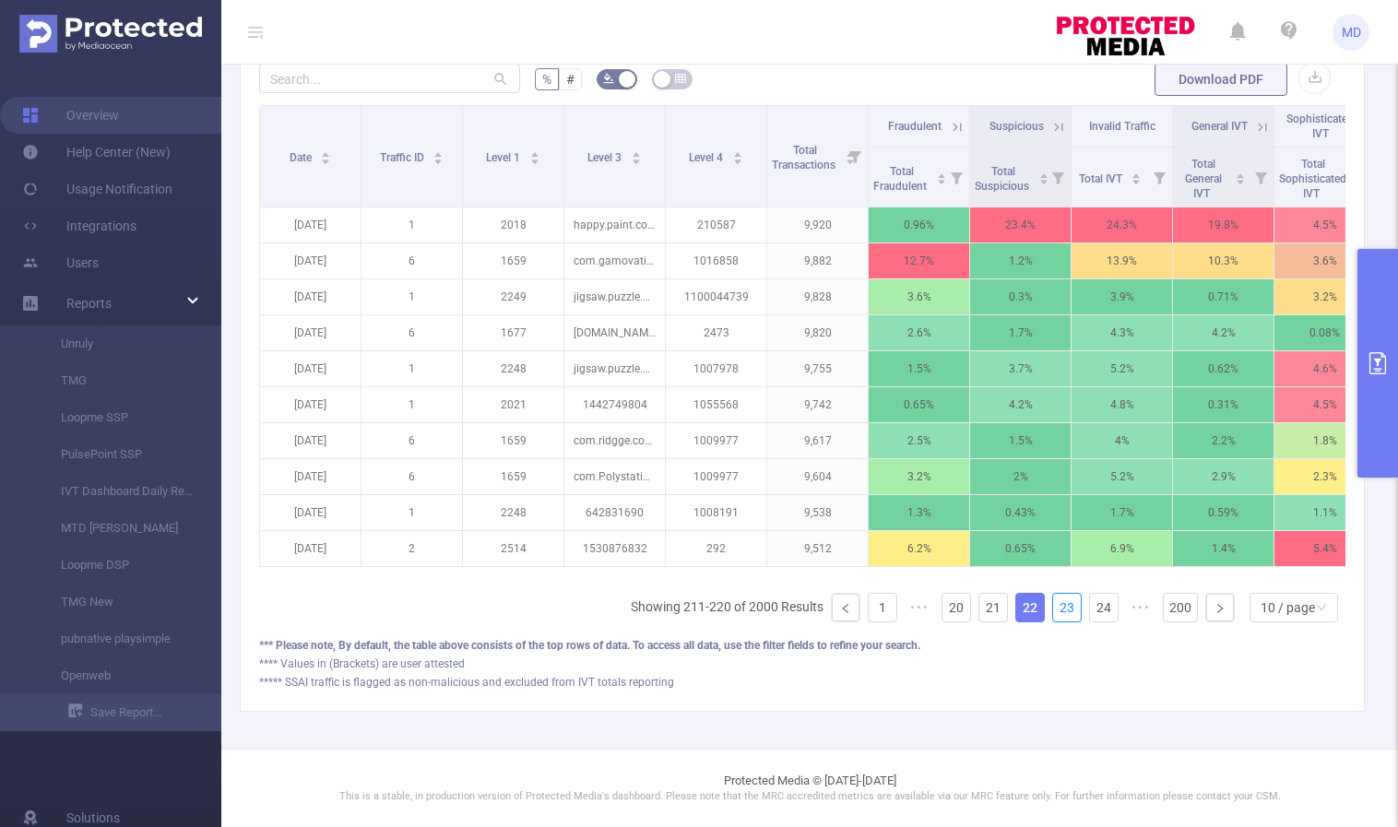
click at [1053, 607] on link "23" at bounding box center [1067, 608] width 28 height 28
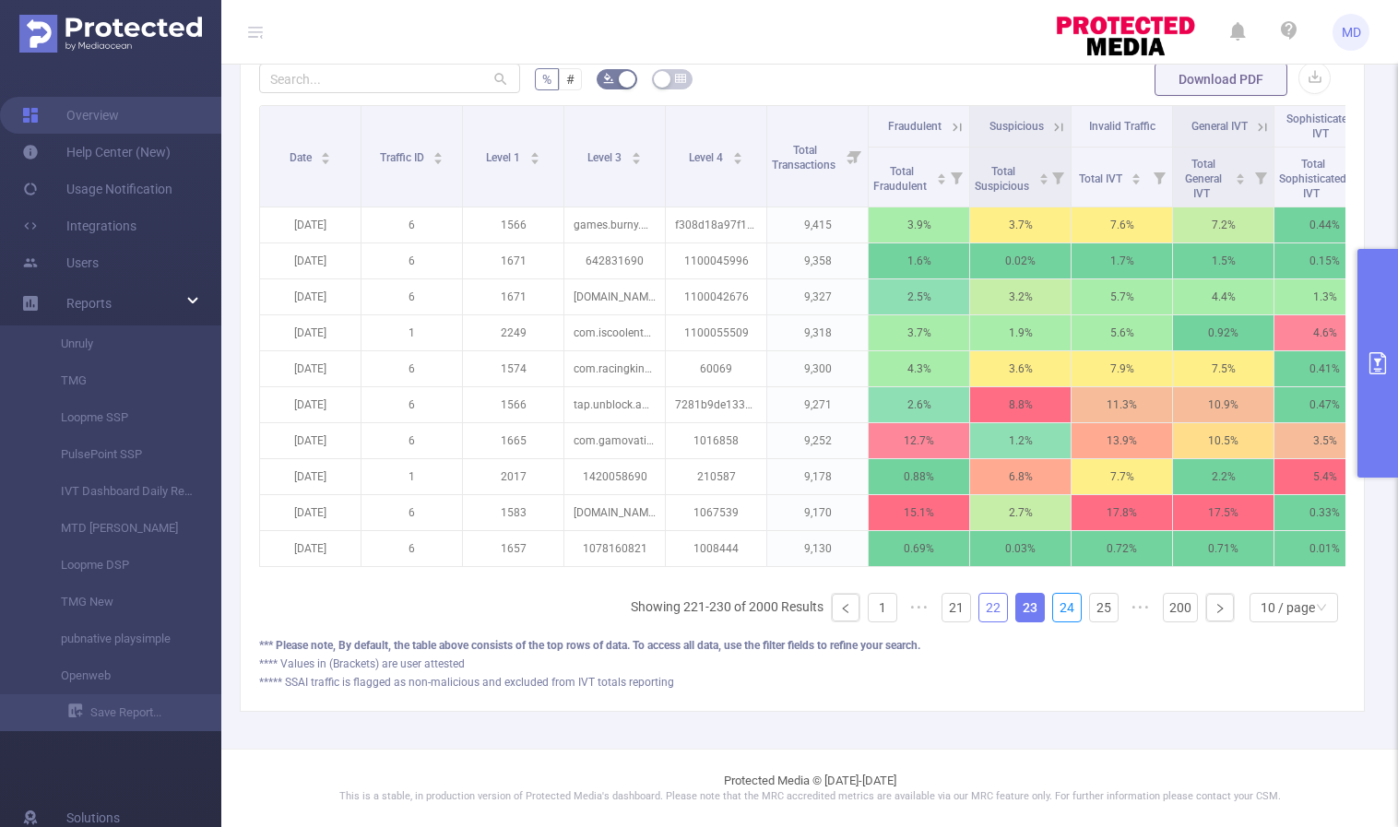
click at [1053, 607] on link "24" at bounding box center [1067, 608] width 28 height 28
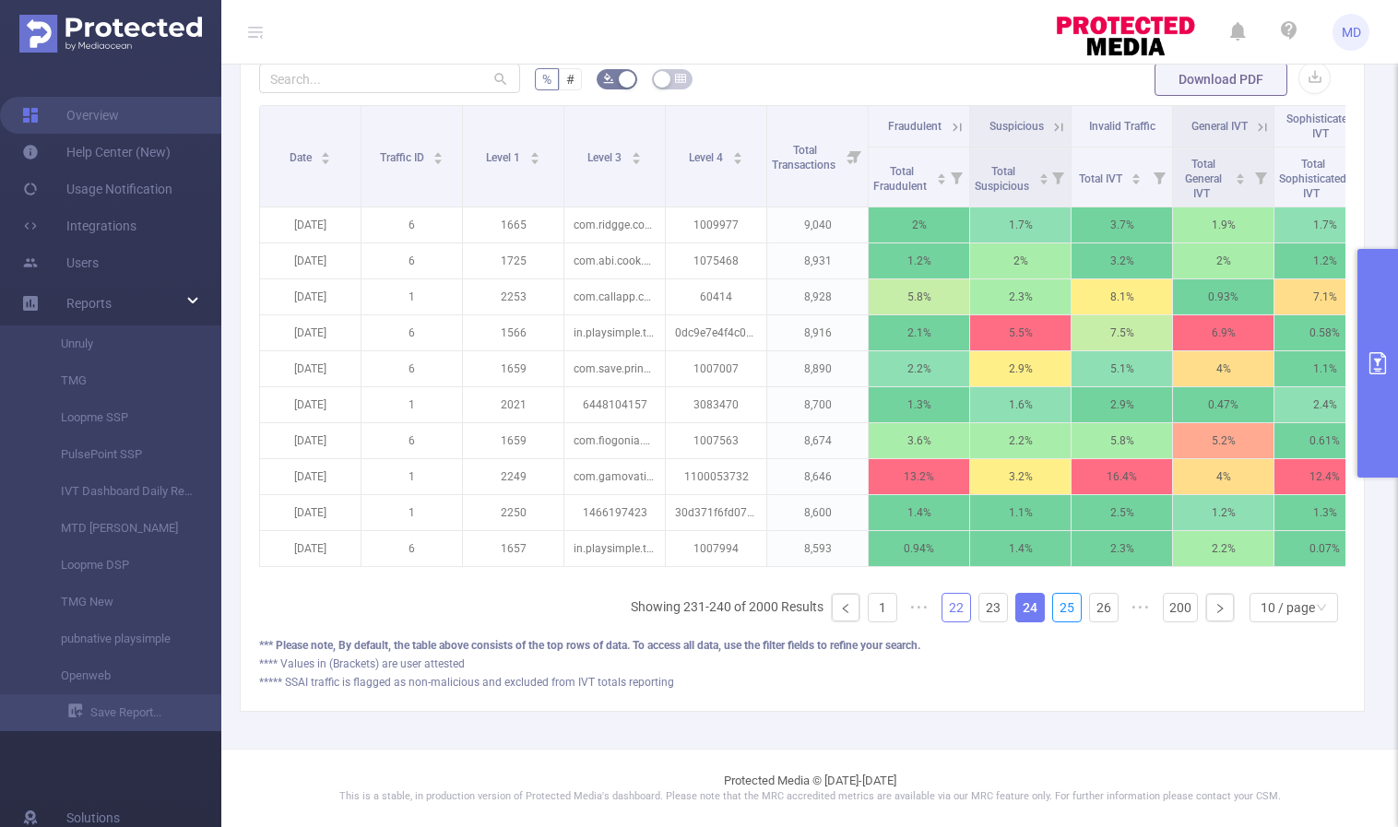
click at [1053, 607] on link "25" at bounding box center [1067, 608] width 28 height 28
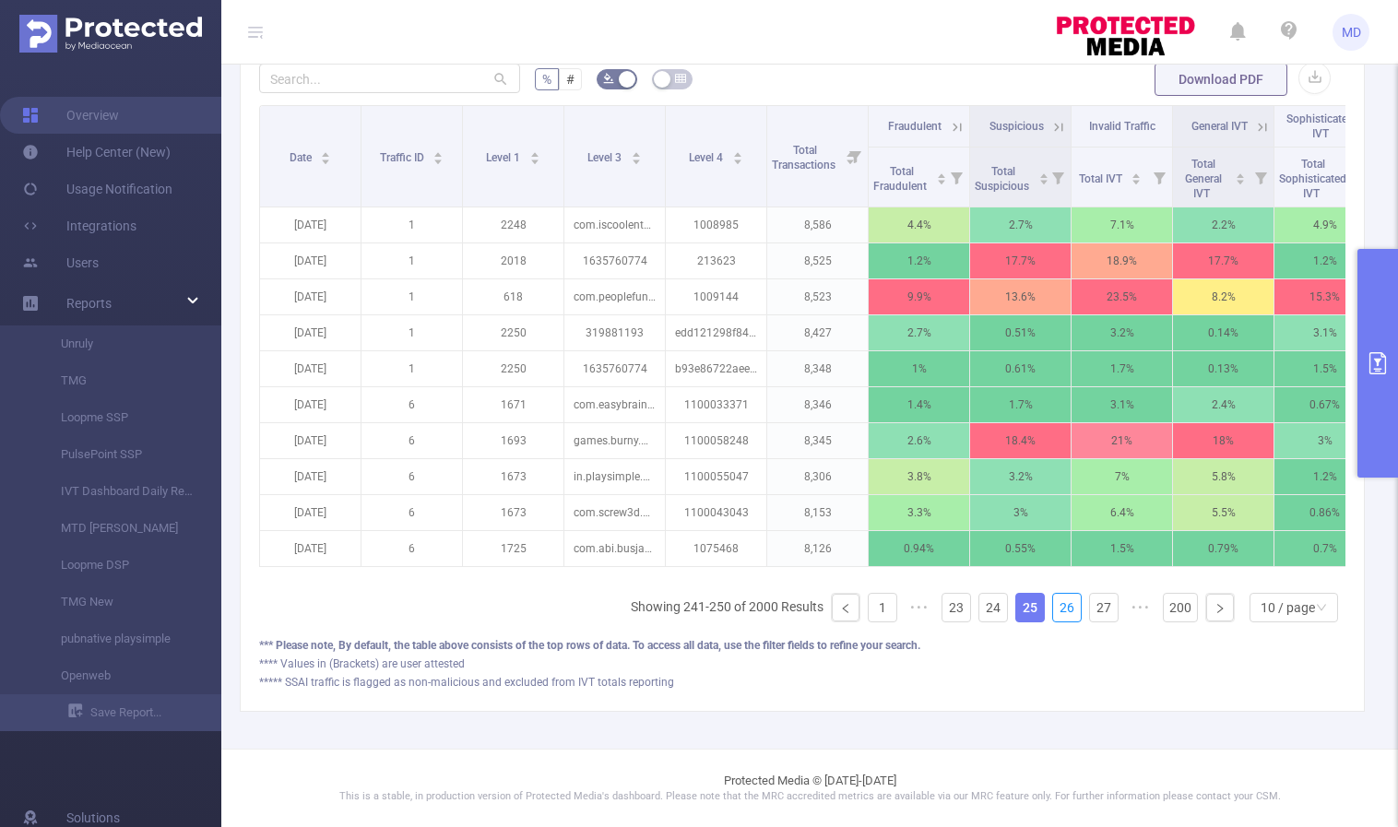
click at [1053, 607] on link "26" at bounding box center [1067, 608] width 28 height 28
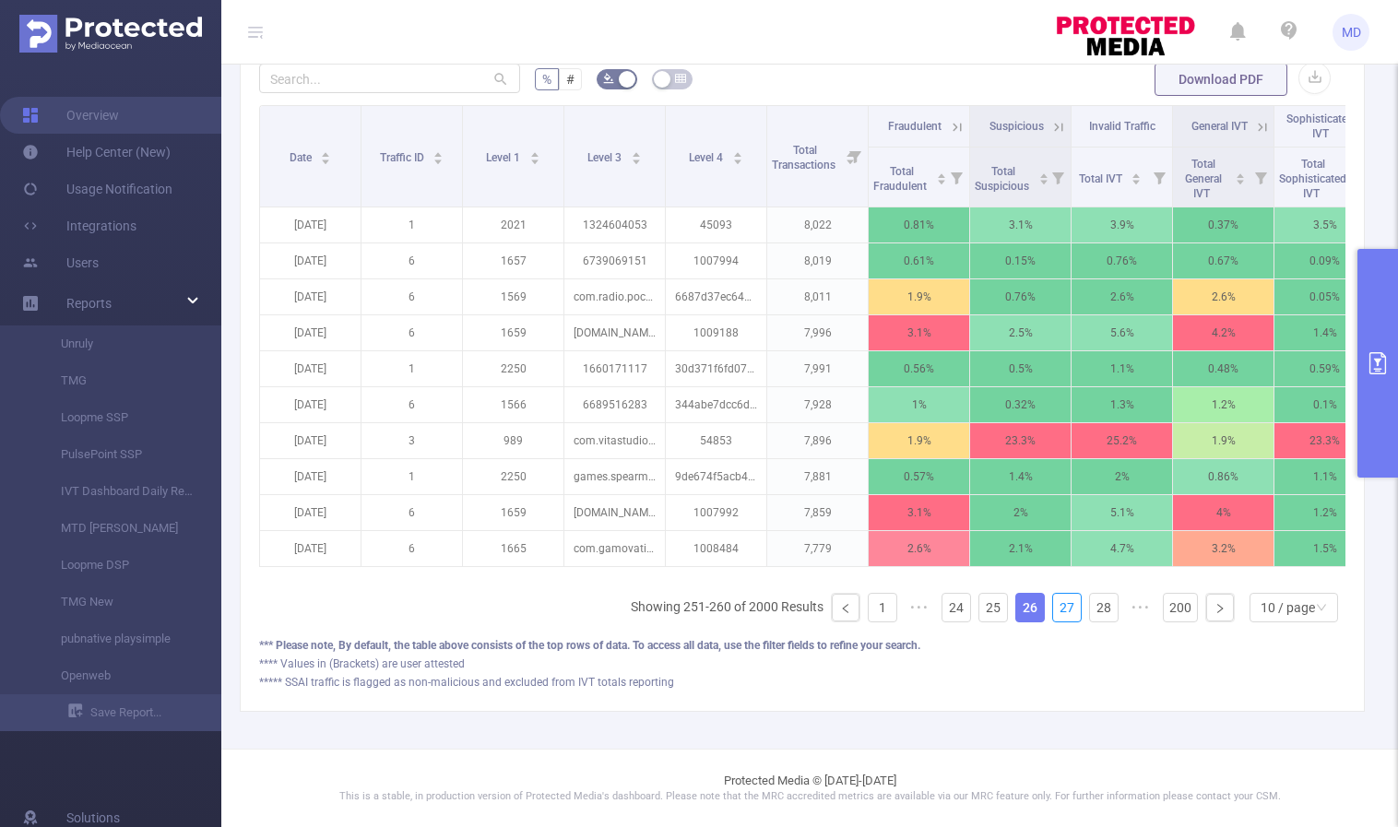
click at [1053, 607] on link "27" at bounding box center [1067, 608] width 28 height 28
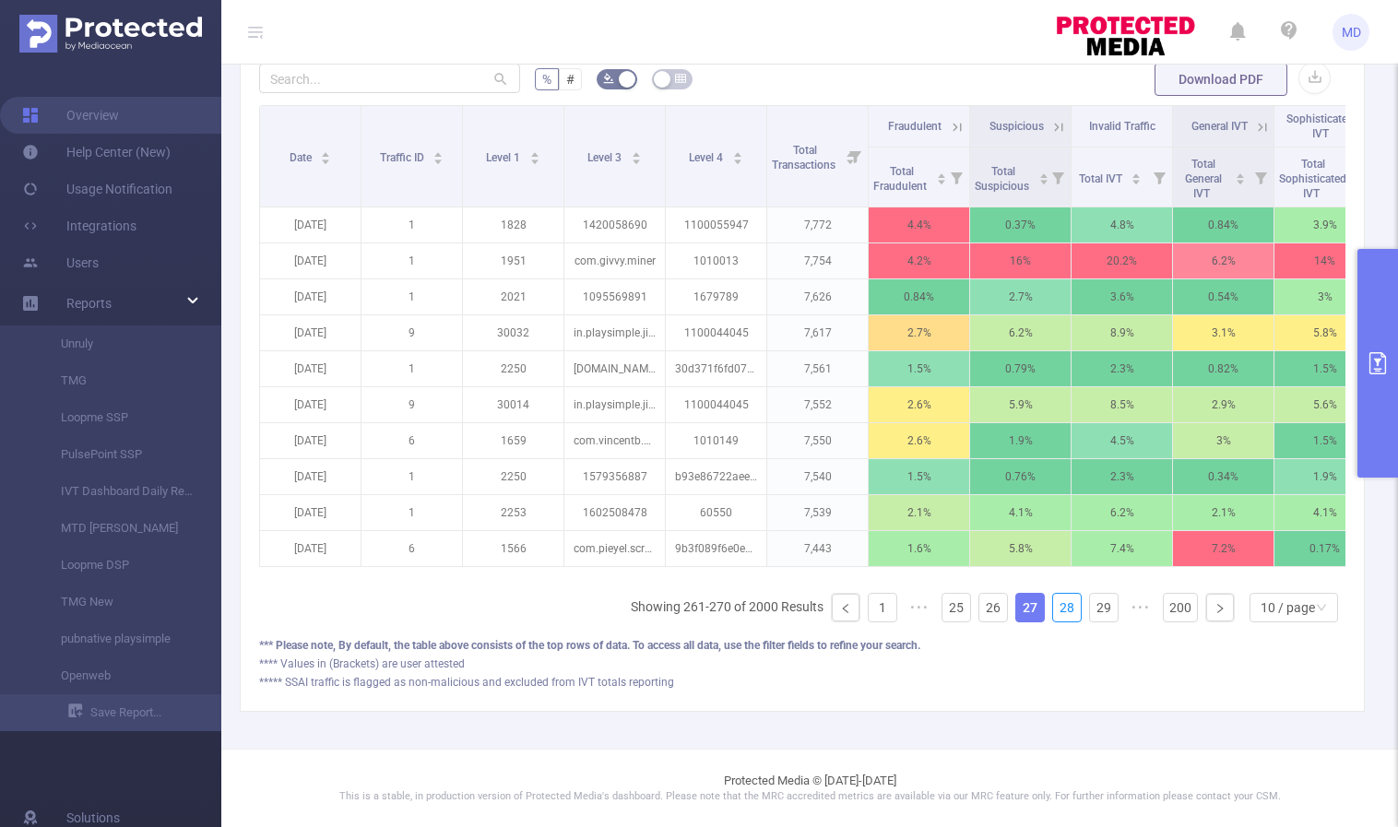
click at [1053, 607] on link "28" at bounding box center [1067, 608] width 28 height 28
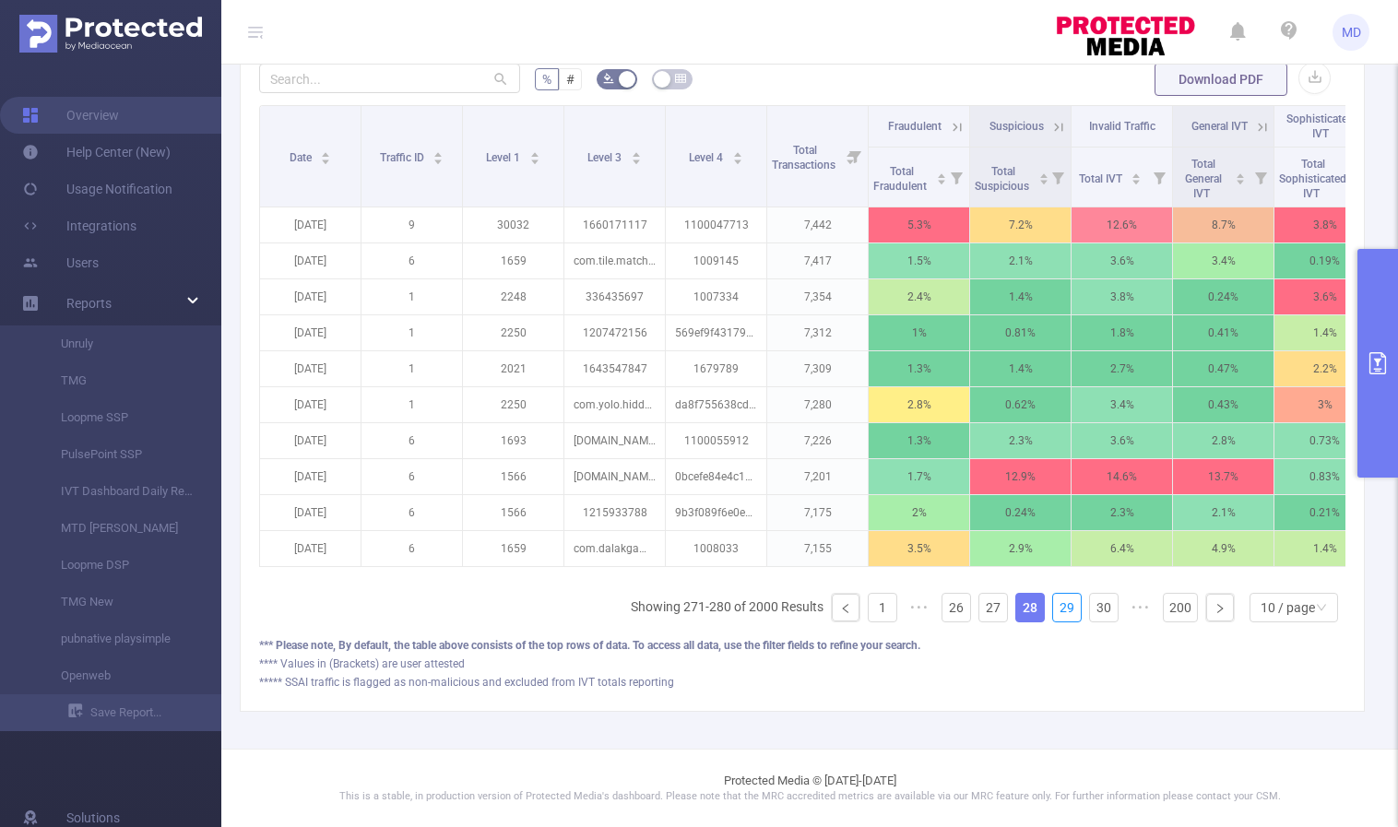
click at [1053, 607] on link "29" at bounding box center [1067, 608] width 28 height 28
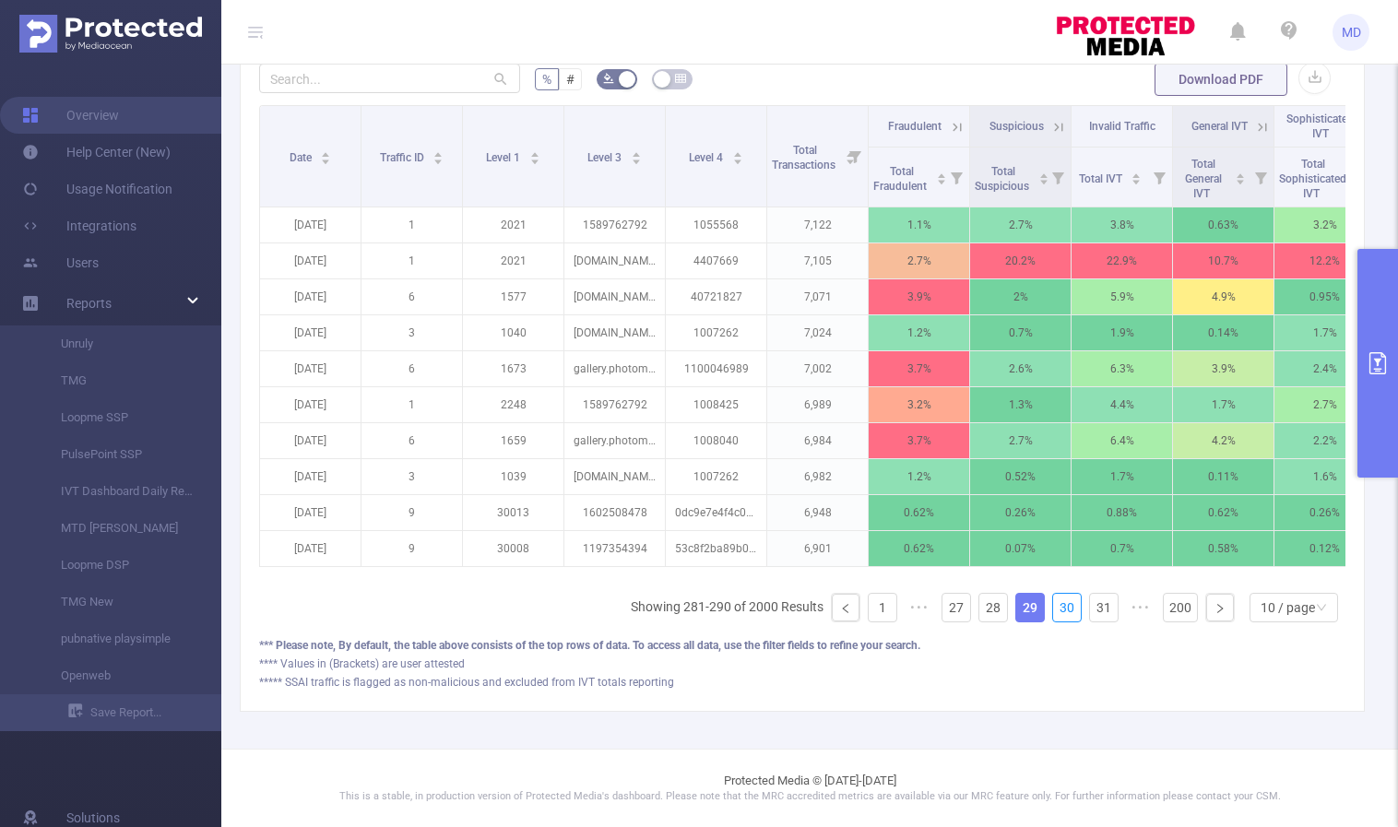
click at [1053, 607] on link "30" at bounding box center [1067, 608] width 28 height 28
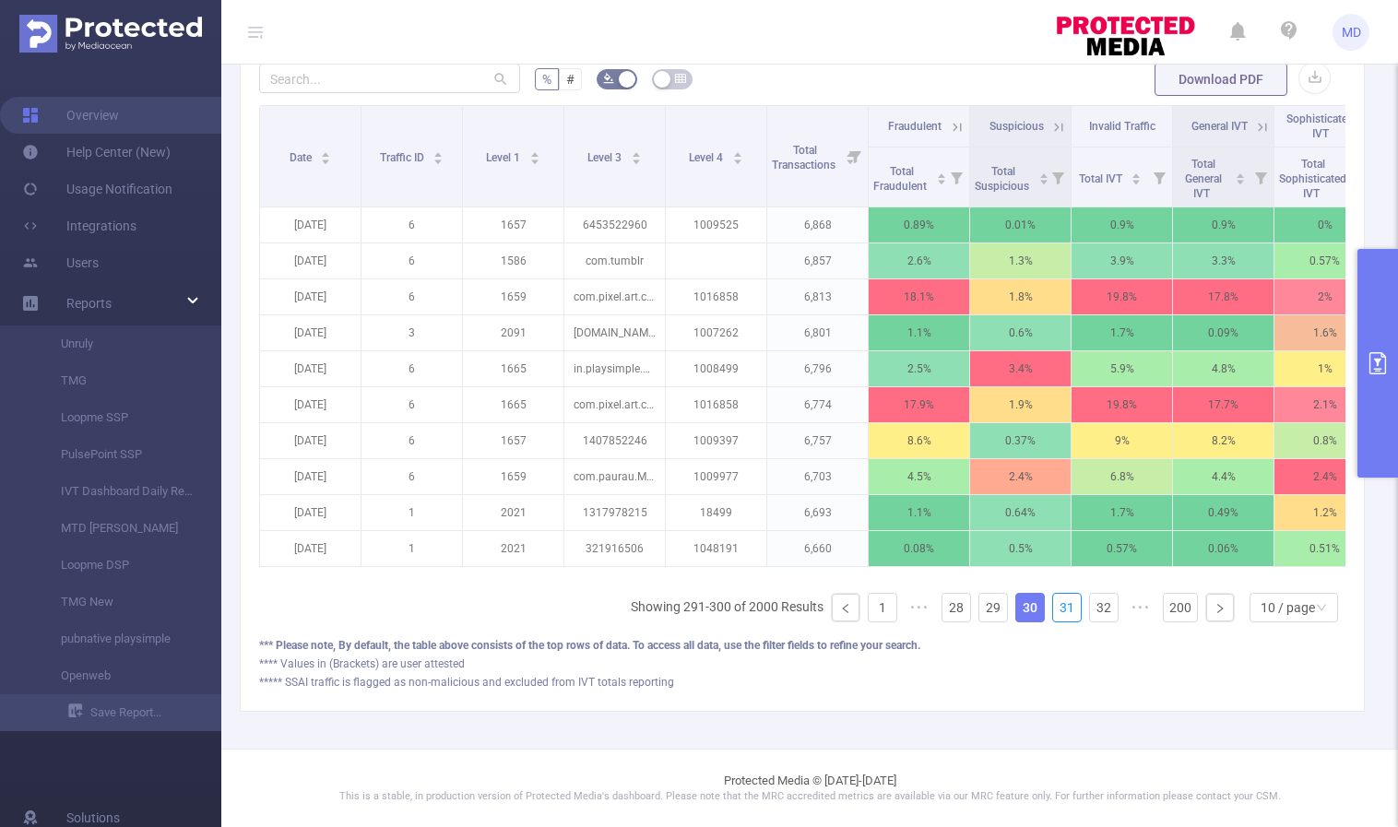
click at [1053, 607] on link "31" at bounding box center [1067, 608] width 28 height 28
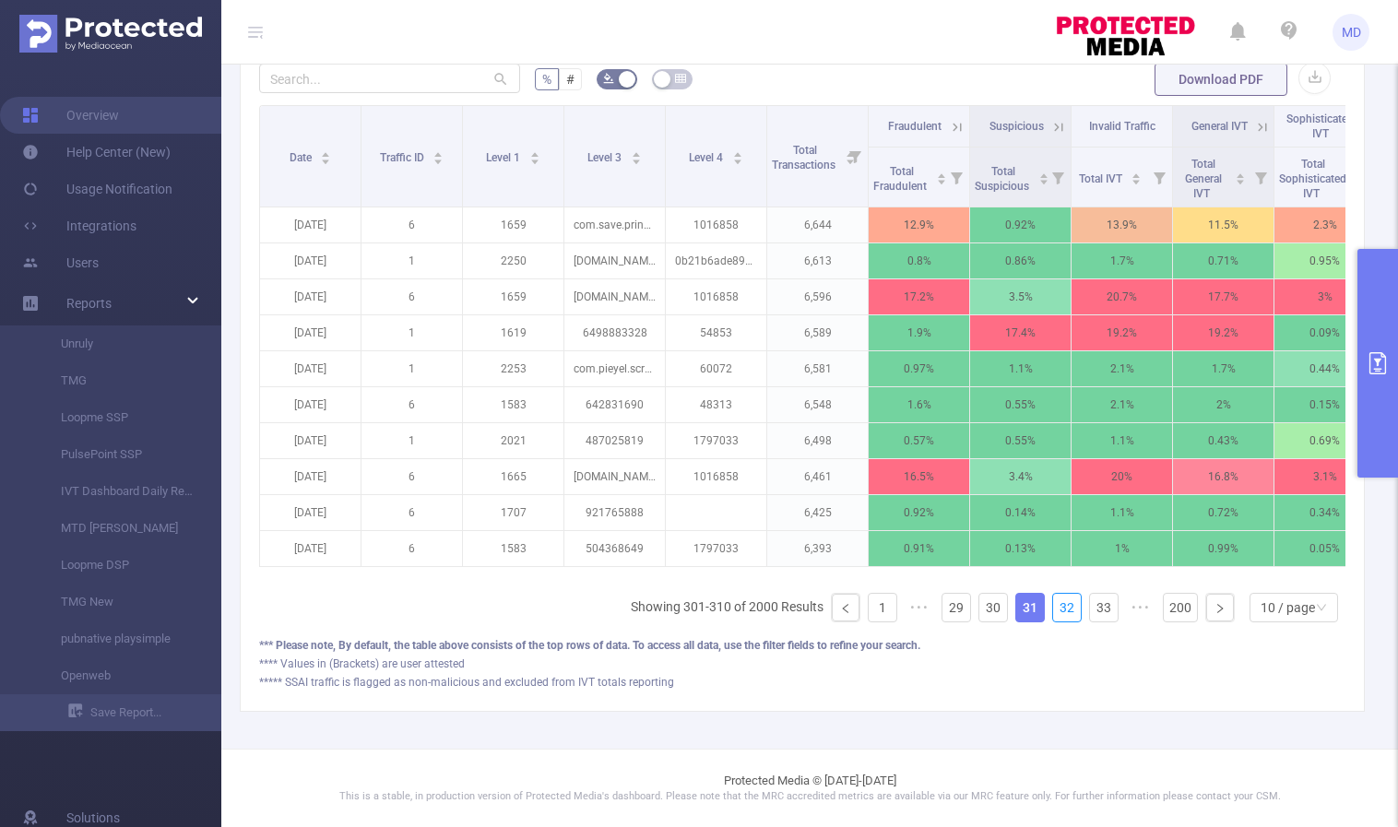
click at [1053, 607] on link "32" at bounding box center [1067, 608] width 28 height 28
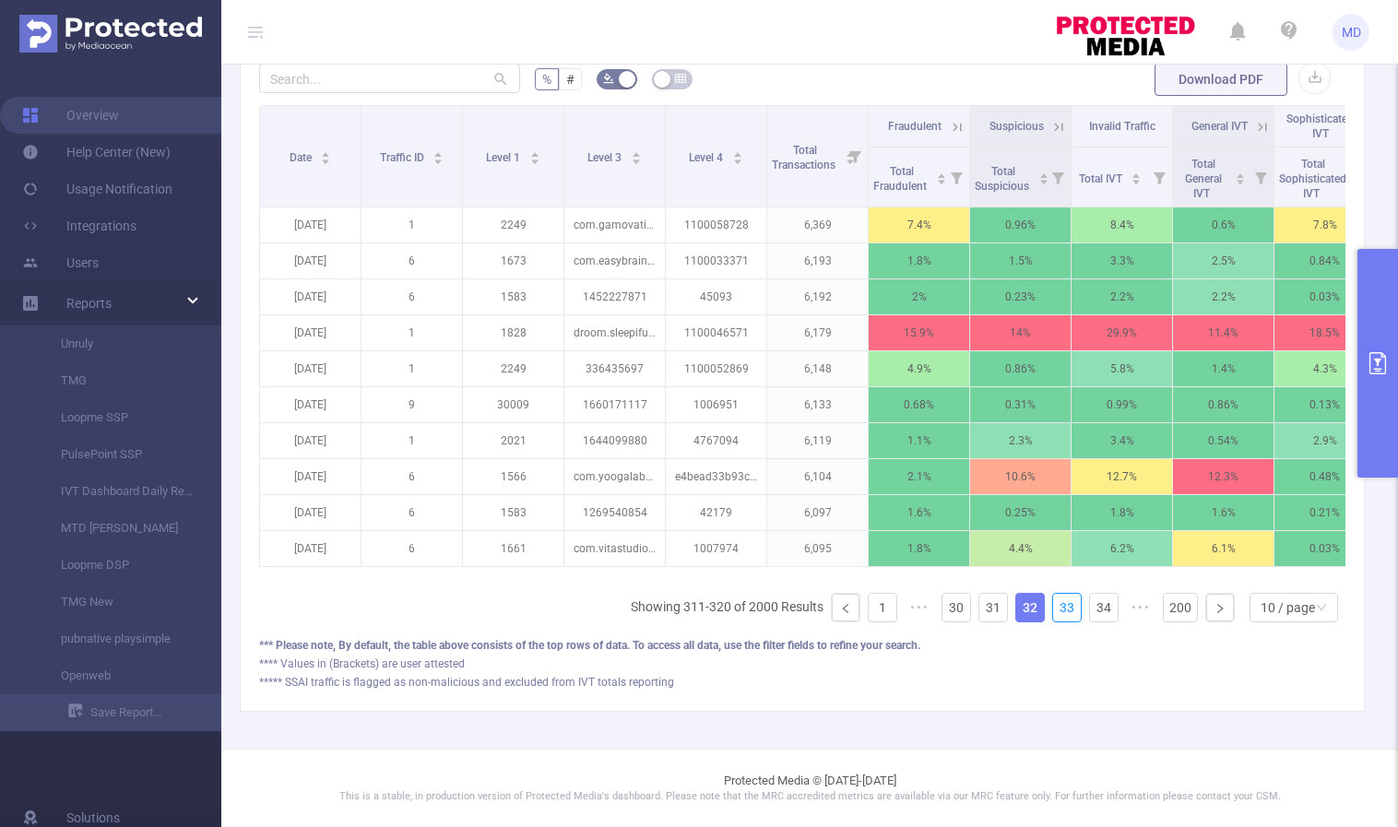
click at [1053, 607] on link "33" at bounding box center [1067, 608] width 28 height 28
